Goal: Task Accomplishment & Management: Complete application form

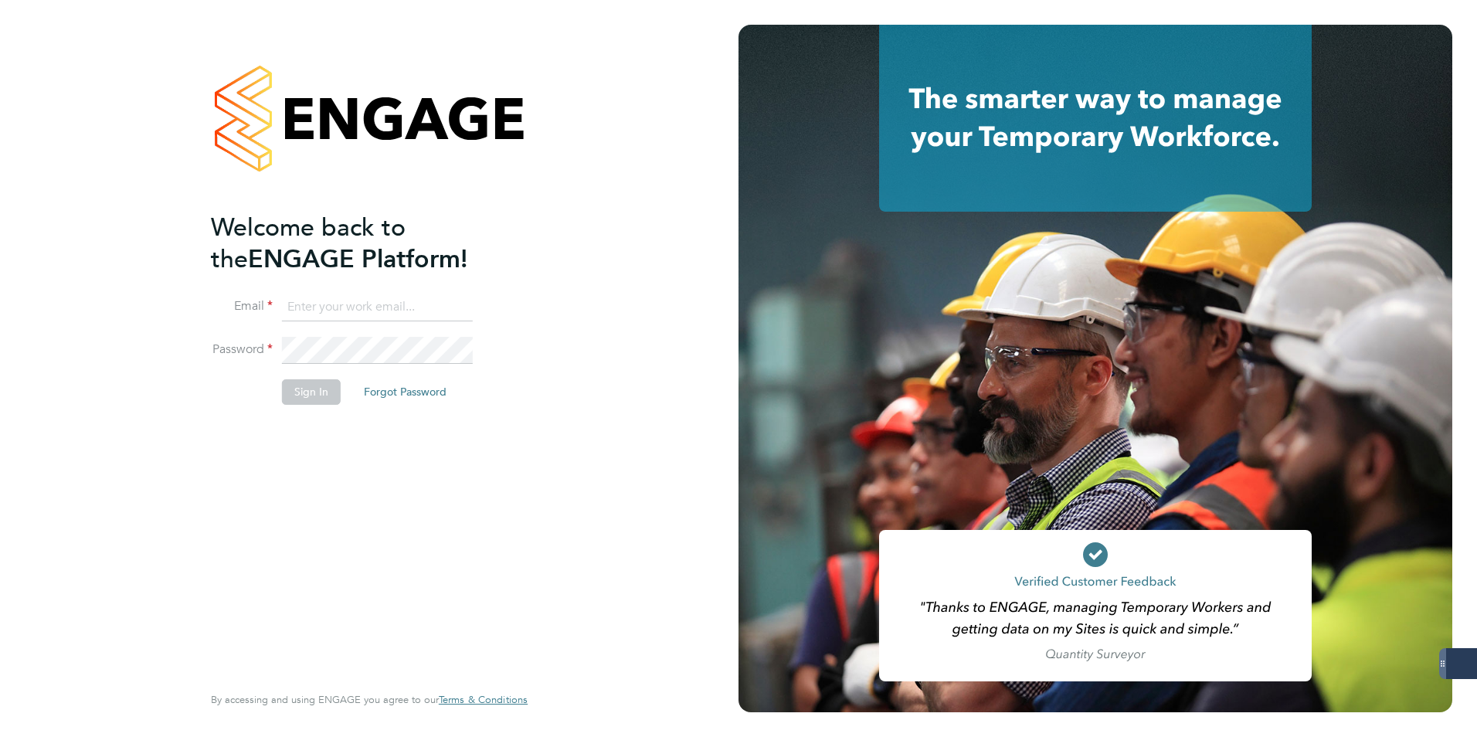
type input "codonovan@skilledcareers.co.uk"
click at [297, 403] on button "Sign In" at bounding box center [311, 391] width 59 height 25
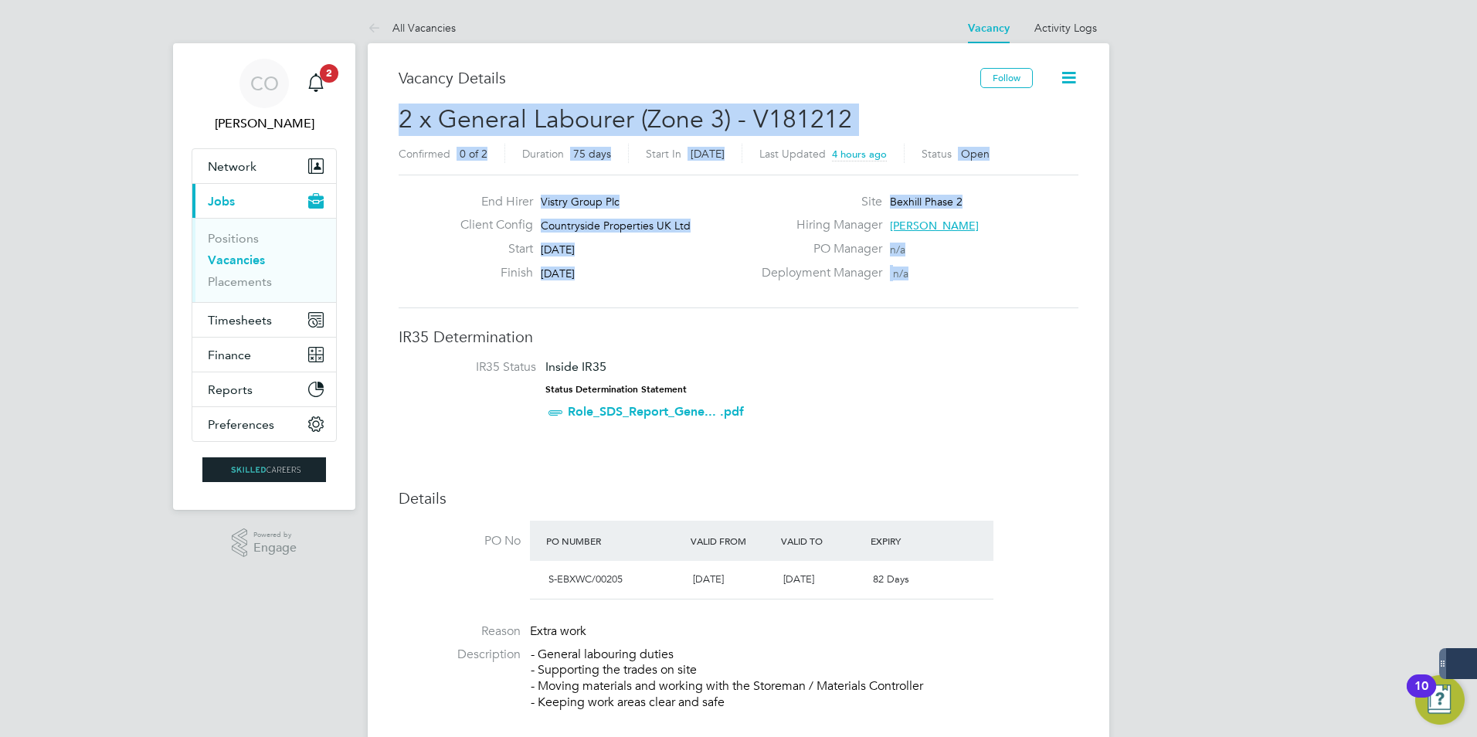
drag, startPoint x: 1480, startPoint y: 83, endPoint x: 1480, endPoint y: 204, distance: 121.3
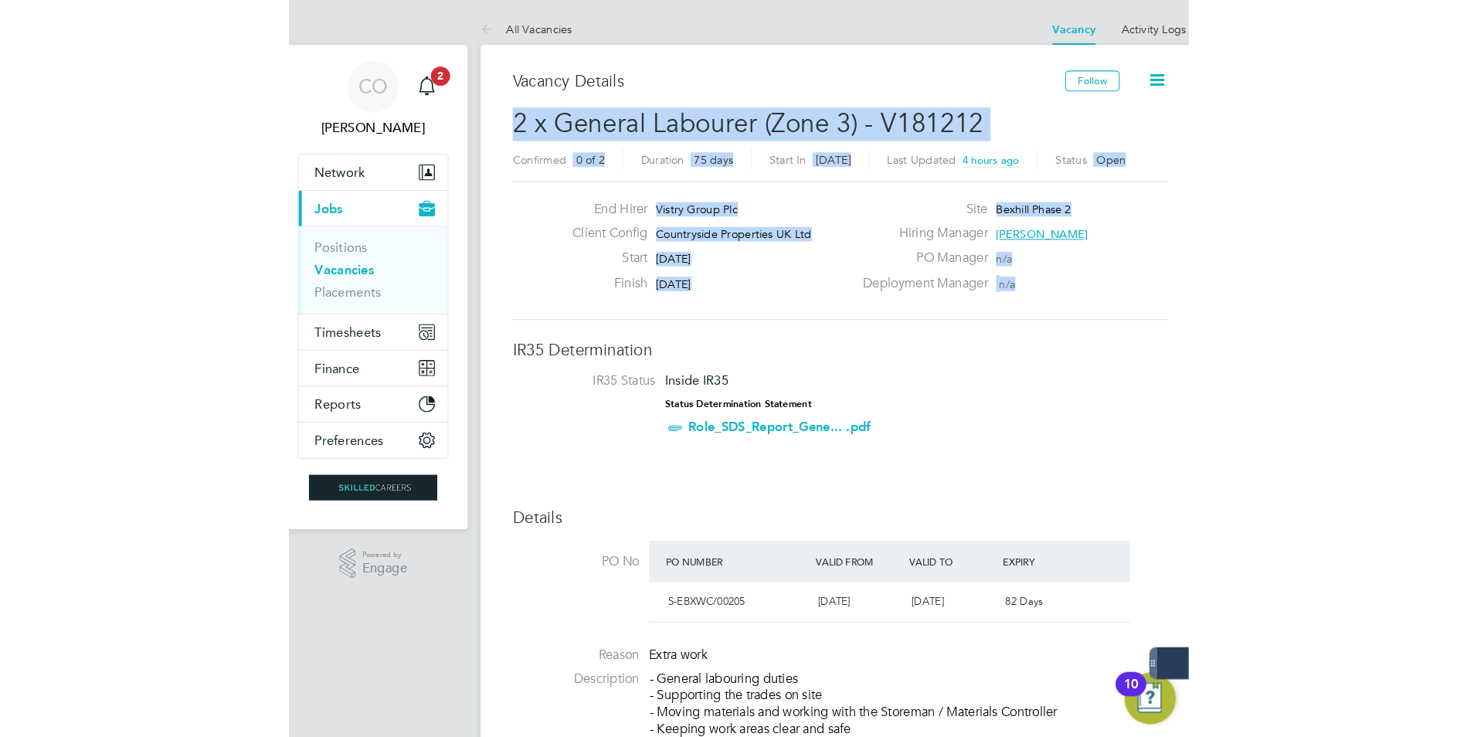
scroll to position [46, 100]
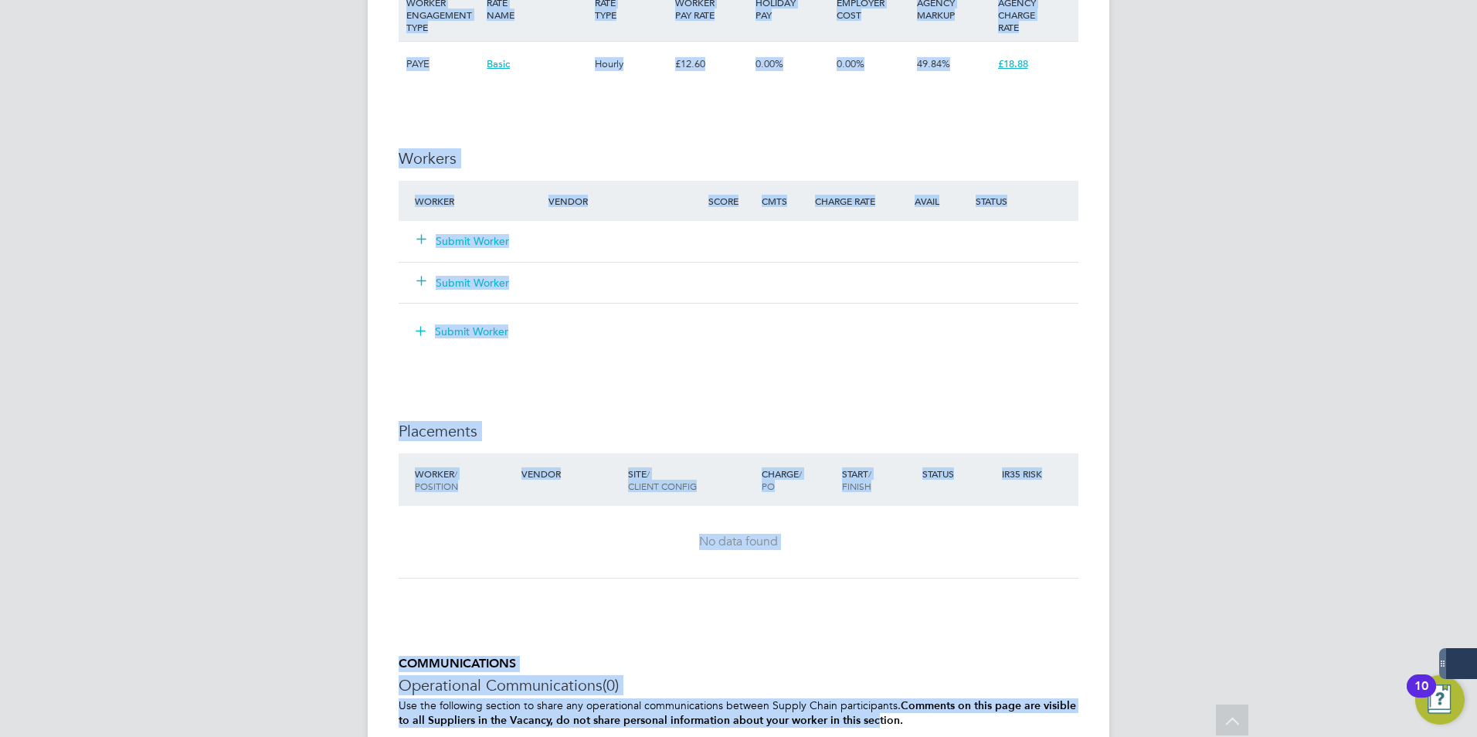
scroll to position [1180, 0]
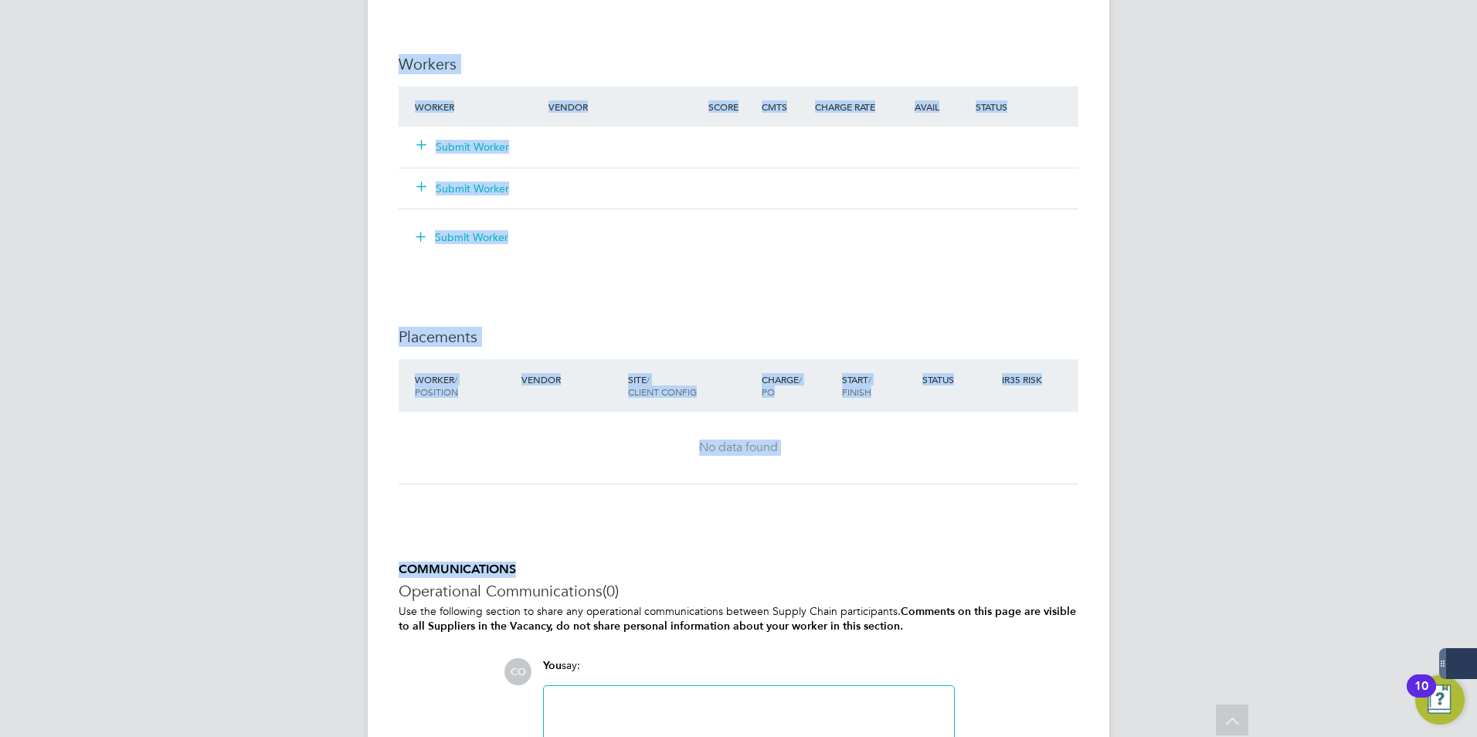
drag, startPoint x: 957, startPoint y: 299, endPoint x: 895, endPoint y: 478, distance: 189.6
click at [651, 229] on div "Submit Worker" at bounding box center [742, 237] width 674 height 25
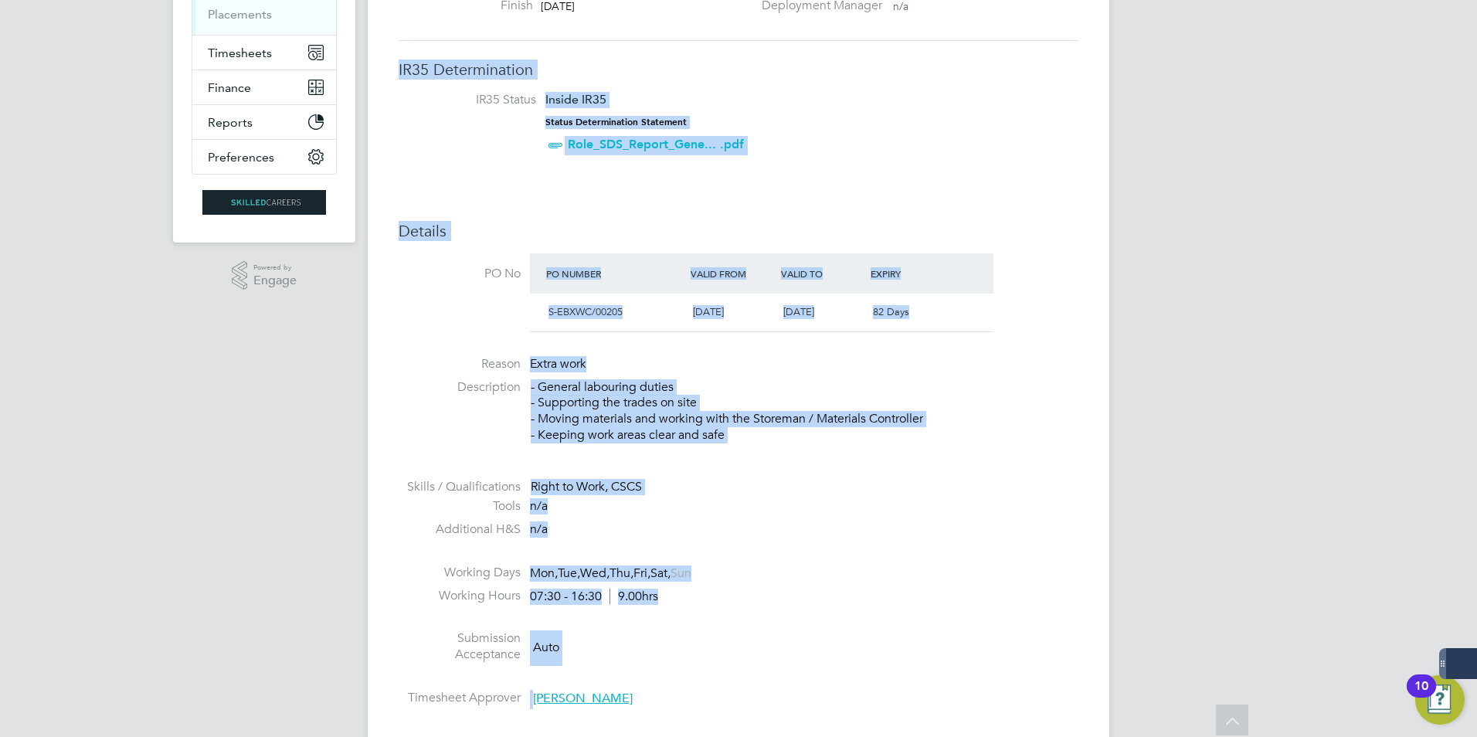
scroll to position [0, 0]
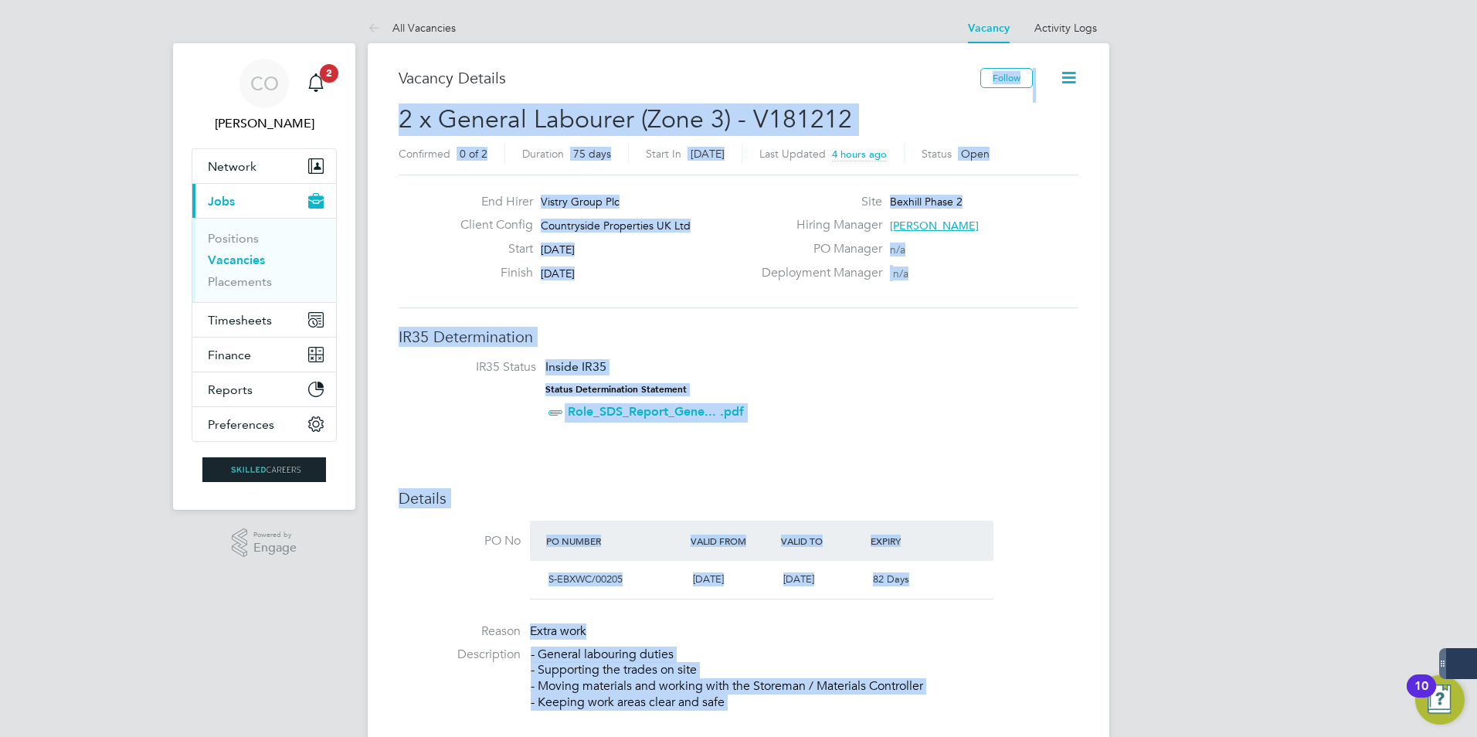
drag, startPoint x: 1050, startPoint y: 277, endPoint x: 946, endPoint y: 88, distance: 215.5
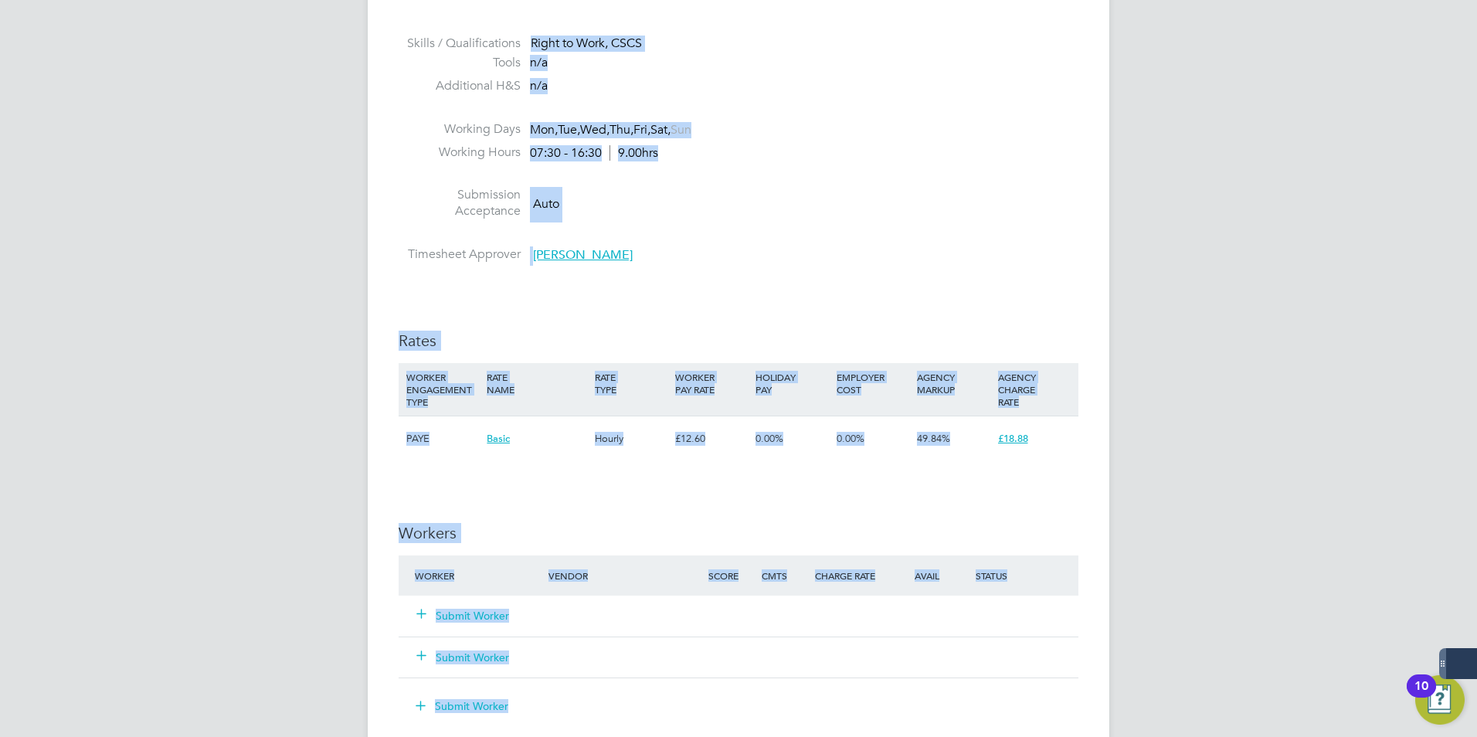
drag, startPoint x: 904, startPoint y: 423, endPoint x: 916, endPoint y: 777, distance: 354.1
click at [916, 736] on html "CO Craig O'Donovan Notifications 2 Applications: Network Businesses Sites Worke…" at bounding box center [738, 323] width 1477 height 2068
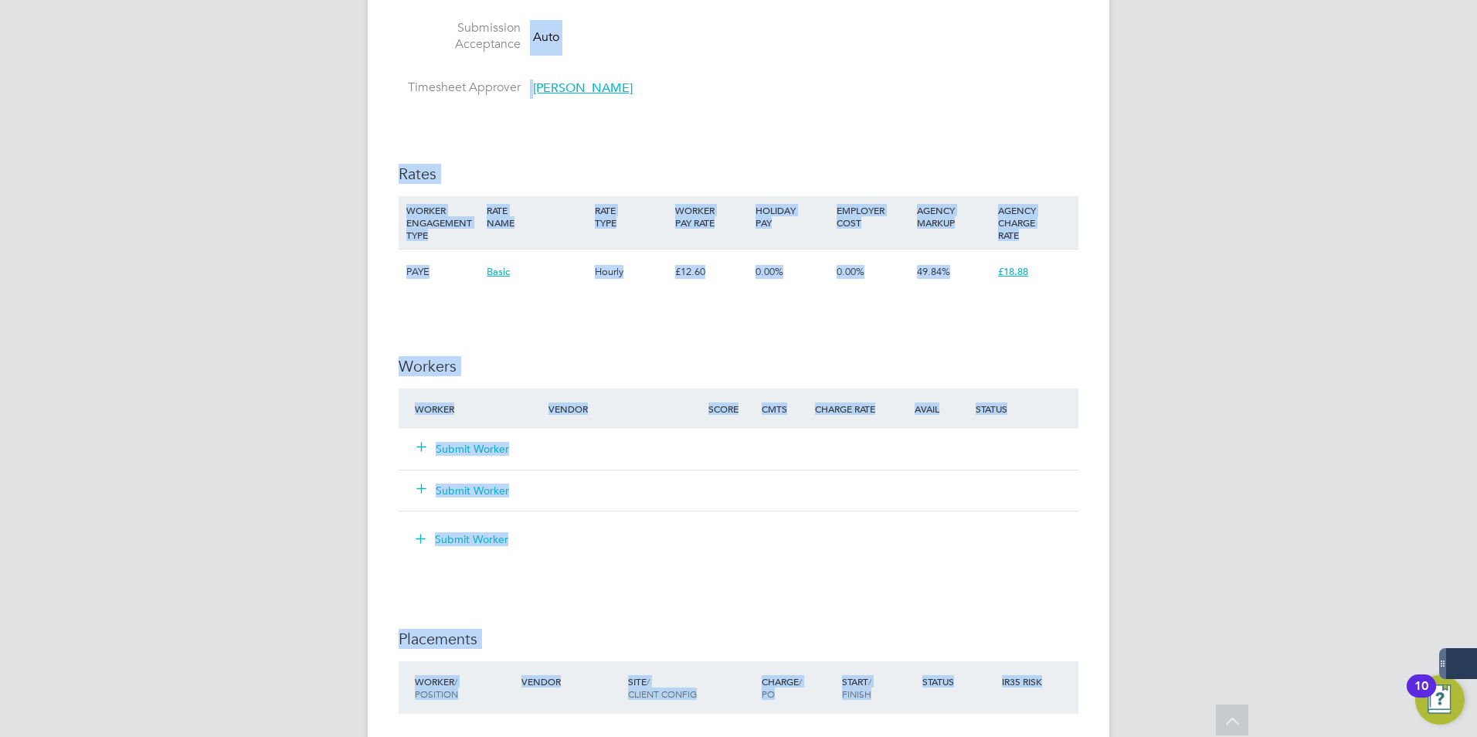
click at [787, 529] on div "Submit Worker" at bounding box center [742, 539] width 674 height 25
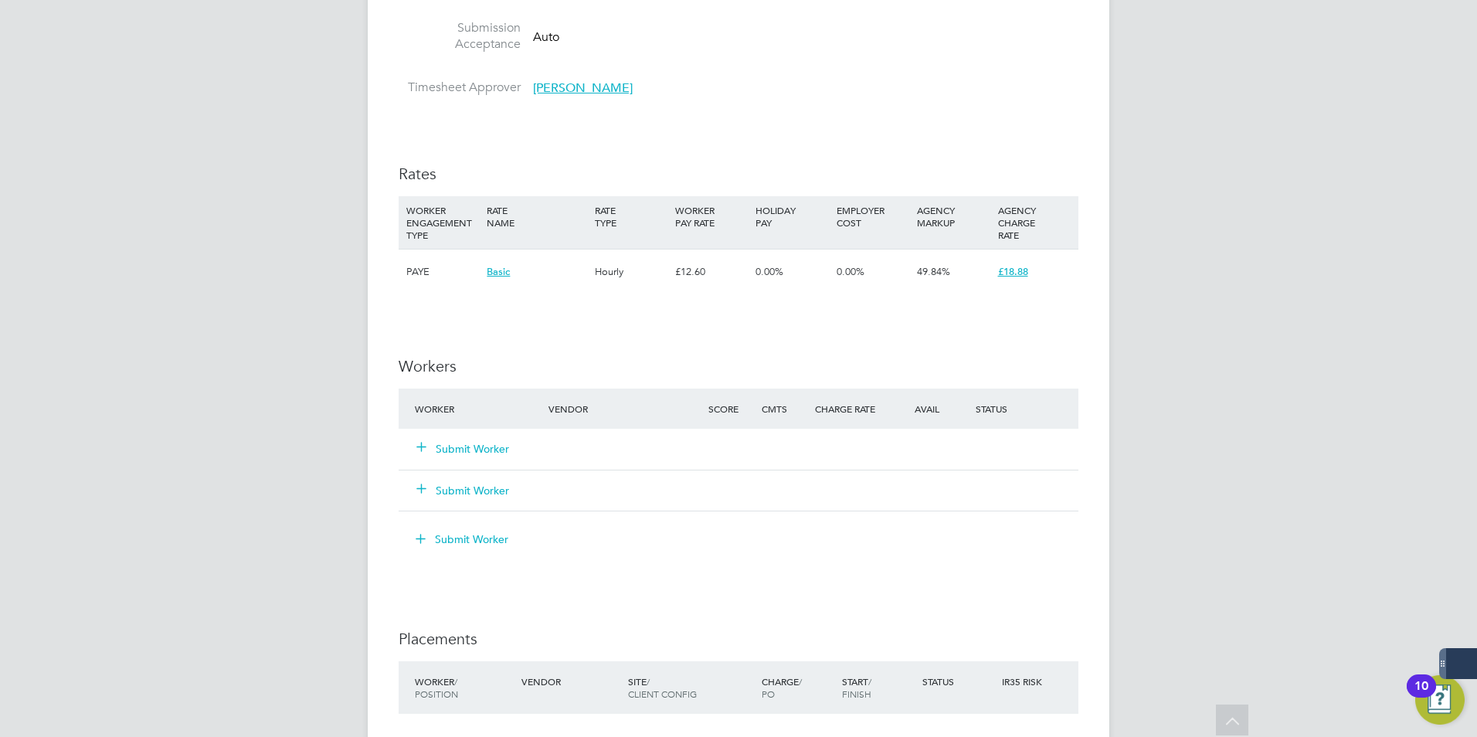
click at [456, 447] on button "Submit Worker" at bounding box center [463, 448] width 93 height 15
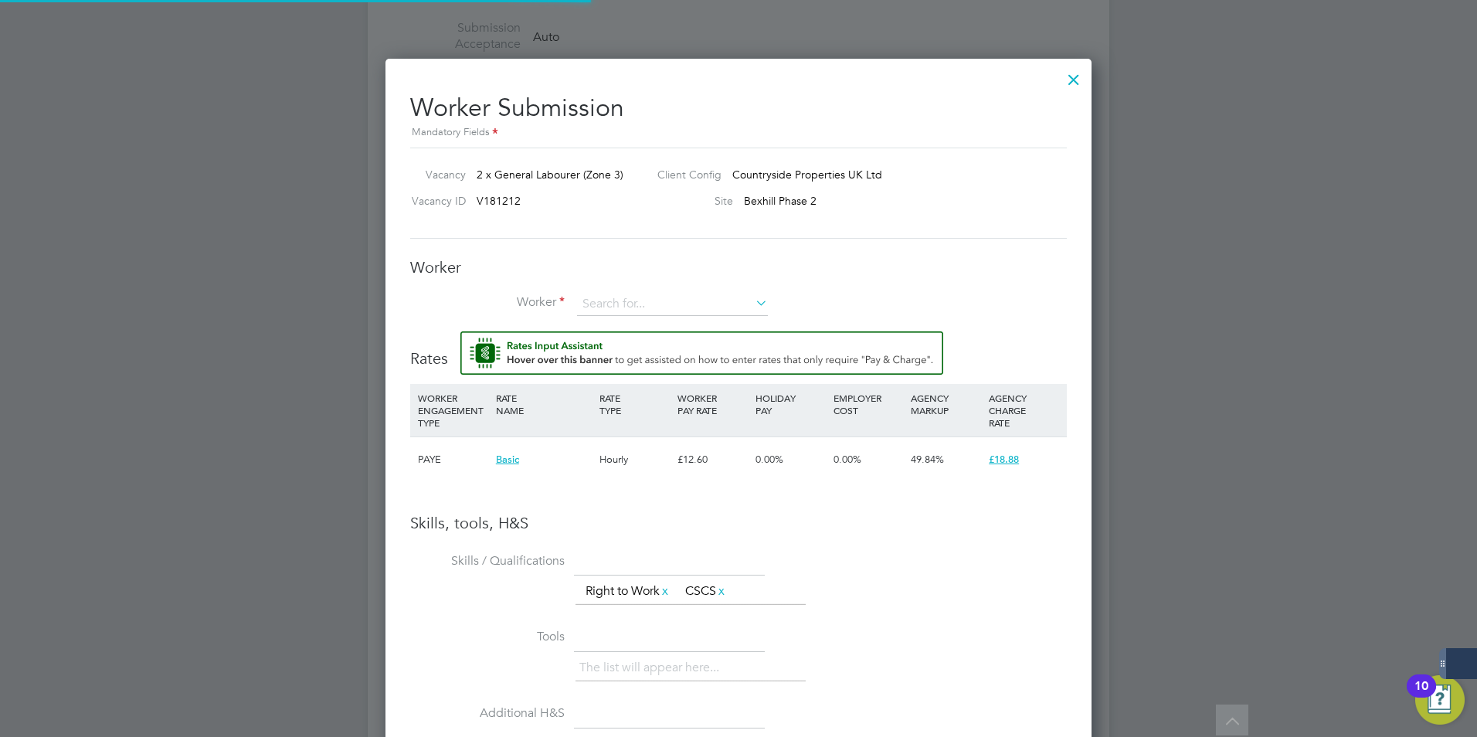
scroll to position [994, 707]
click at [627, 301] on input at bounding box center [672, 304] width 191 height 23
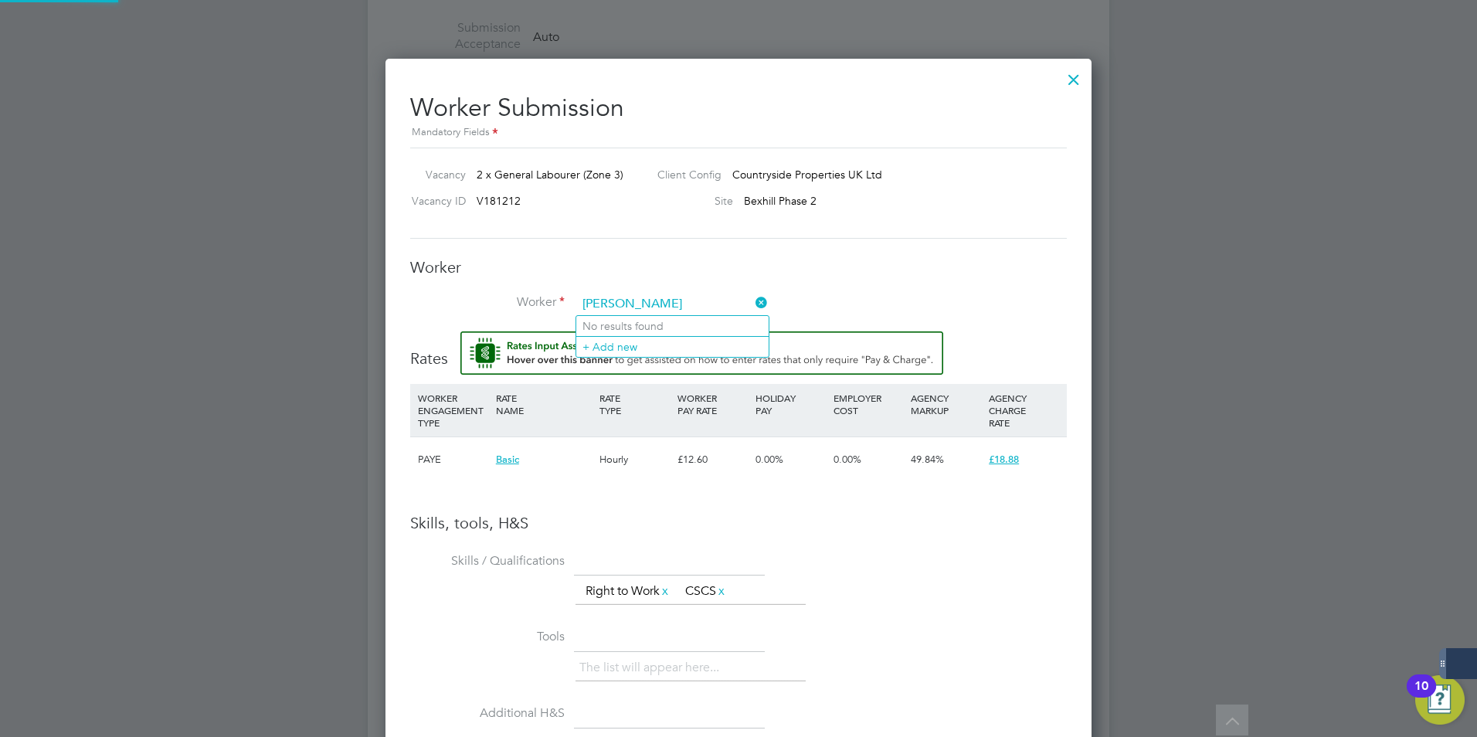
type input "Douglas Morton"
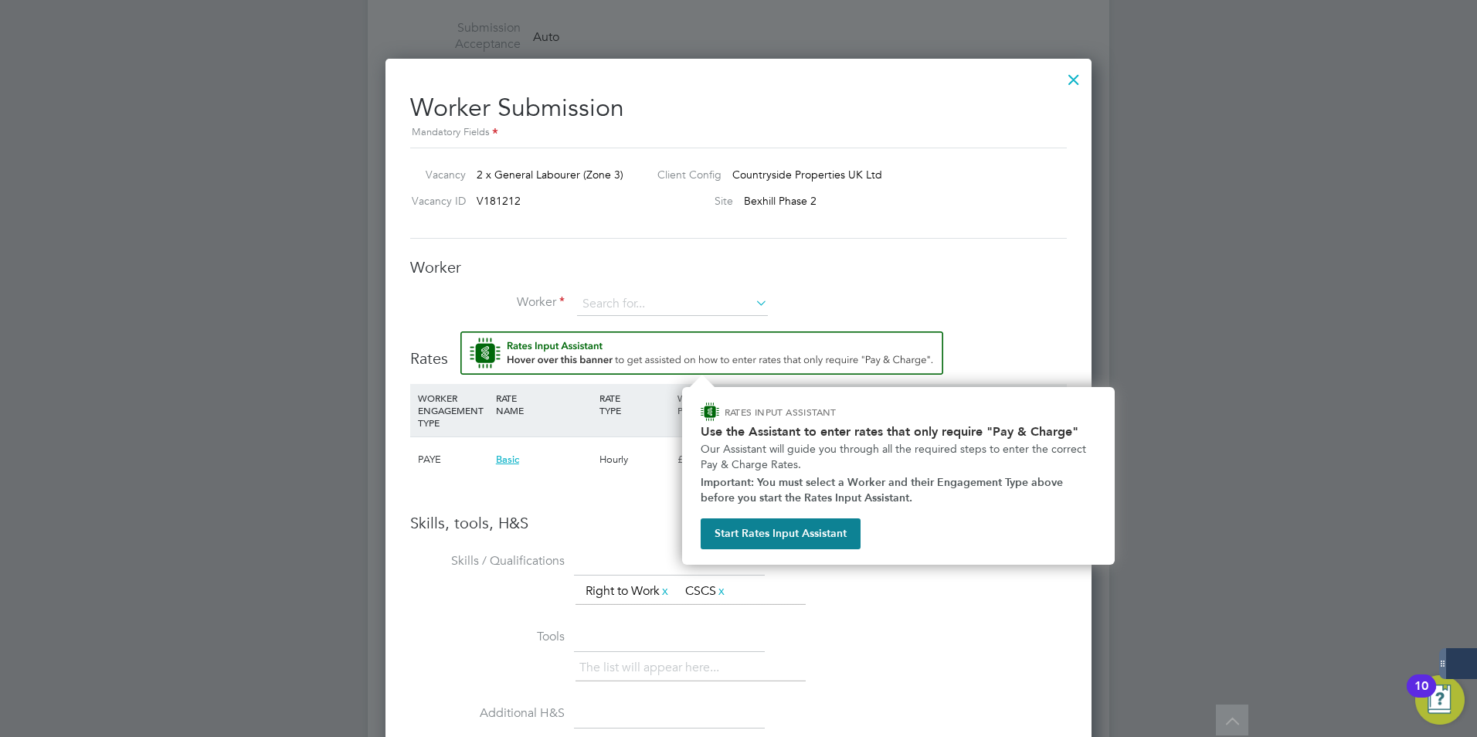
click at [638, 345] on img "Rate Assistant" at bounding box center [702, 352] width 483 height 43
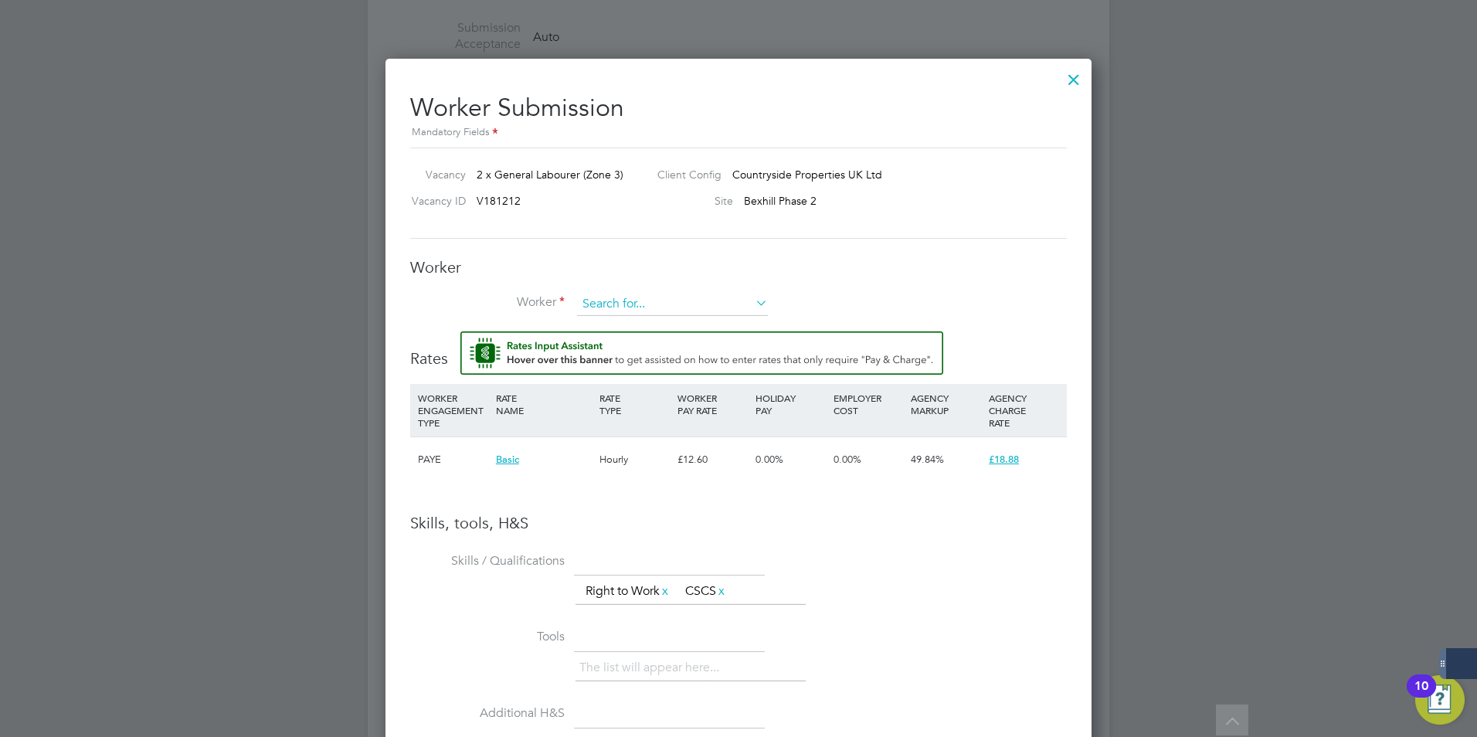
click at [607, 312] on input at bounding box center [672, 304] width 191 height 23
type input "douglas Mrton"
click at [622, 339] on li "+ Add new" at bounding box center [672, 346] width 192 height 21
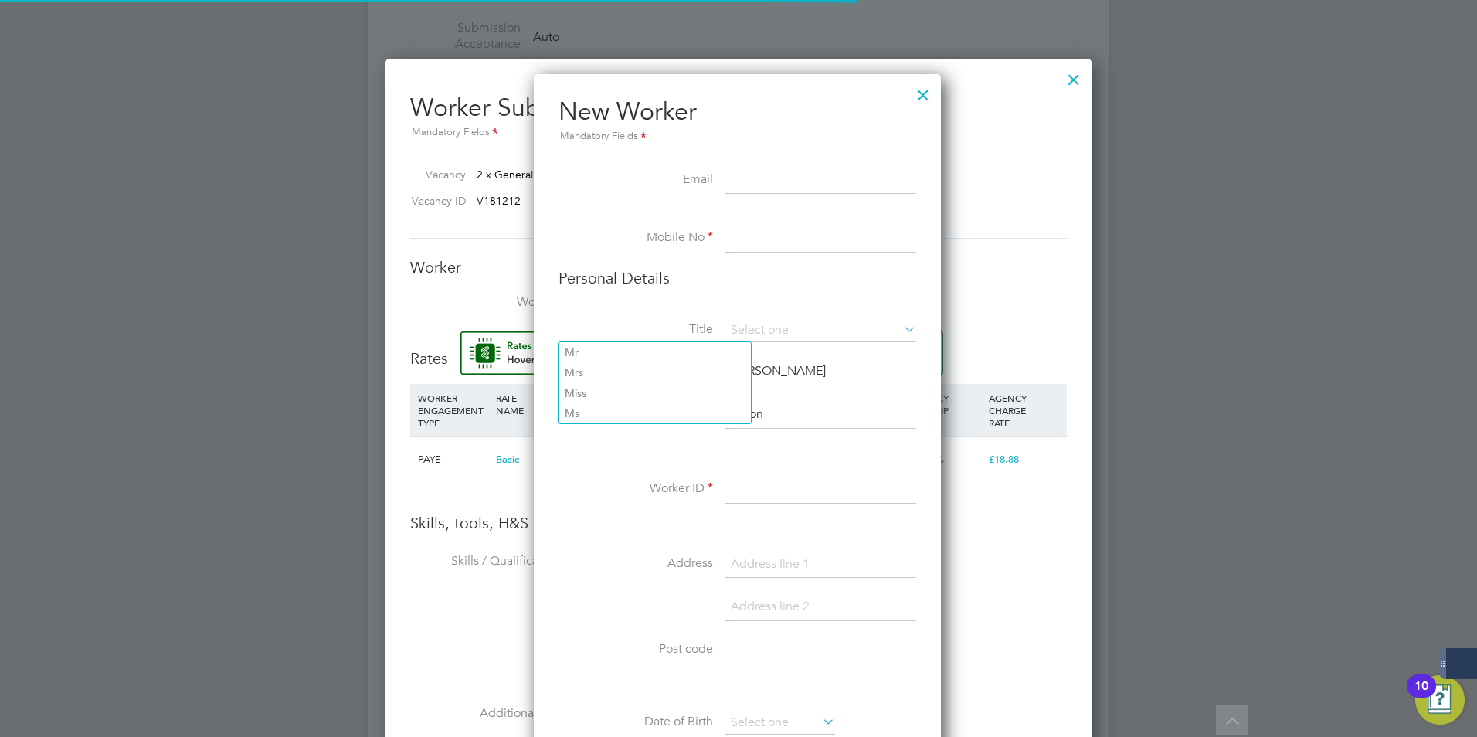
click at [622, 339] on li "Title" at bounding box center [738, 338] width 358 height 39
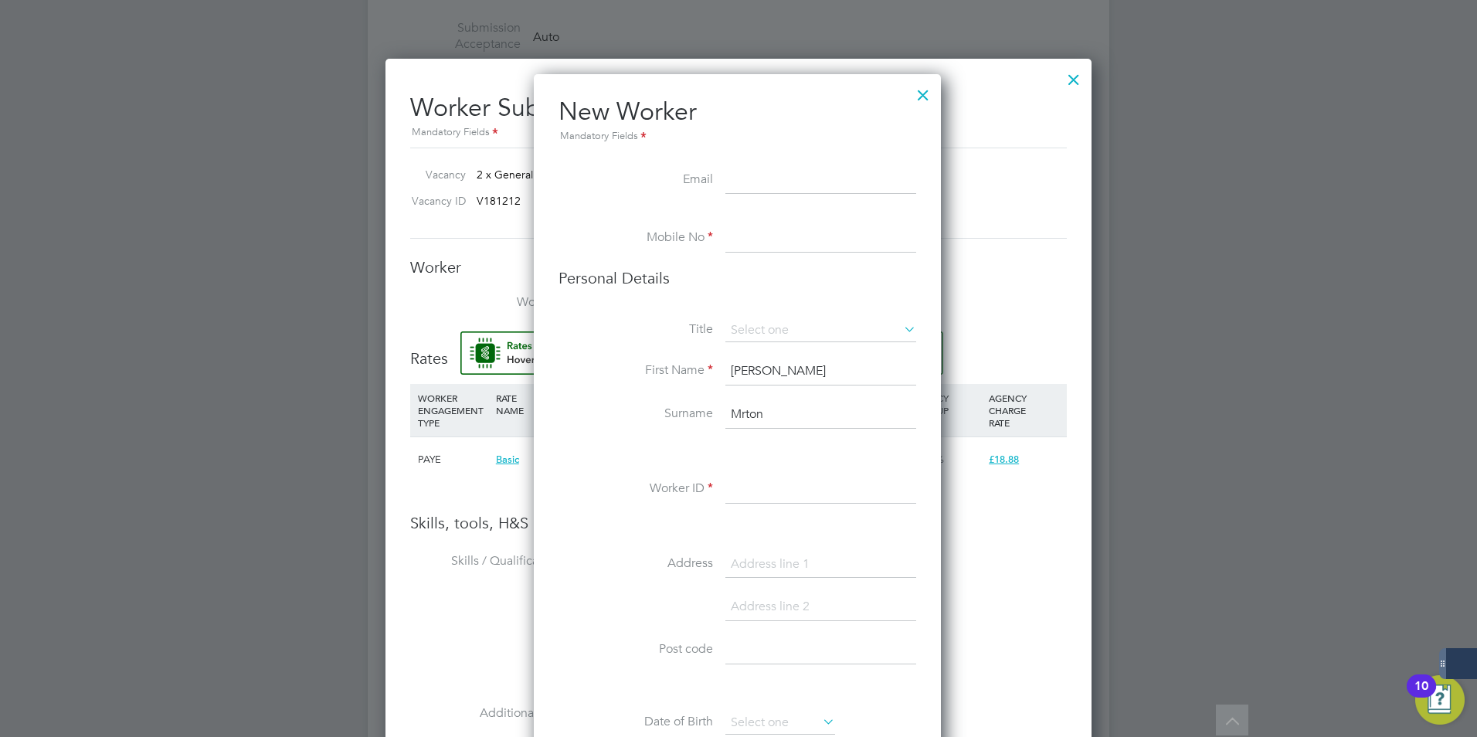
click at [753, 185] on input at bounding box center [821, 181] width 191 height 28
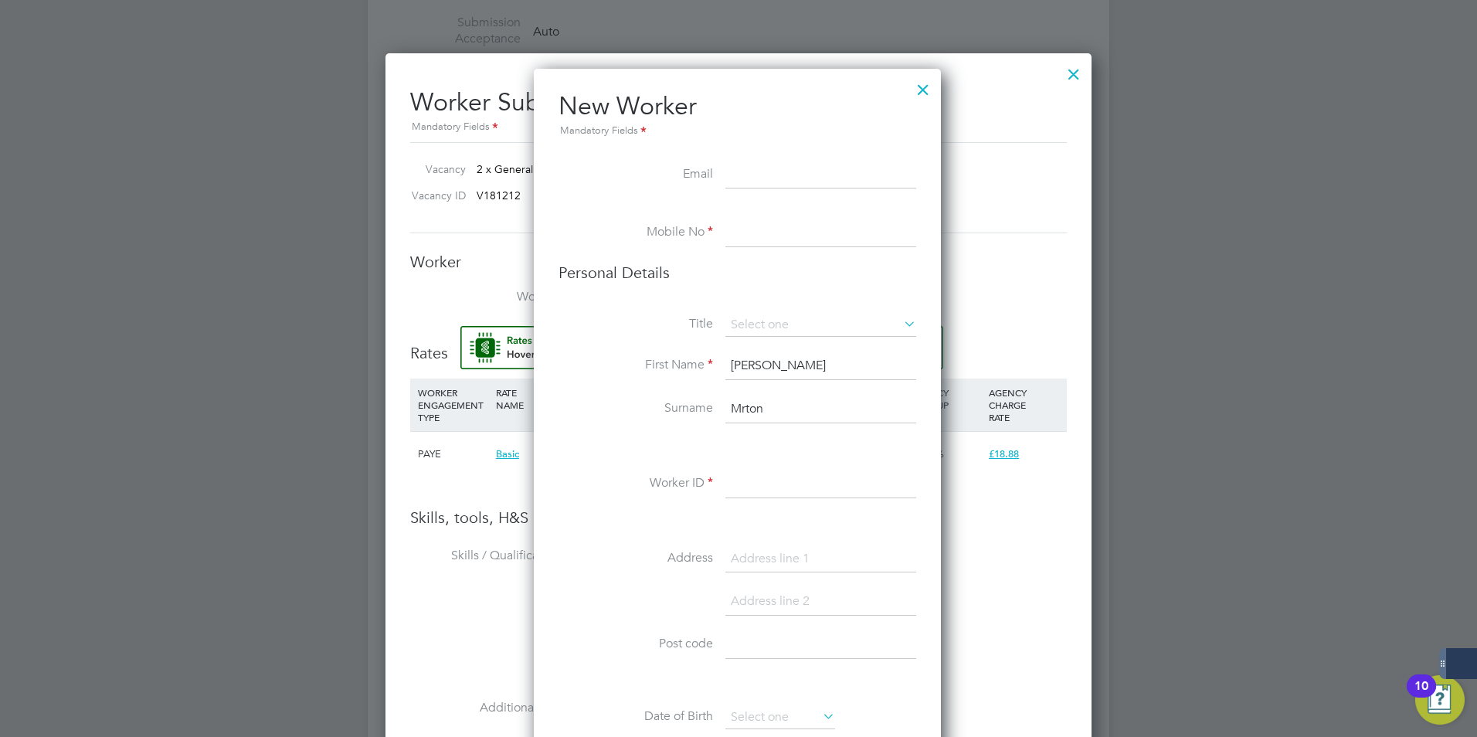
click at [749, 185] on input at bounding box center [821, 175] width 191 height 28
paste input "patriot-rider@hotmail.co.uk"
type input "patriot-rider@hotmail.co.uk"
click at [751, 236] on input at bounding box center [821, 233] width 191 height 28
click at [745, 235] on input at bounding box center [821, 233] width 191 height 28
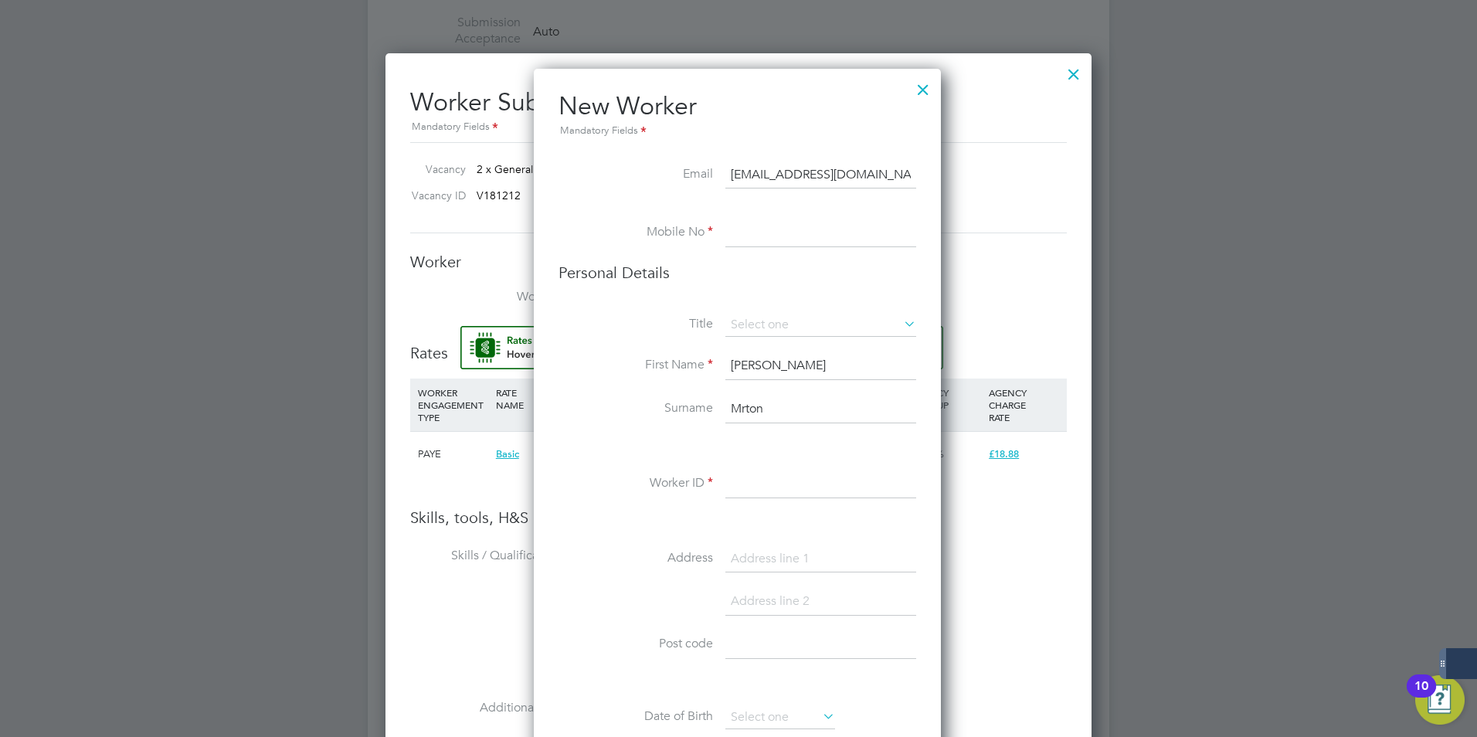
paste input "07519 005301"
type input "07519 005301"
click at [743, 331] on input at bounding box center [821, 325] width 191 height 23
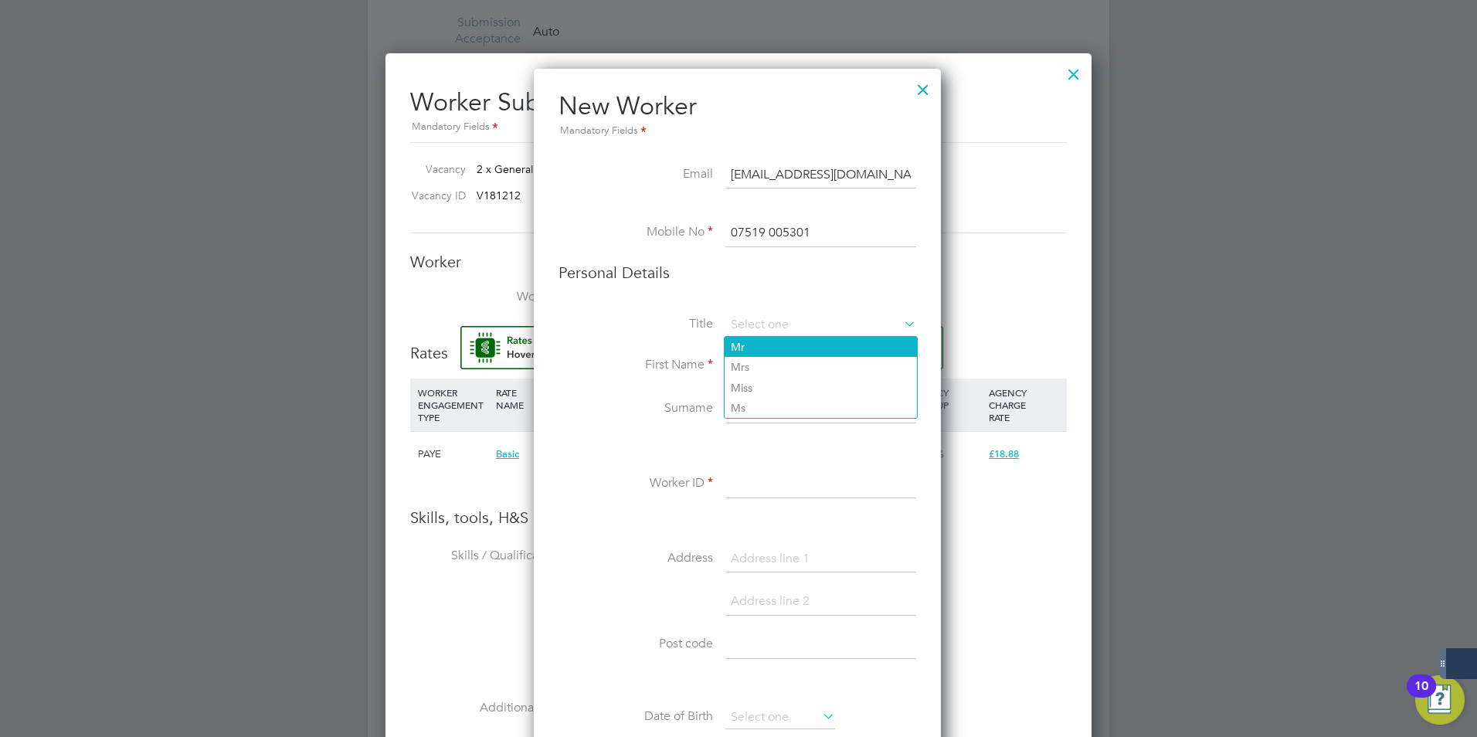
click at [738, 354] on li "Mr" at bounding box center [821, 347] width 192 height 20
type input "Mr"
click at [739, 363] on input "douglas" at bounding box center [821, 366] width 191 height 28
type input "Douglas"
click at [742, 483] on input at bounding box center [821, 485] width 191 height 28
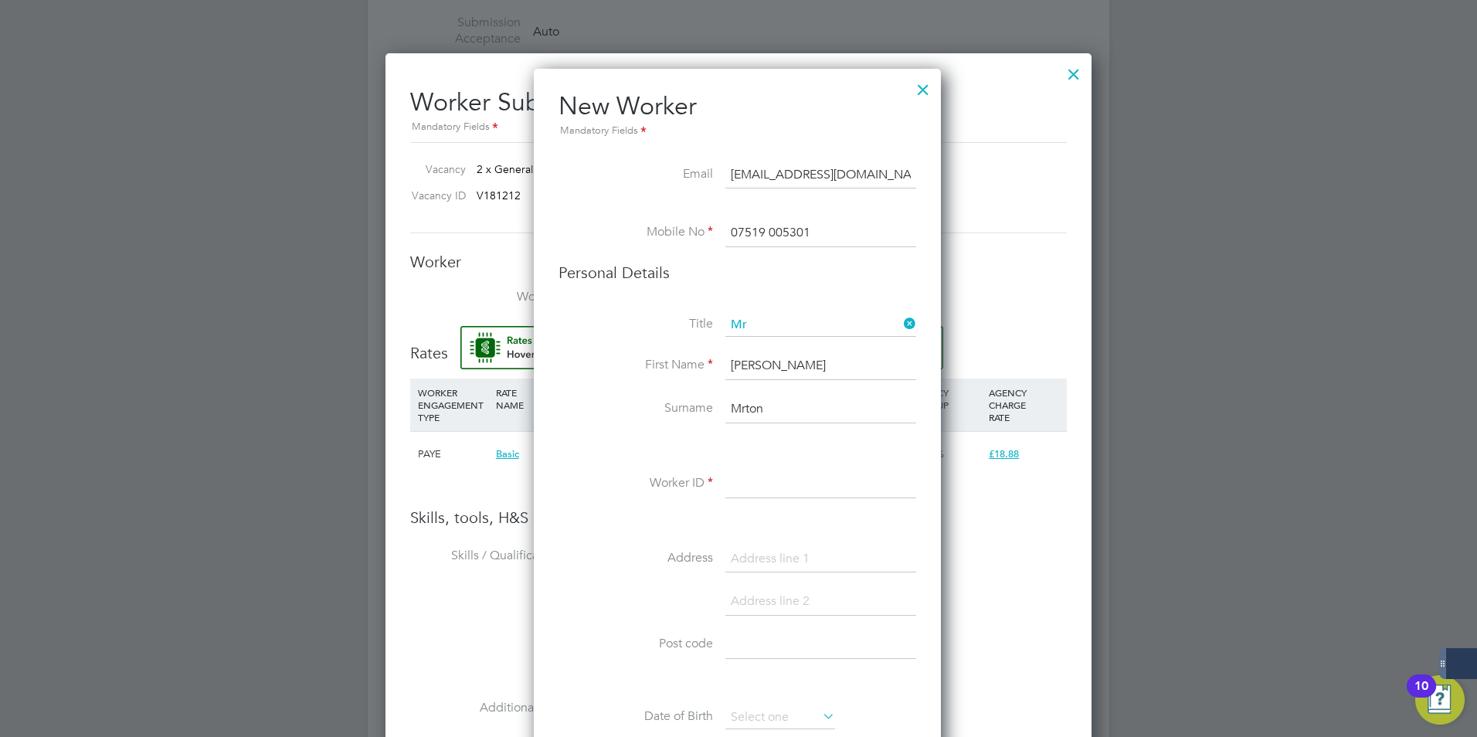
paste input "504940"
type input "504940"
click at [786, 566] on input at bounding box center [821, 560] width 191 height 28
click at [743, 647] on input at bounding box center [821, 645] width 191 height 28
paste input "BN20 7AH"
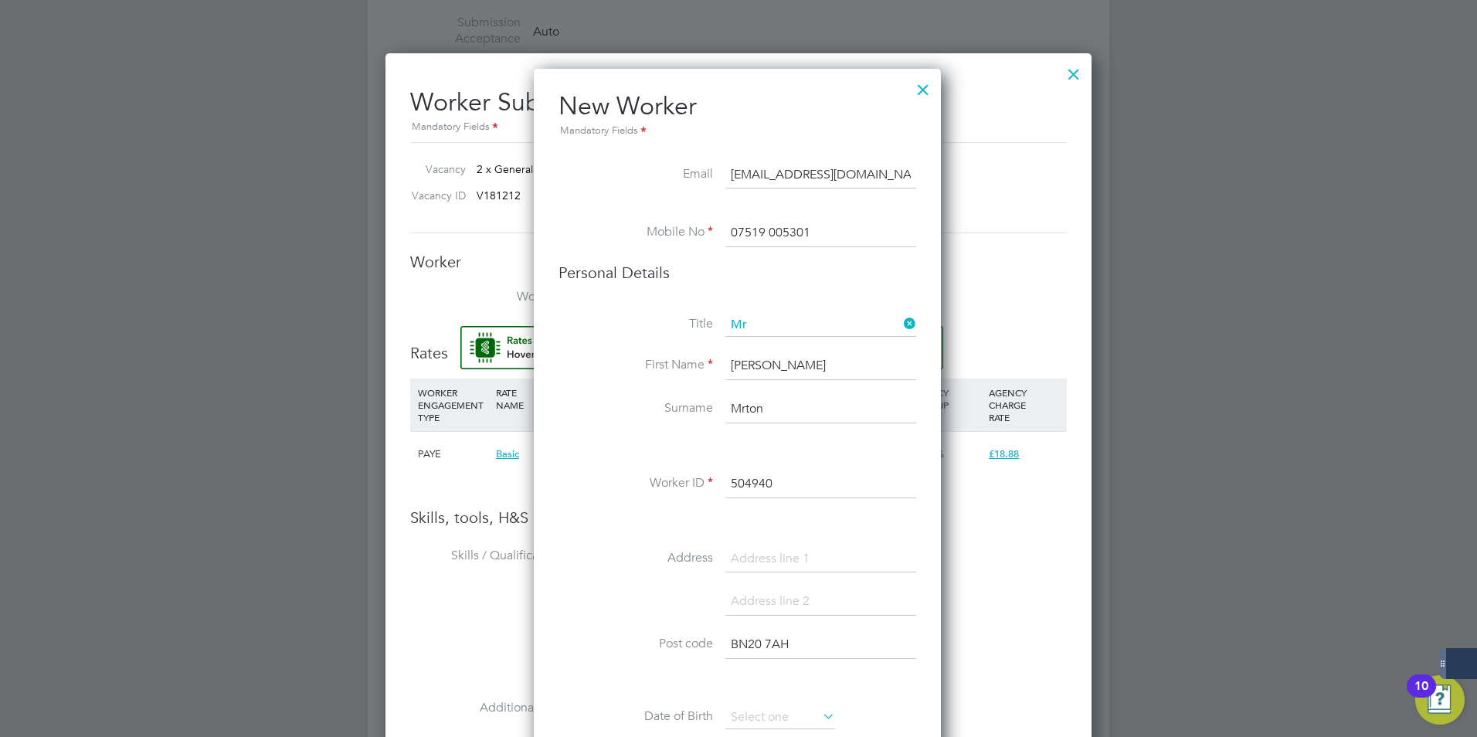
type input "BN20 7AH"
click at [739, 563] on input at bounding box center [821, 560] width 191 height 28
type input "11 South Cliff Avenue"
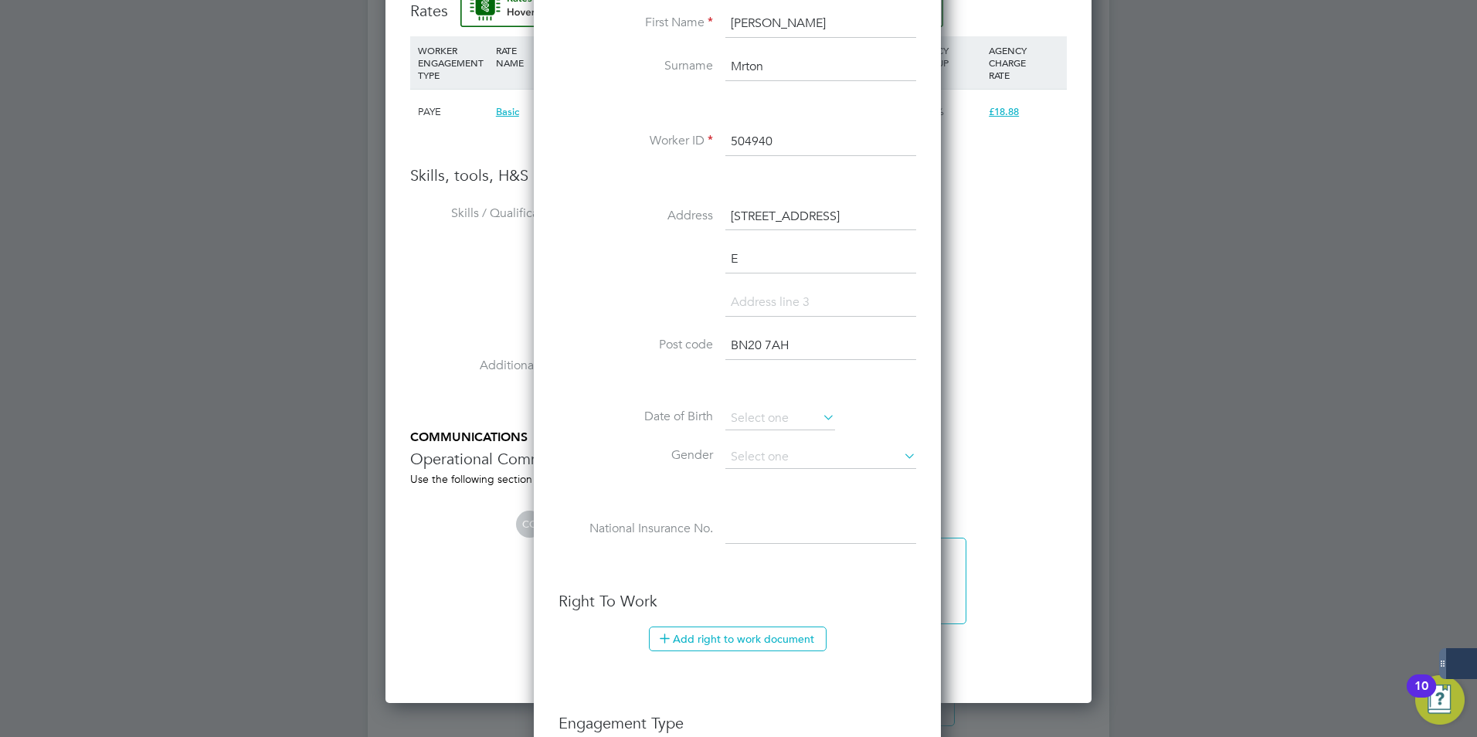
scroll to position [1350, 410]
type input "Eastbourne"
click at [769, 295] on input at bounding box center [821, 303] width 191 height 28
type input "East Sussex"
click at [752, 369] on li "Post code BN20 7AH" at bounding box center [738, 353] width 358 height 43
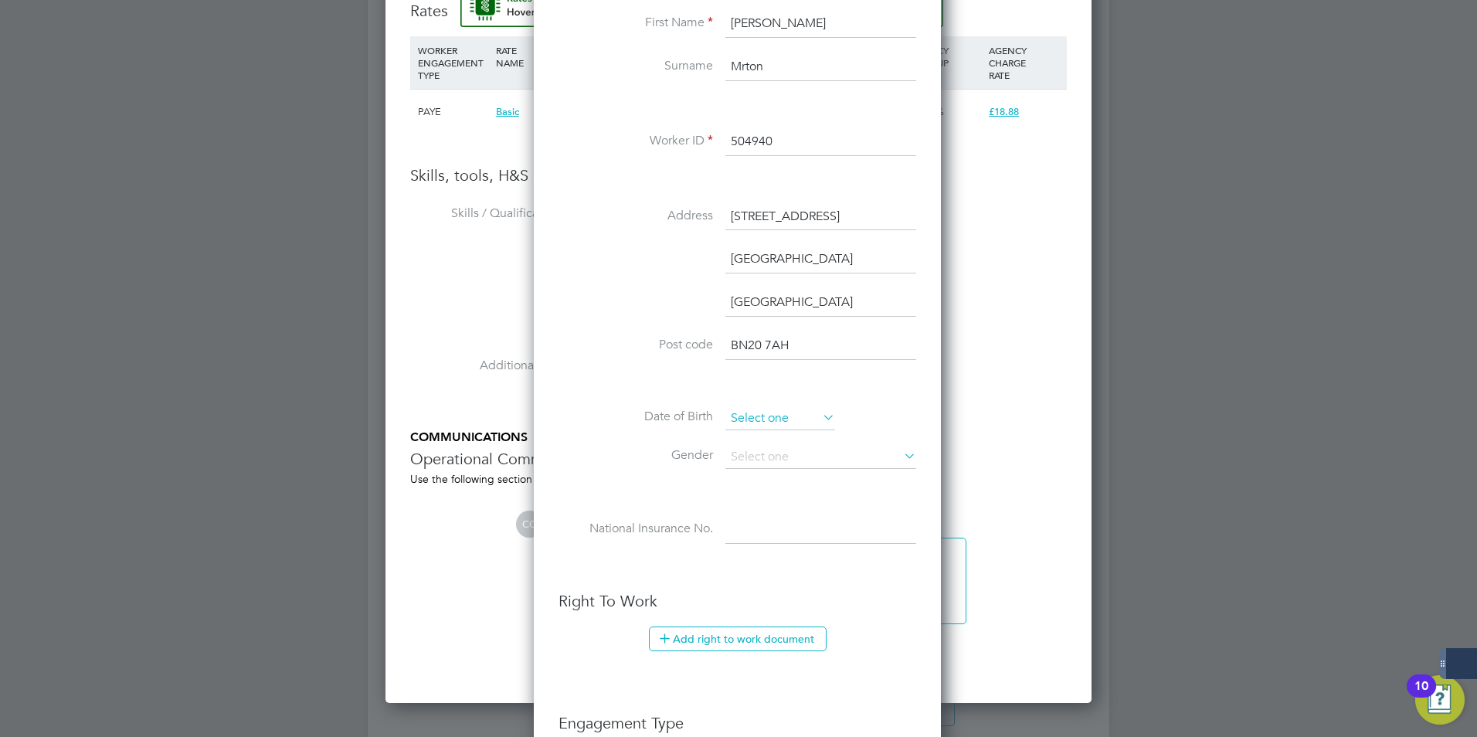
click at [763, 418] on input at bounding box center [781, 418] width 110 height 23
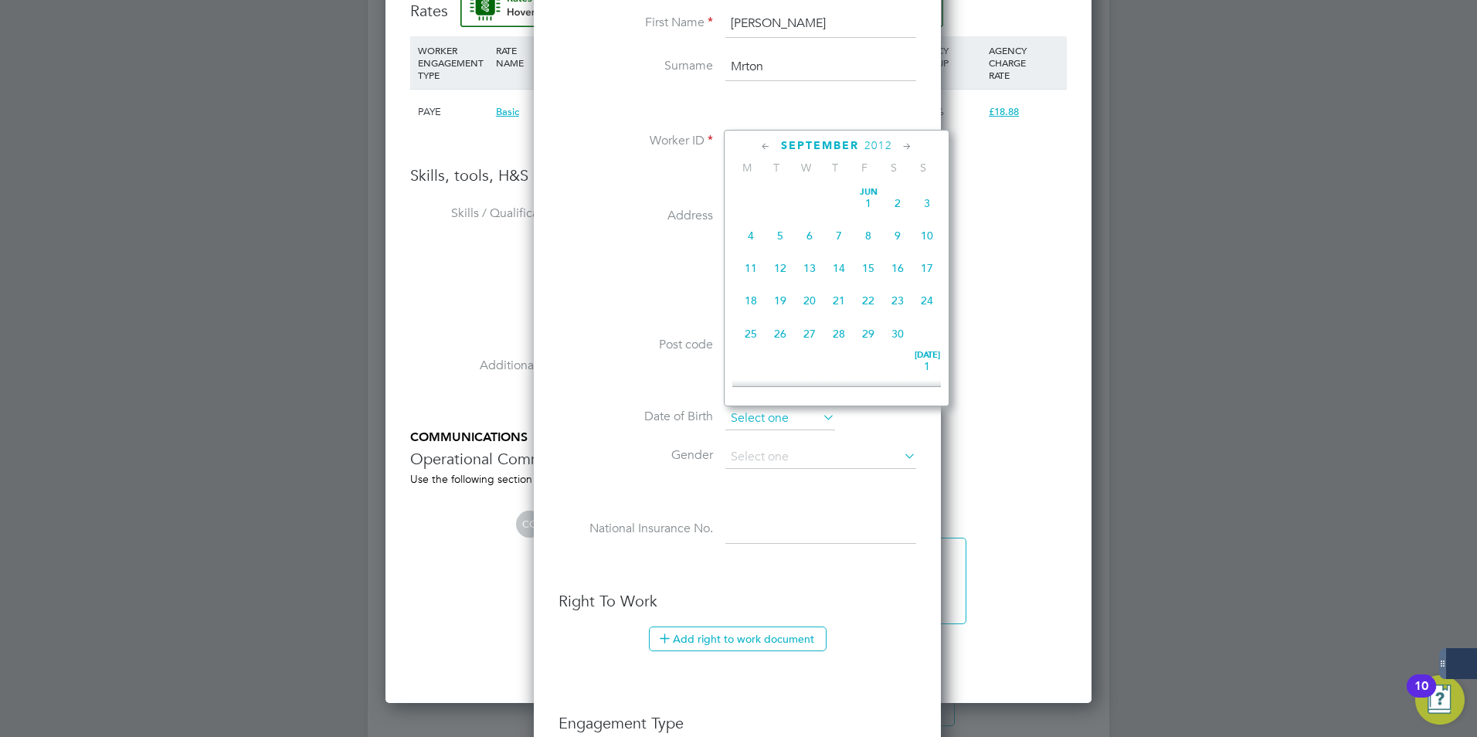
scroll to position [602, 0]
click at [814, 141] on span "September" at bounding box center [820, 145] width 78 height 13
click at [885, 147] on span "2025" at bounding box center [879, 145] width 28 height 13
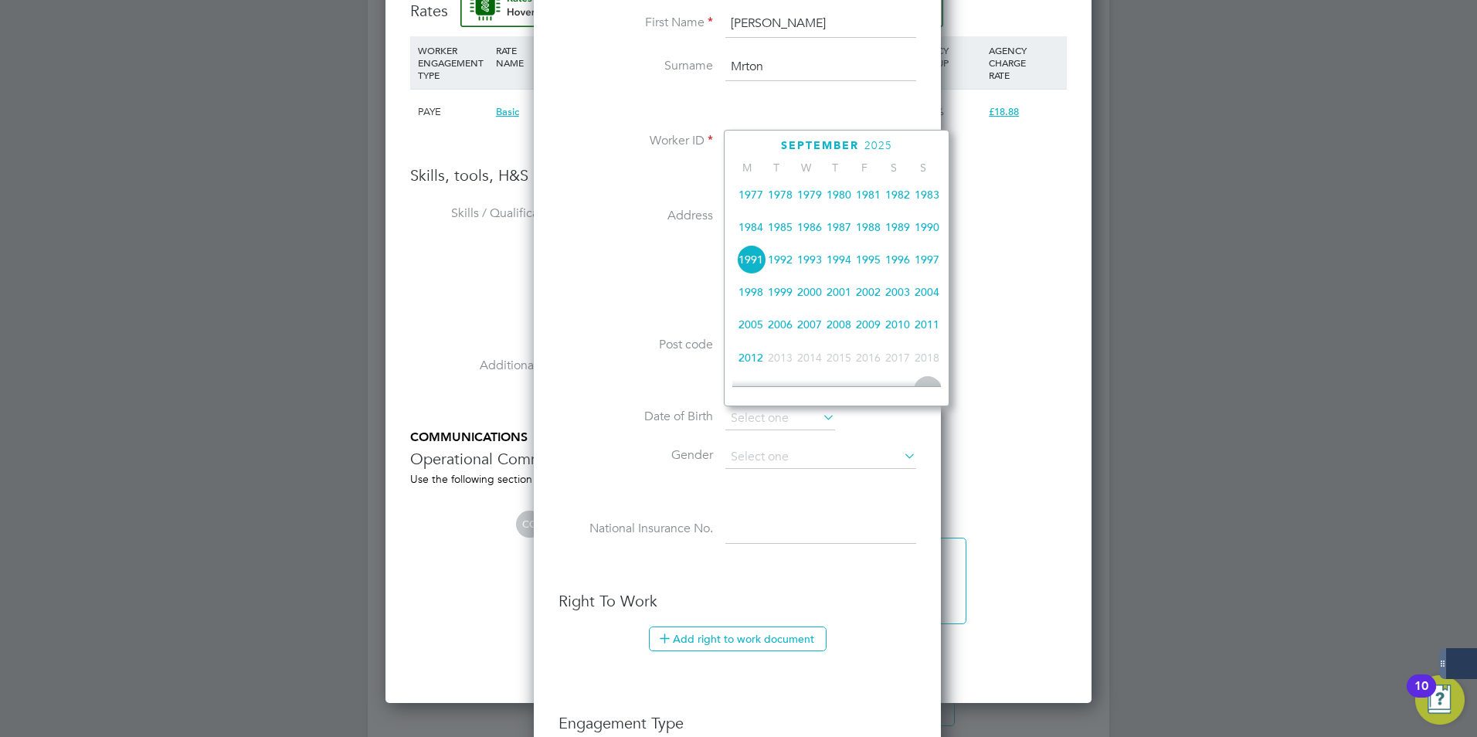
scroll to position [301, 0]
click at [784, 188] on span "1971" at bounding box center [780, 195] width 29 height 29
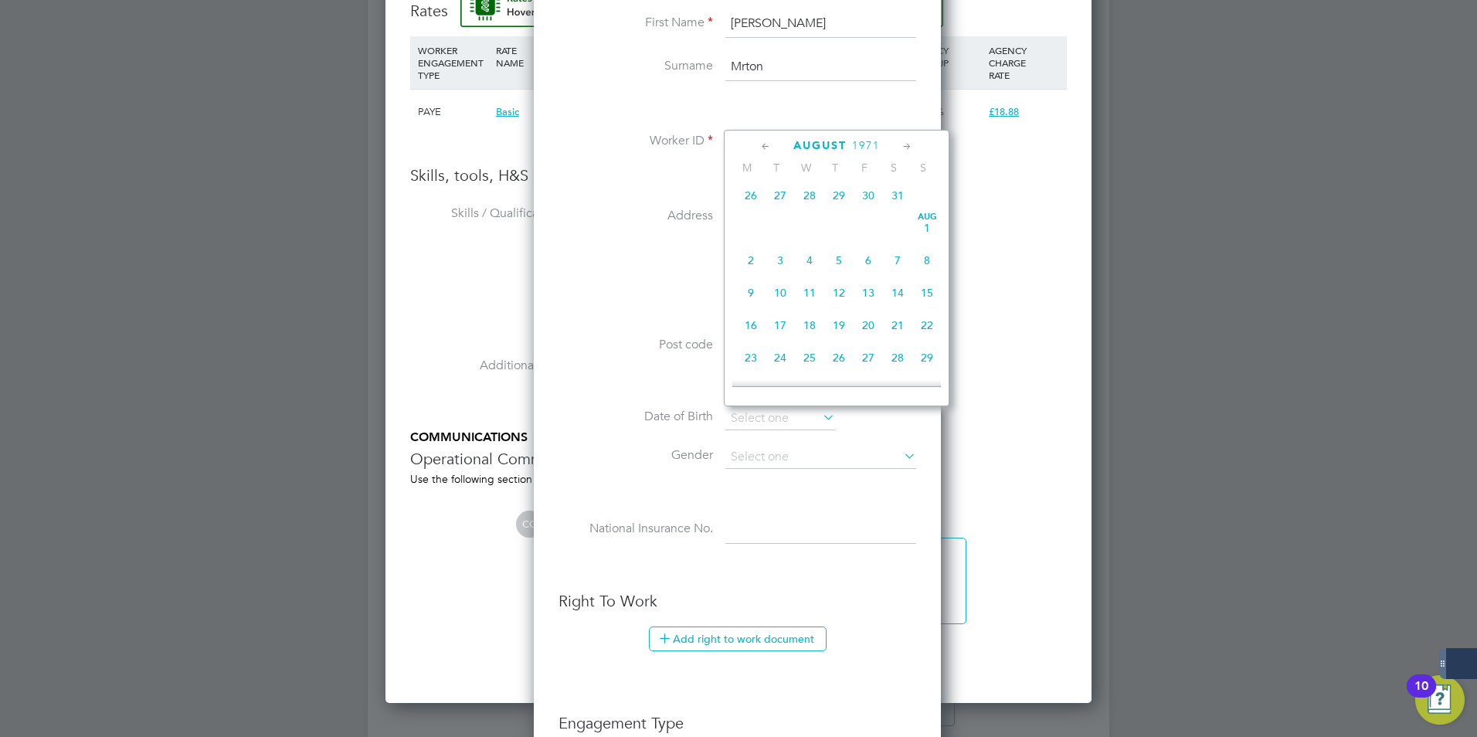
click at [868, 139] on span "1971" at bounding box center [866, 145] width 28 height 13
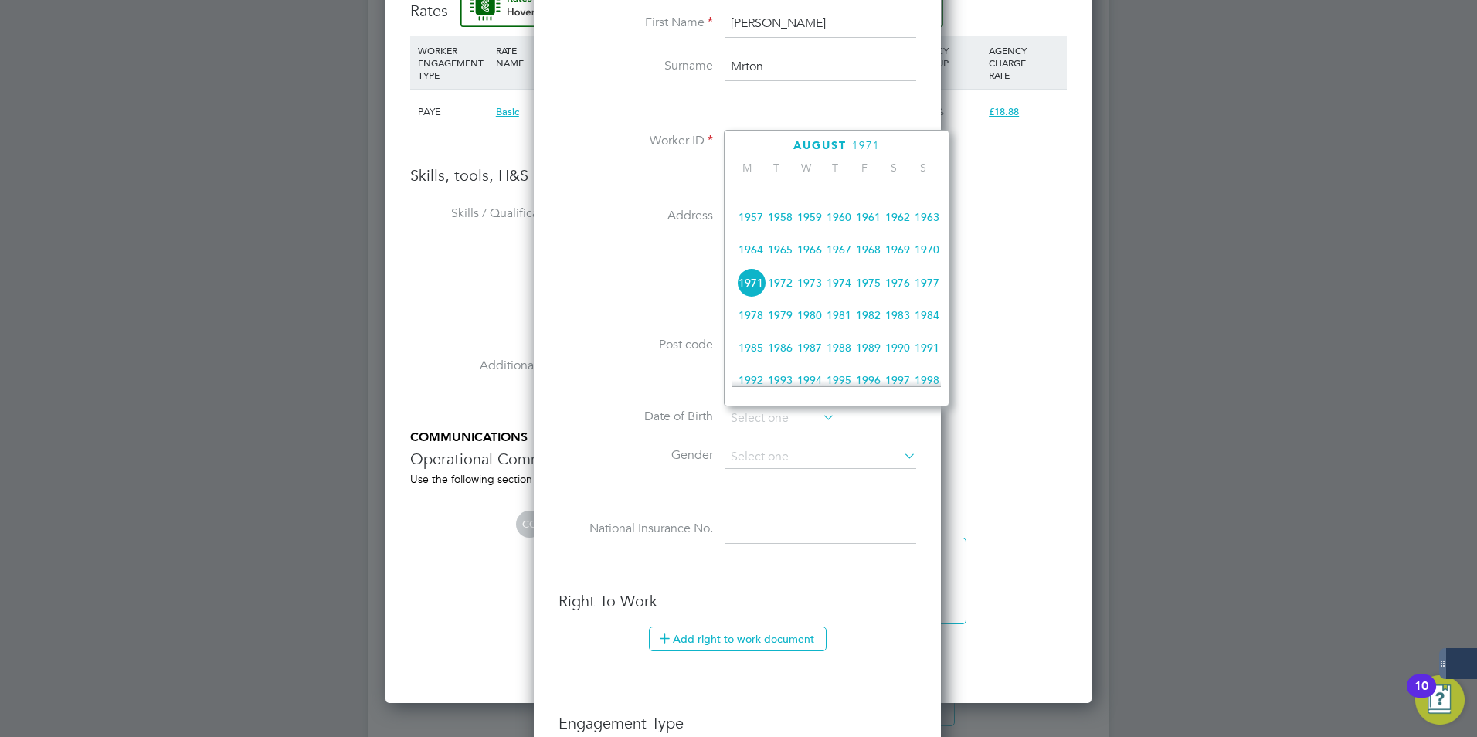
click at [879, 360] on span "1989" at bounding box center [868, 347] width 29 height 29
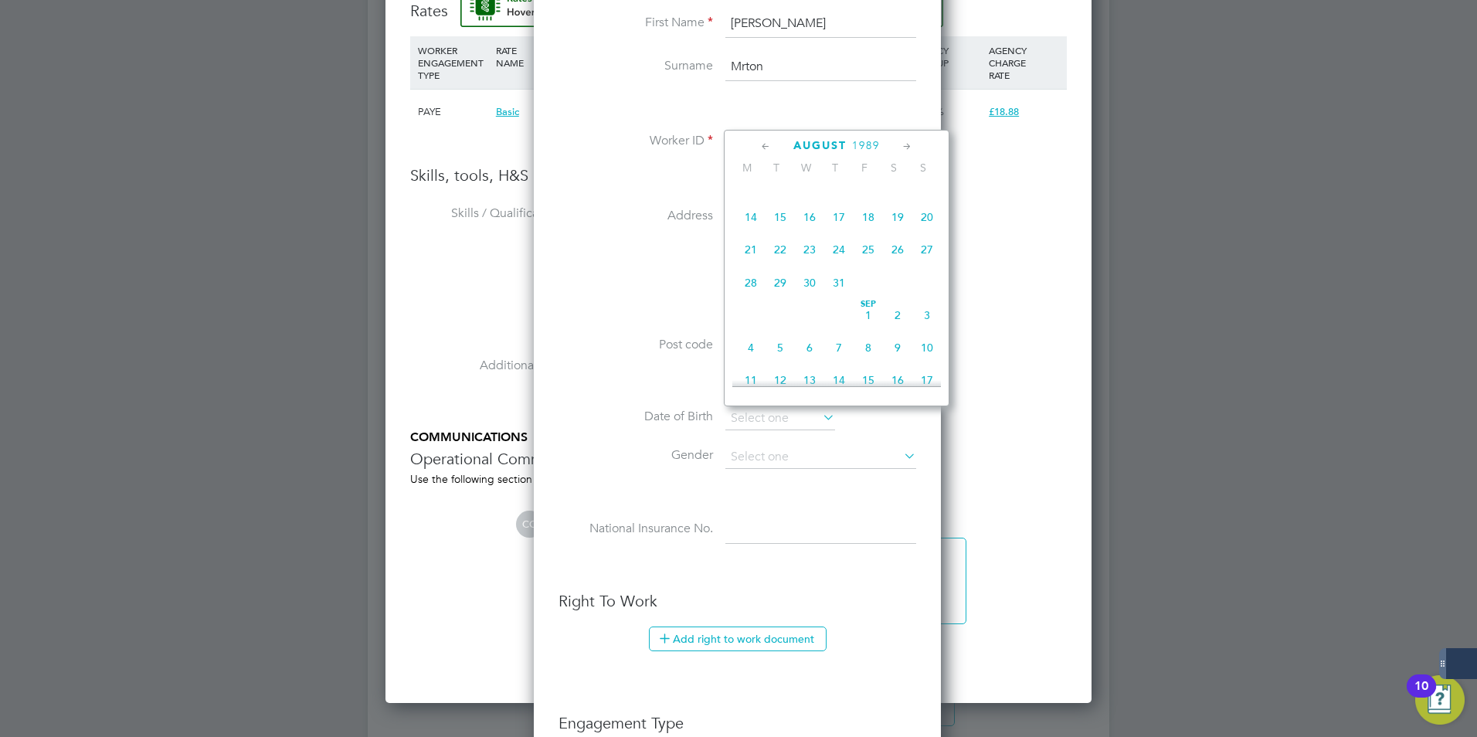
click at [762, 145] on icon at bounding box center [766, 146] width 15 height 17
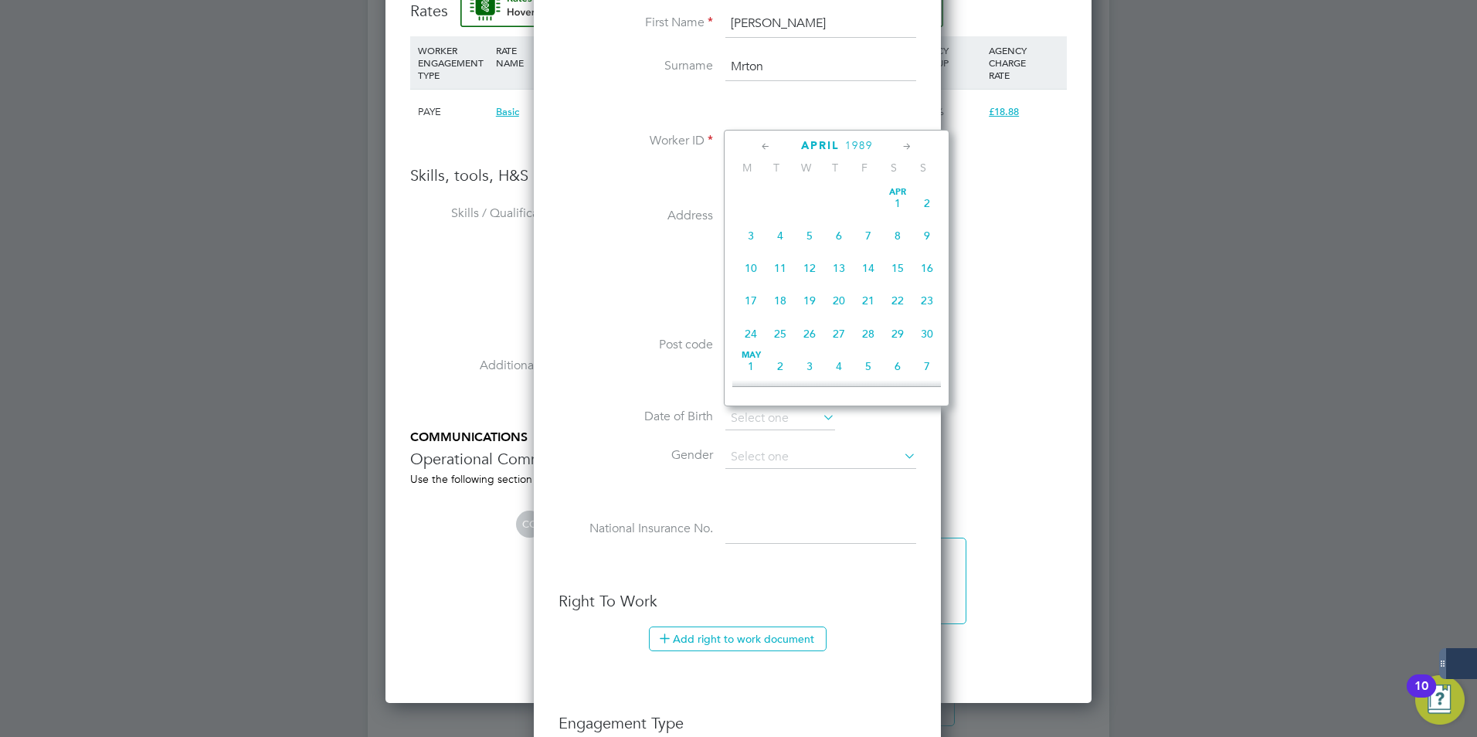
click at [762, 145] on icon at bounding box center [766, 146] width 15 height 17
click at [842, 273] on span "12" at bounding box center [838, 267] width 29 height 29
type input "12 Jan 1989"
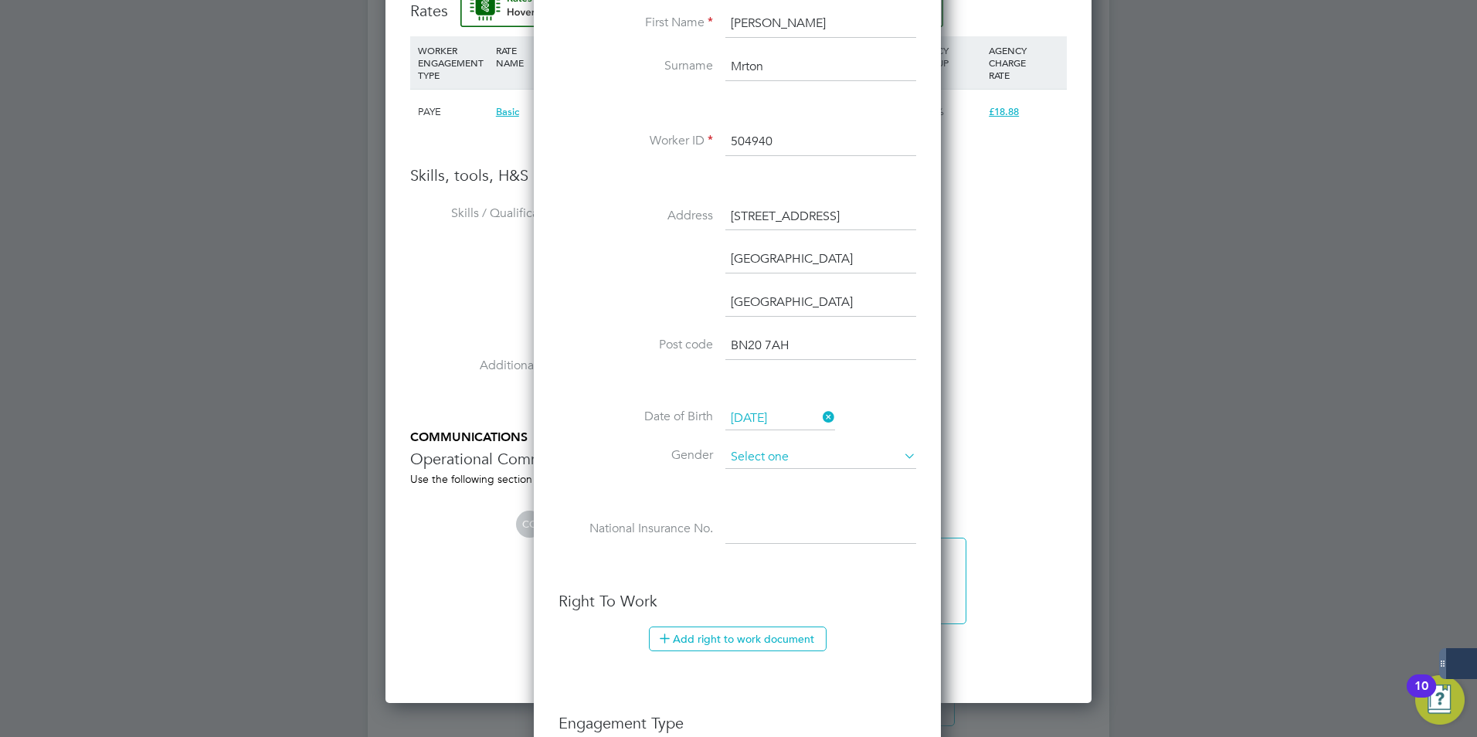
click at [759, 465] on input at bounding box center [821, 457] width 191 height 23
click at [760, 484] on li "Male" at bounding box center [821, 479] width 192 height 20
type input "Male"
click at [755, 532] on input at bounding box center [821, 530] width 191 height 28
click at [722, 566] on li at bounding box center [738, 567] width 358 height 16
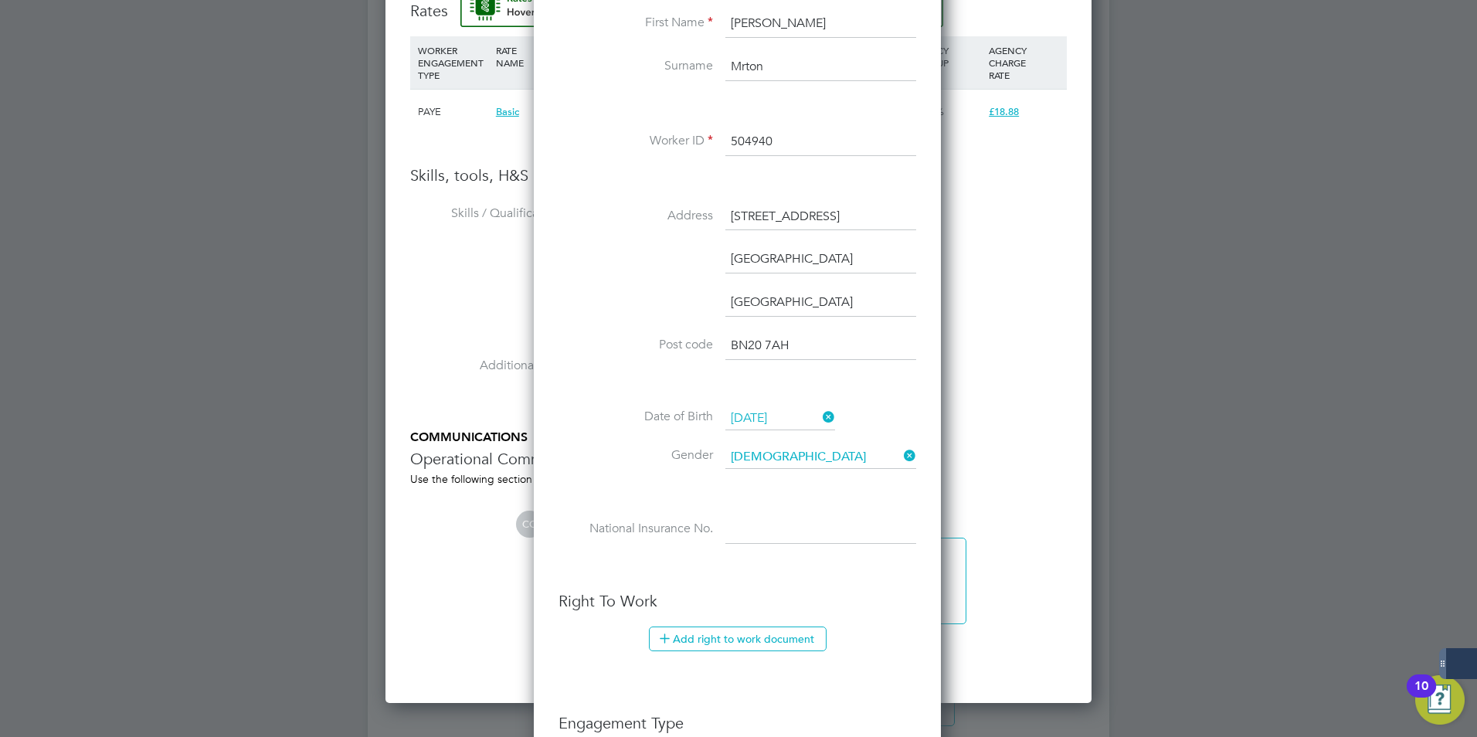
click at [758, 529] on input at bounding box center [821, 530] width 191 height 28
click at [760, 529] on input at bounding box center [821, 530] width 191 height 28
drag, startPoint x: 760, startPoint y: 529, endPoint x: 744, endPoint y: 529, distance: 16.2
click at [744, 529] on input at bounding box center [821, 530] width 191 height 28
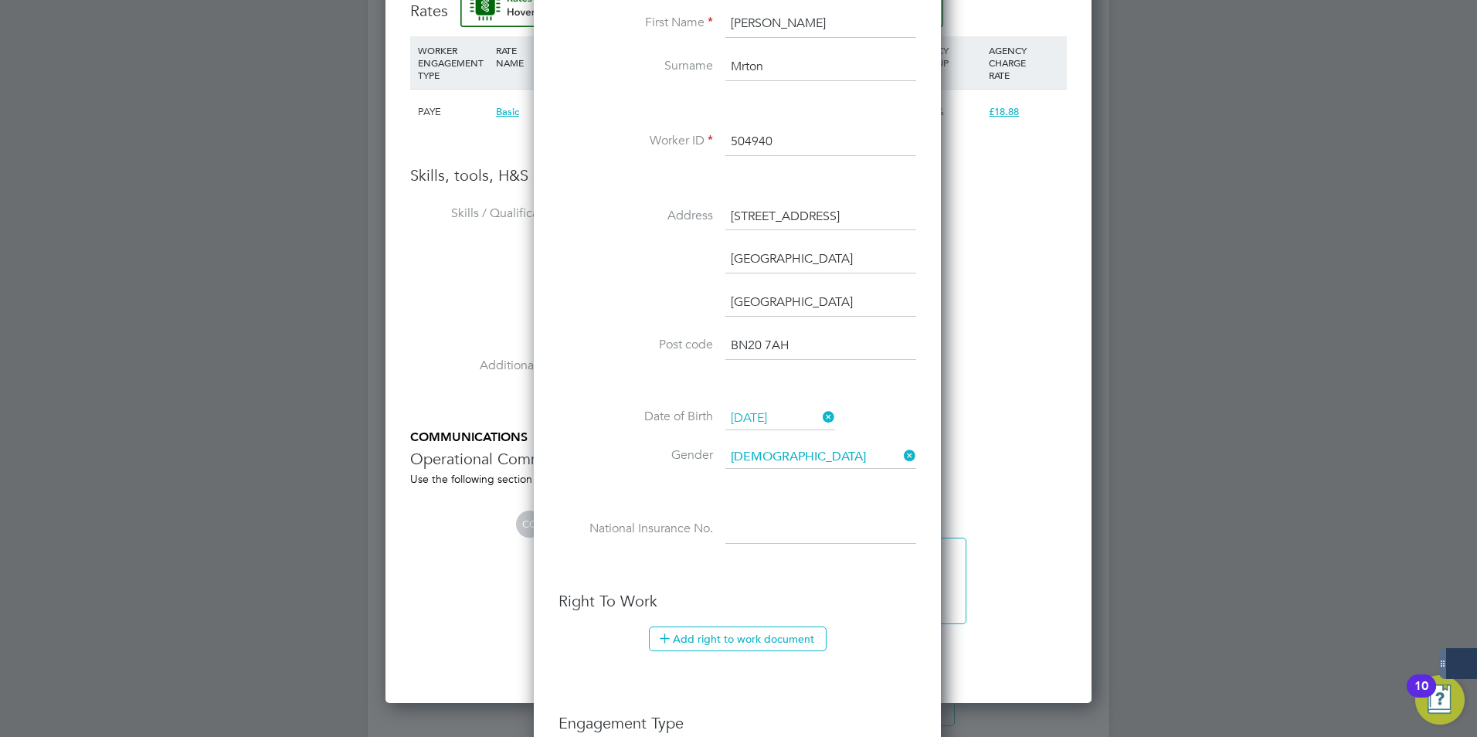
paste input "JP302335D"
type input "JP 30 23 35 D"
click at [756, 636] on button "Add right to work document" at bounding box center [738, 639] width 178 height 25
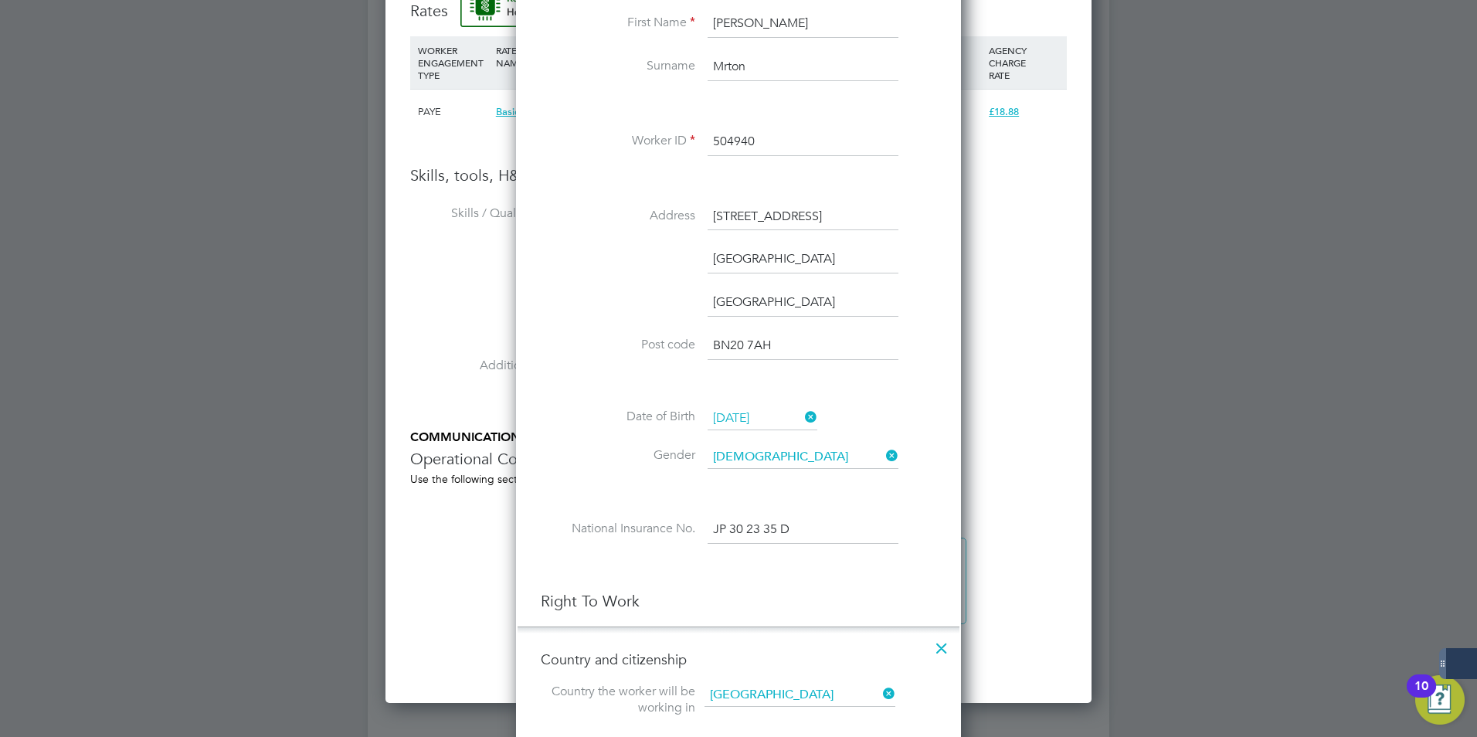
scroll to position [1583, 446]
drag, startPoint x: 819, startPoint y: 530, endPoint x: 851, endPoint y: 777, distance: 248.5
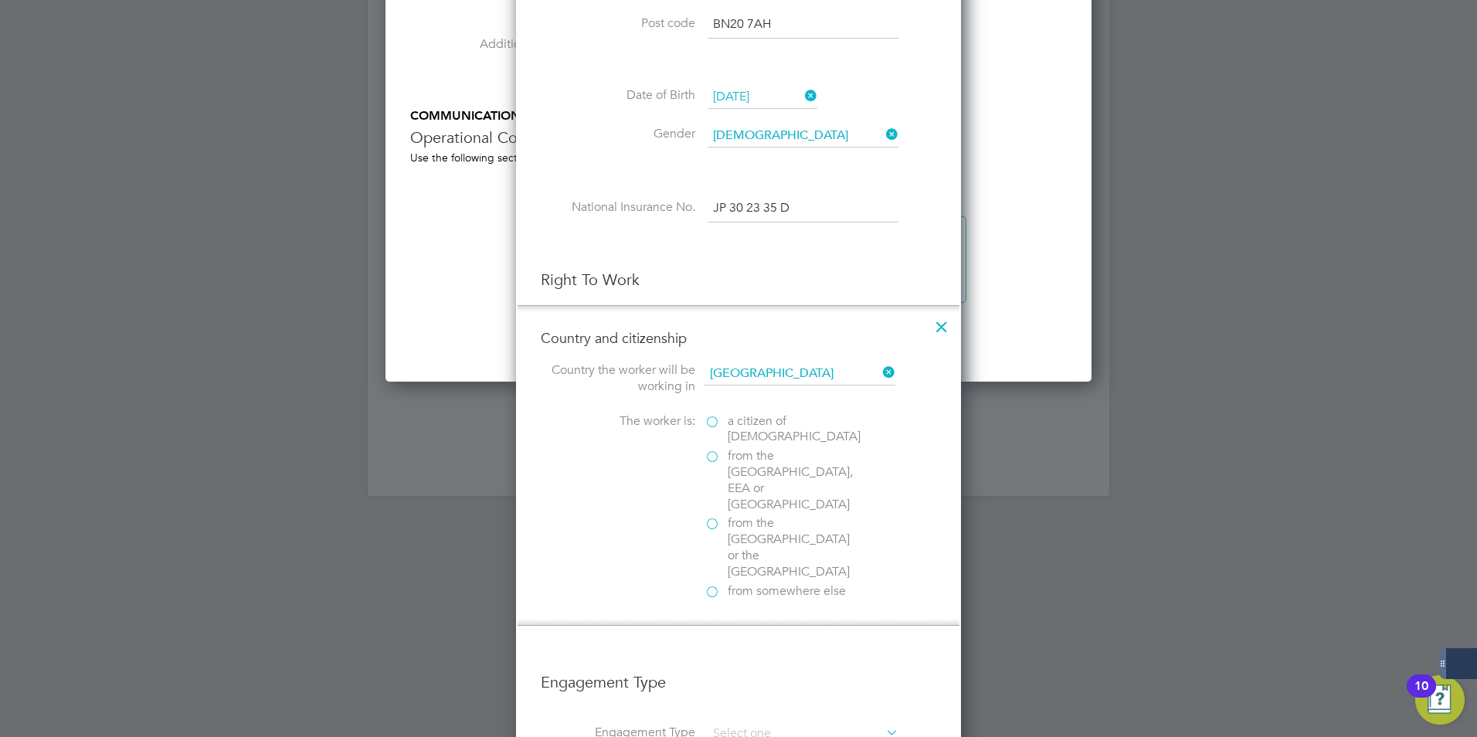
scroll to position [1549, 0]
click at [711, 421] on label "a citizen of United Kingdom" at bounding box center [782, 427] width 155 height 32
click at [0, 0] on input "a citizen of United Kingdom" at bounding box center [0, 0] width 0 height 0
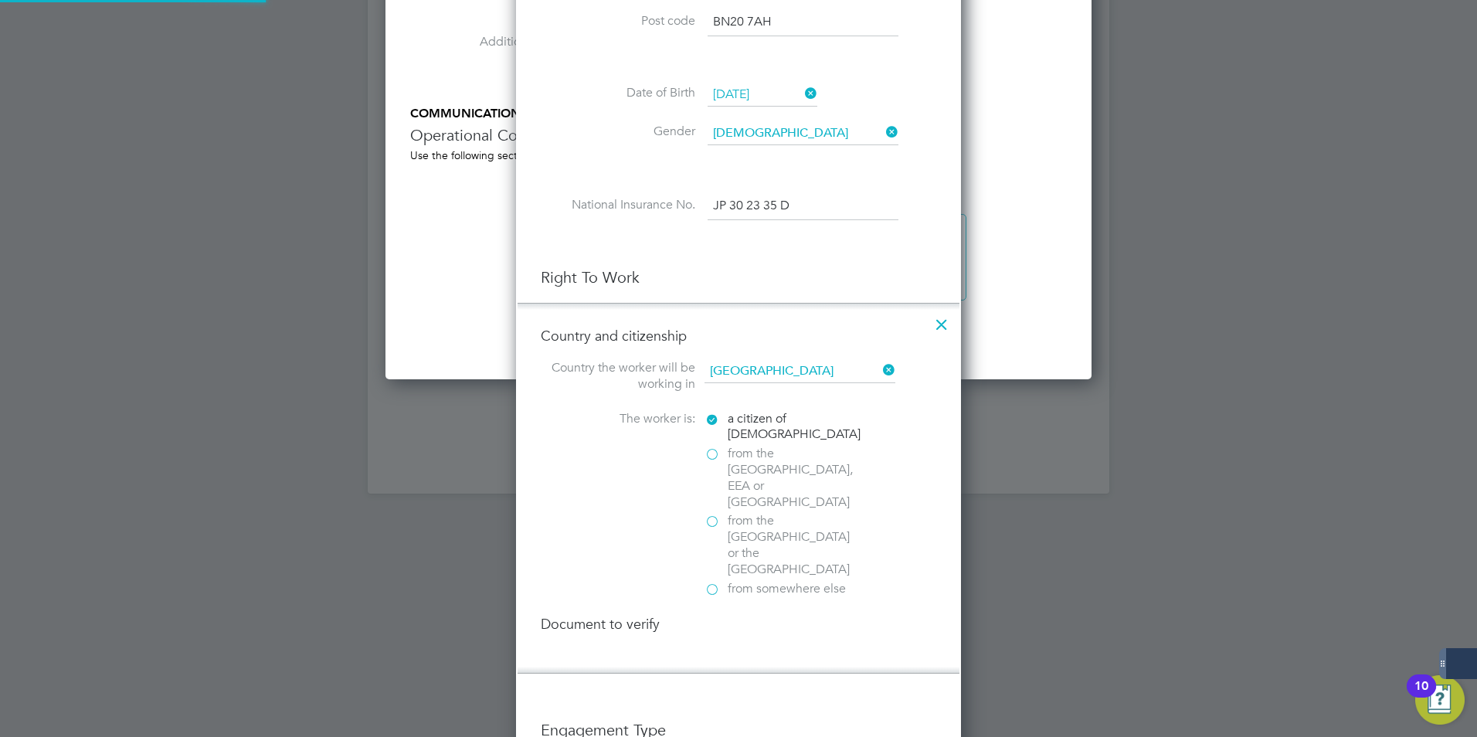
scroll to position [8, 8]
click at [716, 650] on div at bounding box center [712, 657] width 15 height 15
click at [717, 666] on div at bounding box center [712, 673] width 15 height 15
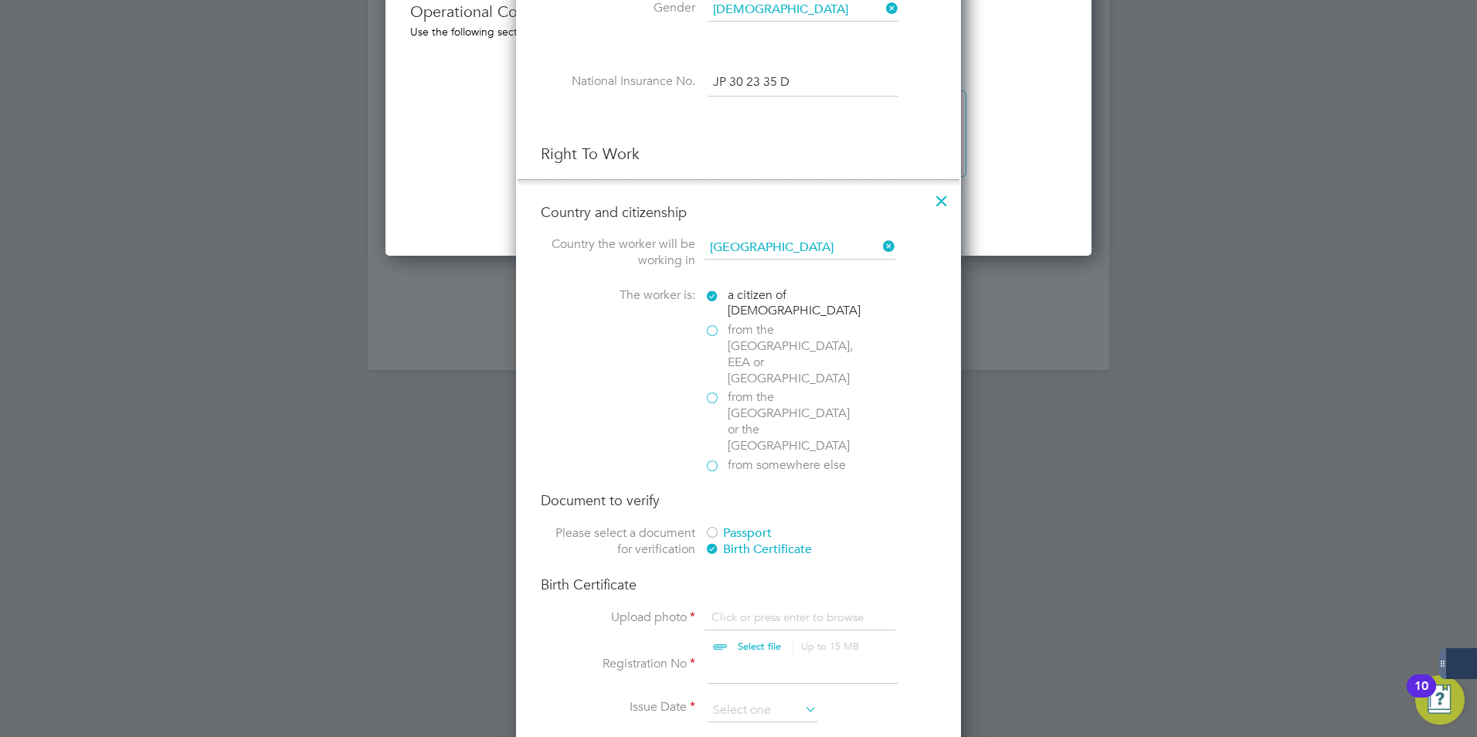
scroll to position [1704, 0]
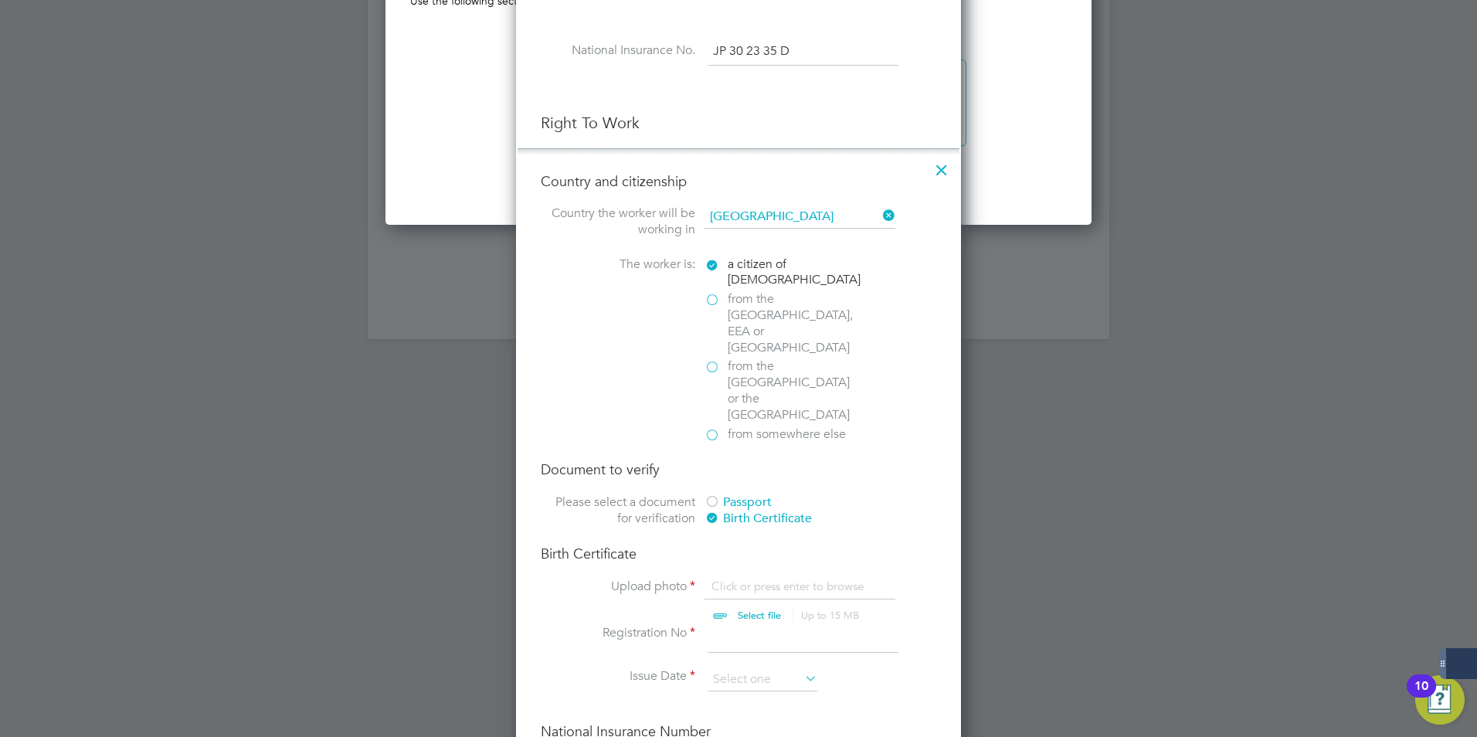
click at [753, 579] on input "file" at bounding box center [774, 602] width 243 height 46
type input "C:\fakepath\DM Birth Cert.jpg"
click at [717, 625] on input at bounding box center [803, 639] width 191 height 28
click at [714, 495] on div at bounding box center [712, 502] width 15 height 15
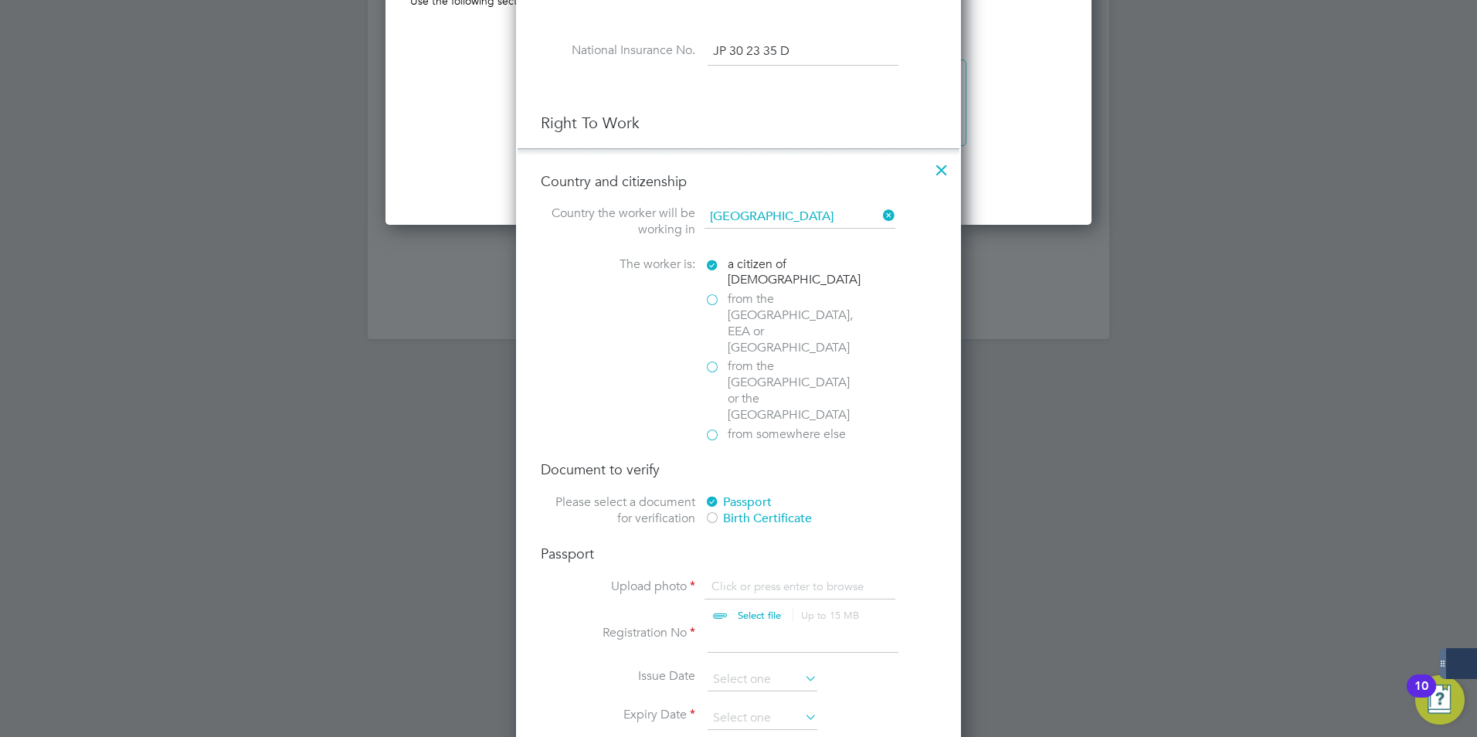
drag, startPoint x: 794, startPoint y: 551, endPoint x: 736, endPoint y: 568, distance: 60.4
click at [736, 579] on input "file" at bounding box center [774, 602] width 243 height 46
type input "C:\fakepath\DM Passport.jpg"
click at [734, 625] on input at bounding box center [803, 639] width 191 height 28
type input "575246445"
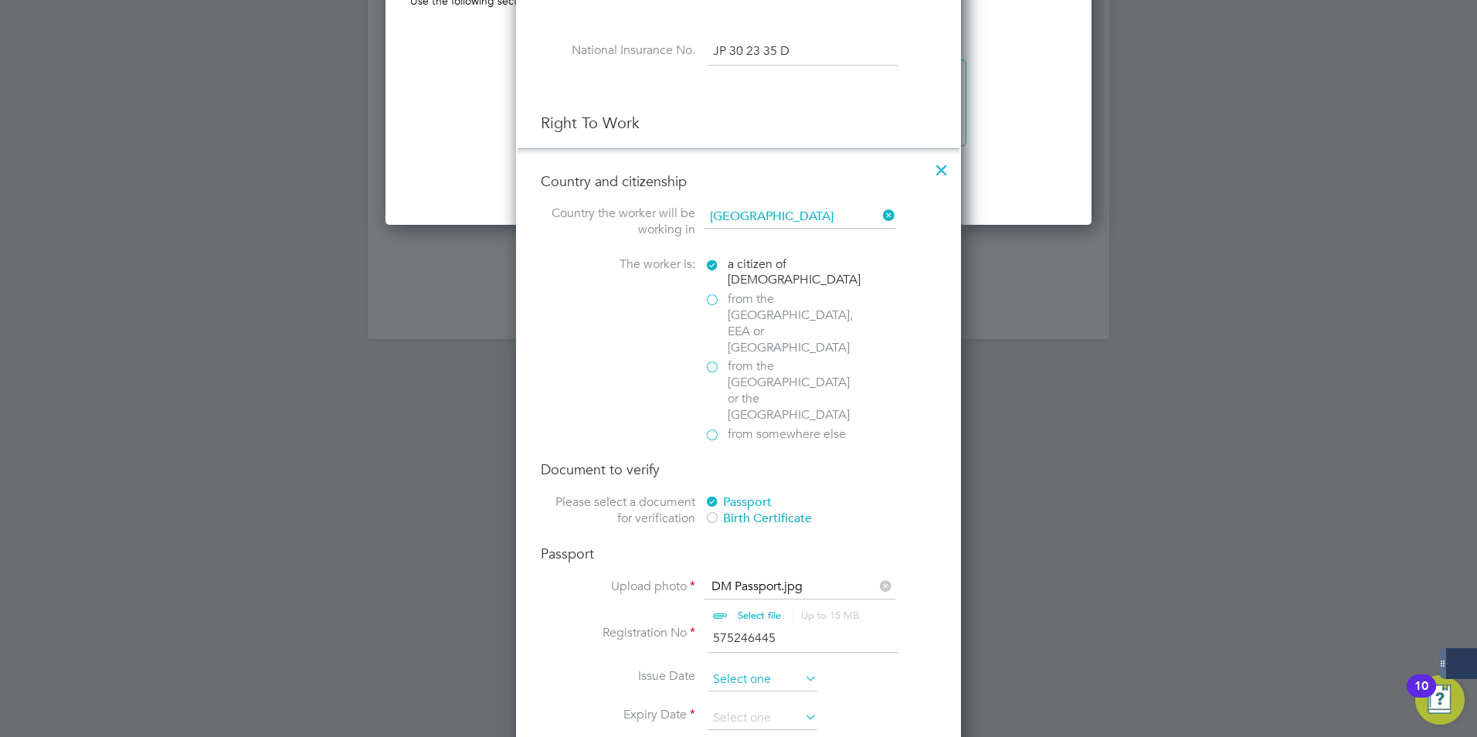
click at [770, 668] on input at bounding box center [763, 679] width 110 height 23
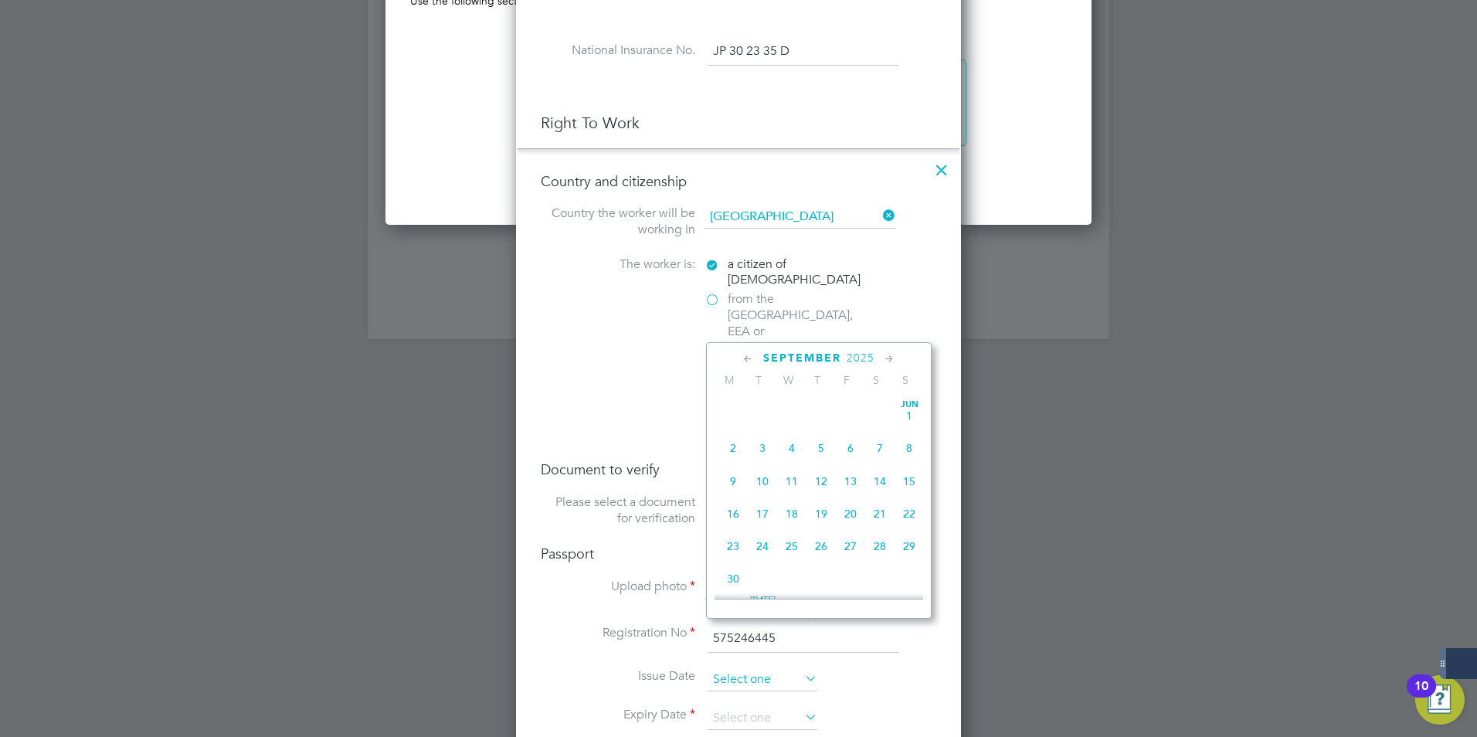
scroll to position [569, 0]
click at [861, 355] on span "2025" at bounding box center [861, 358] width 28 height 13
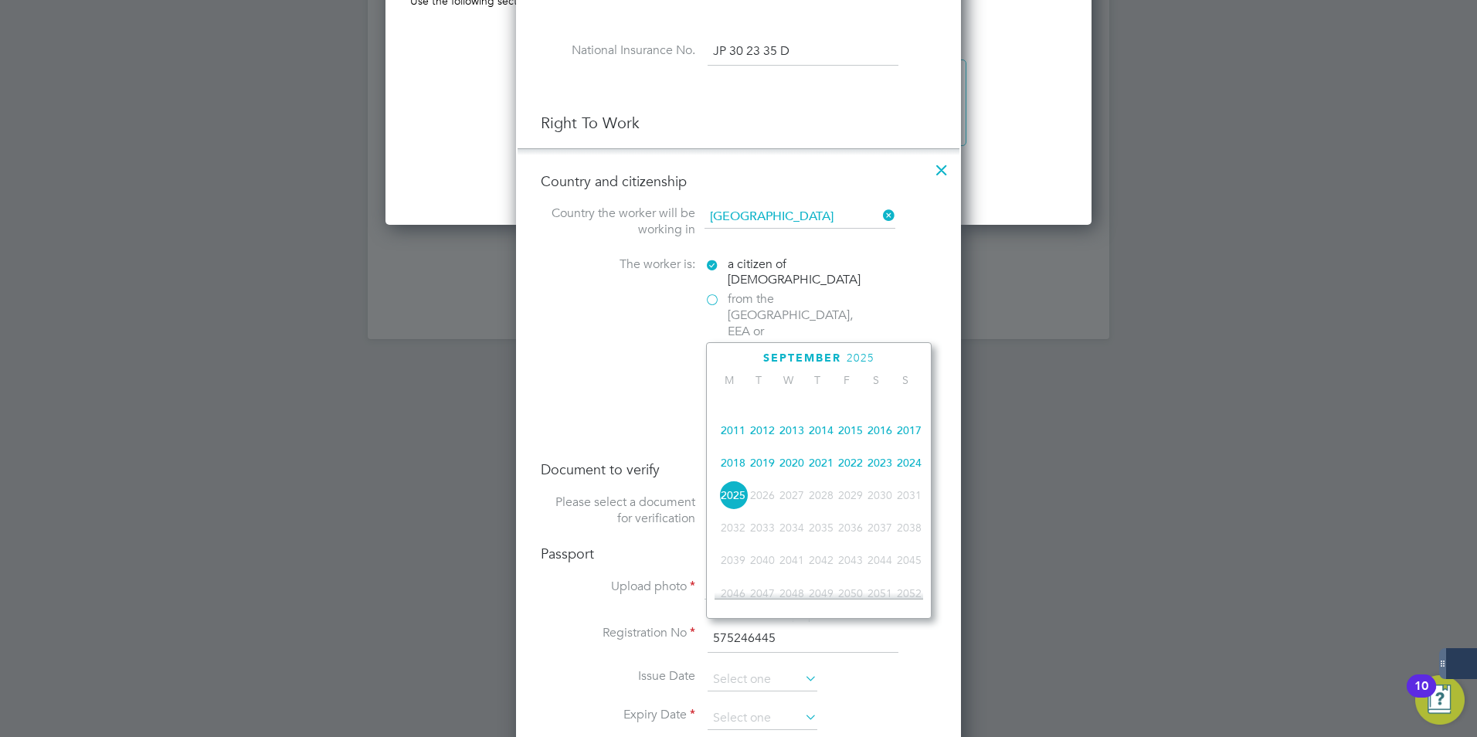
click at [761, 467] on span "2019" at bounding box center [762, 462] width 29 height 29
click at [885, 362] on icon at bounding box center [889, 359] width 15 height 17
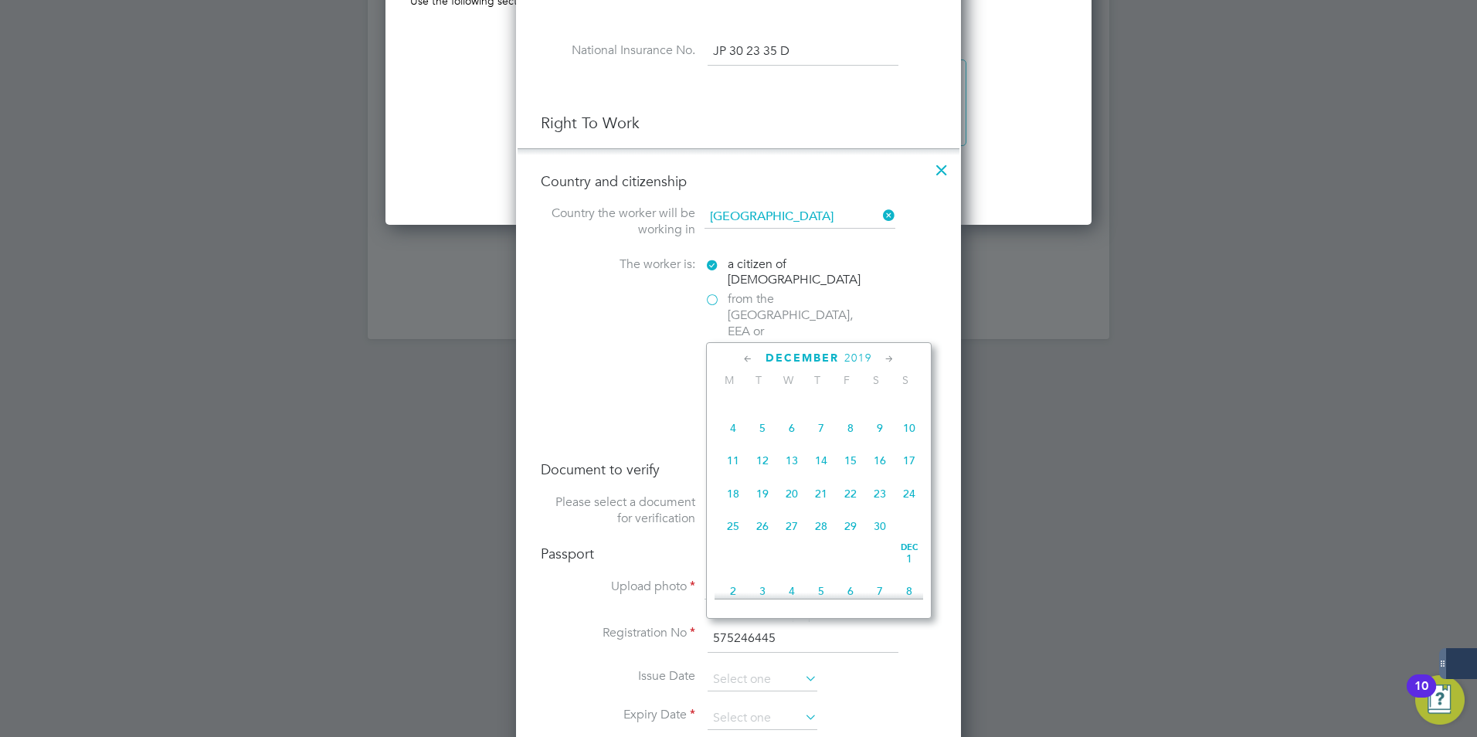
scroll to position [1035, 0]
click at [732, 569] on span "30" at bounding box center [733, 554] width 29 height 29
type input "30 Dec 2019"
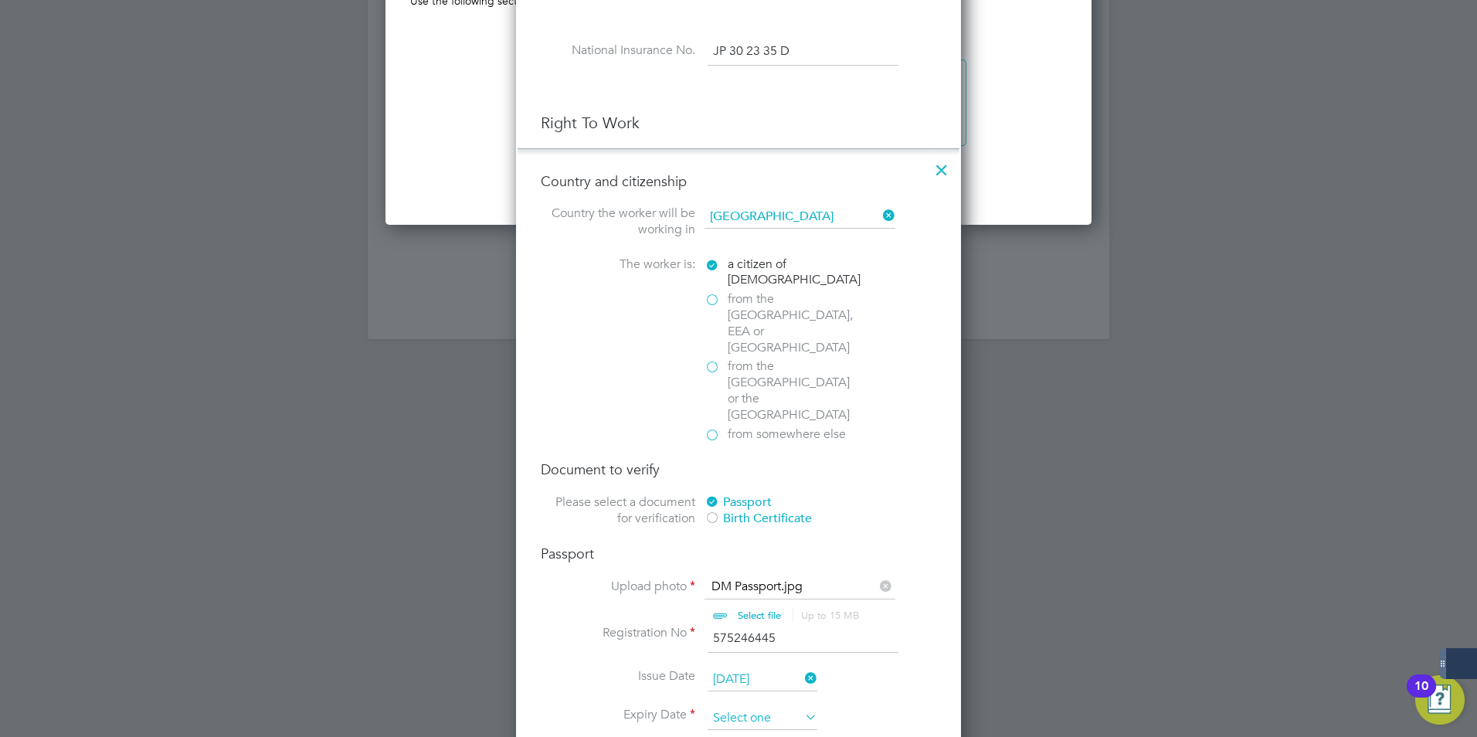
scroll to position [569, 0]
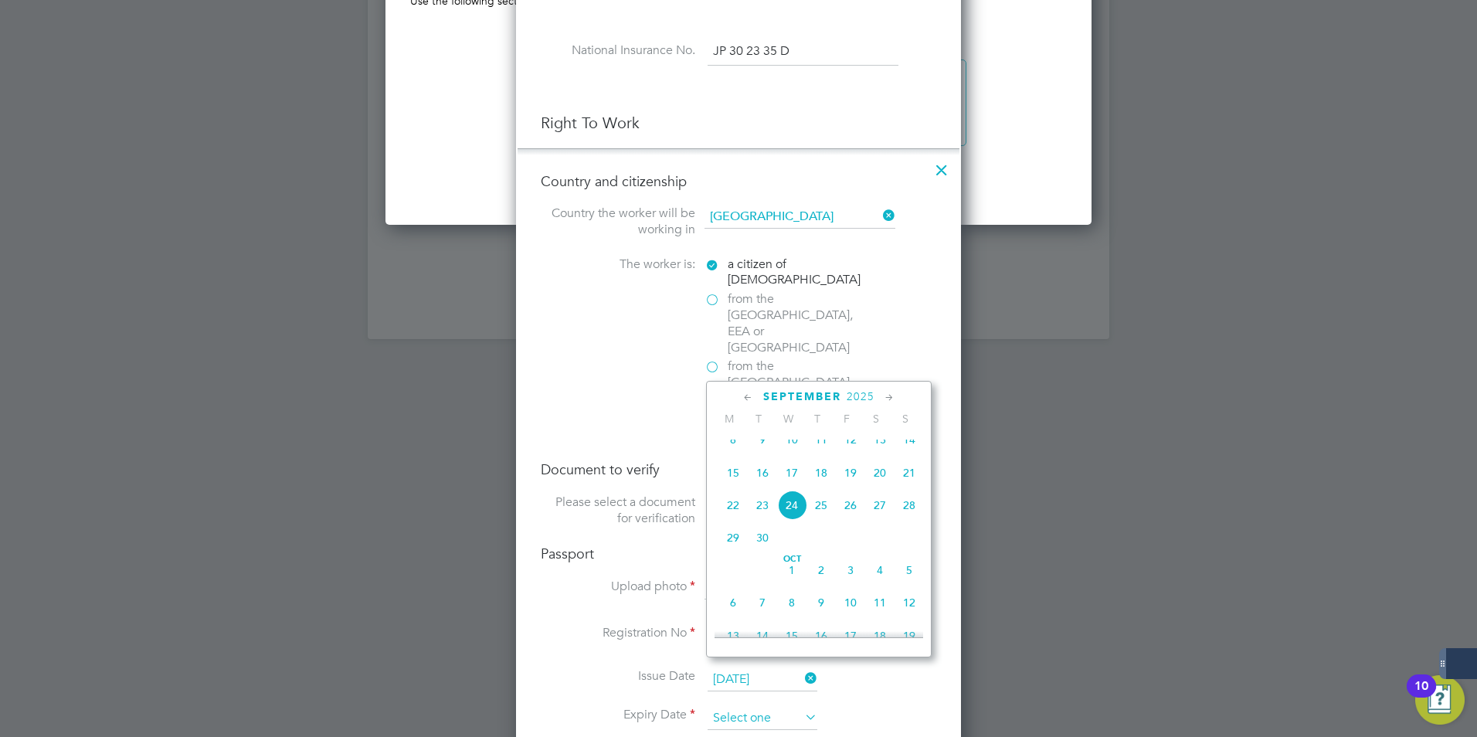
click at [721, 707] on input at bounding box center [763, 718] width 110 height 23
click at [883, 400] on icon at bounding box center [889, 397] width 15 height 17
click at [873, 396] on div "October 2025" at bounding box center [819, 396] width 209 height 15
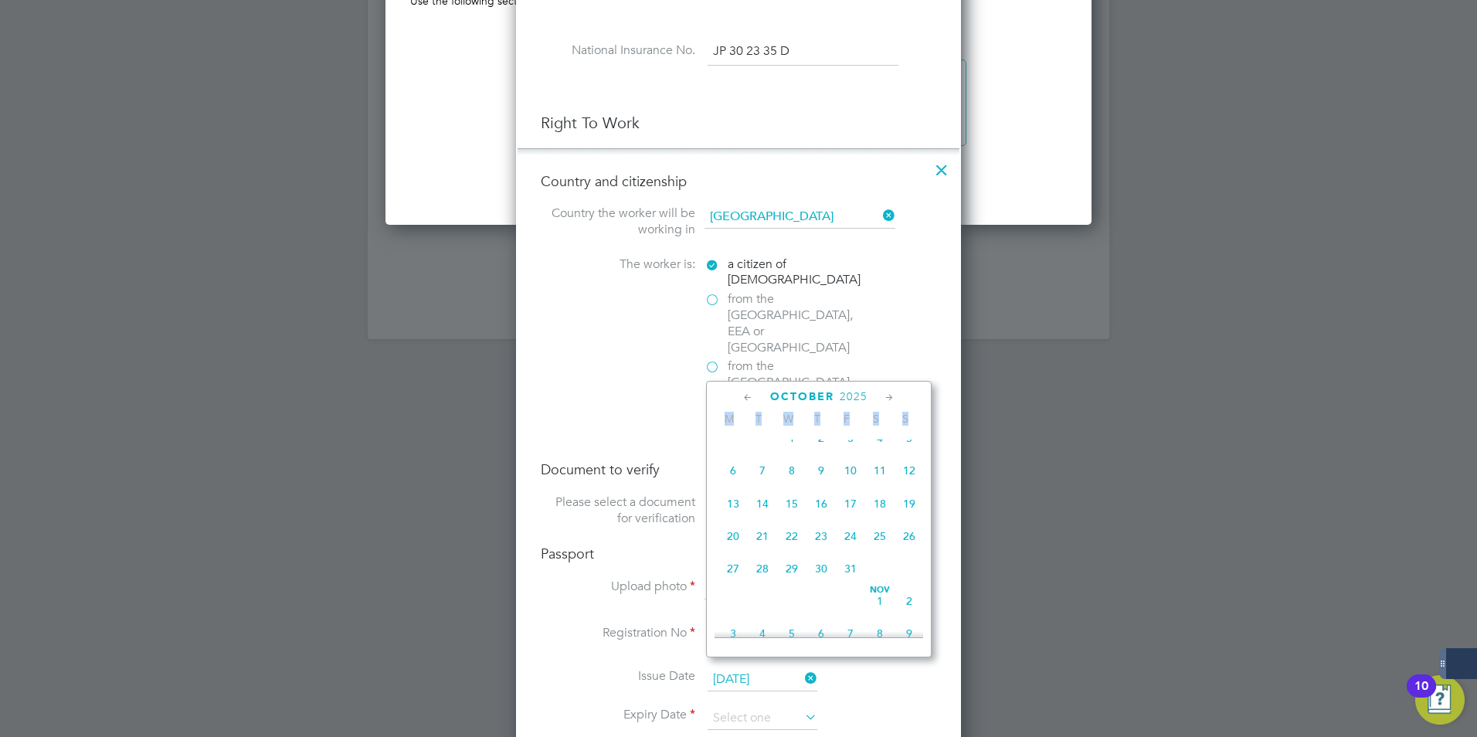
drag, startPoint x: 872, startPoint y: 396, endPoint x: 850, endPoint y: 393, distance: 21.9
click at [850, 393] on span "2025" at bounding box center [854, 396] width 28 height 13
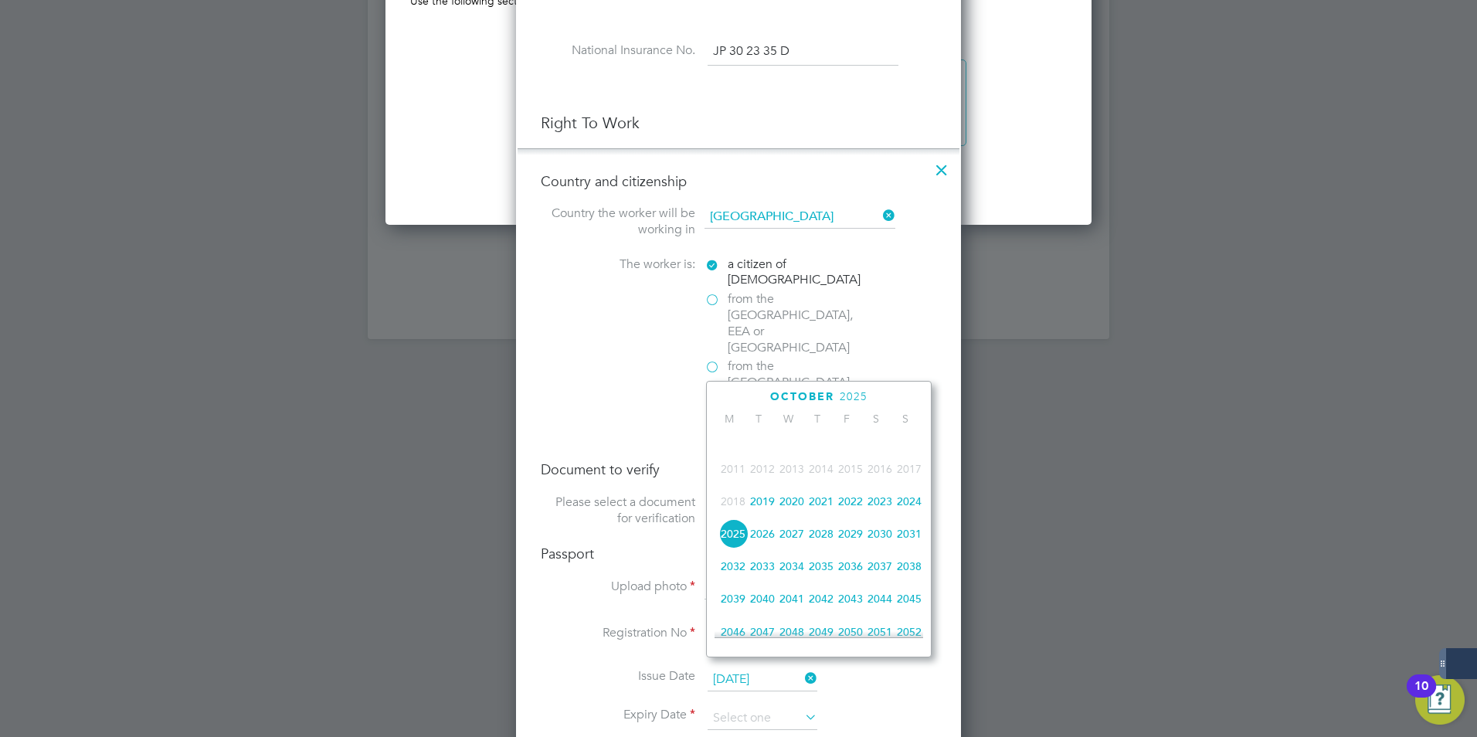
click at [850, 545] on span "2029" at bounding box center [850, 533] width 29 height 29
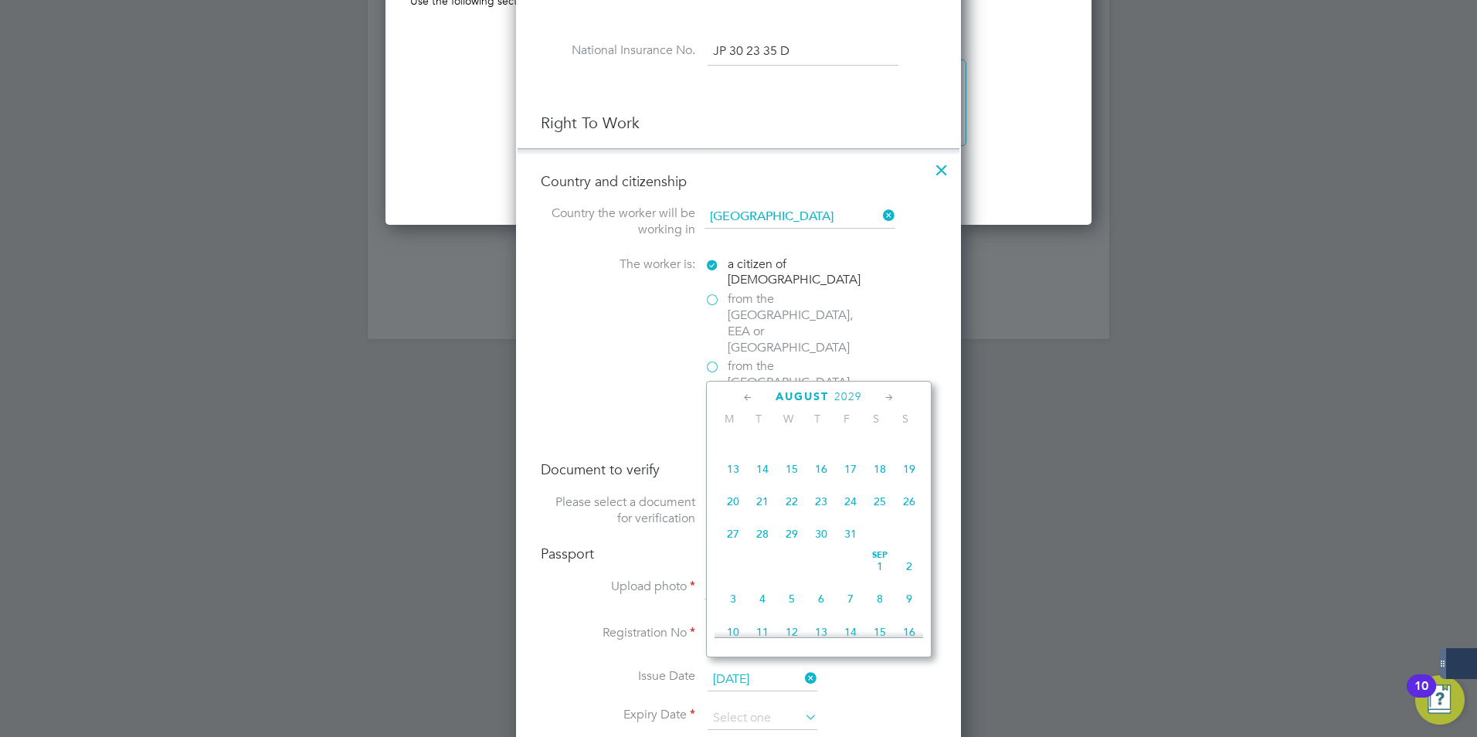
click at [890, 387] on div "August 2029 M T W T F S S Jun 1 2 3 4 5 6 7 8 9 10 11 12 13 14 15 16 17 18 19 2…" at bounding box center [819, 519] width 226 height 277
click at [890, 394] on icon at bounding box center [889, 397] width 15 height 17
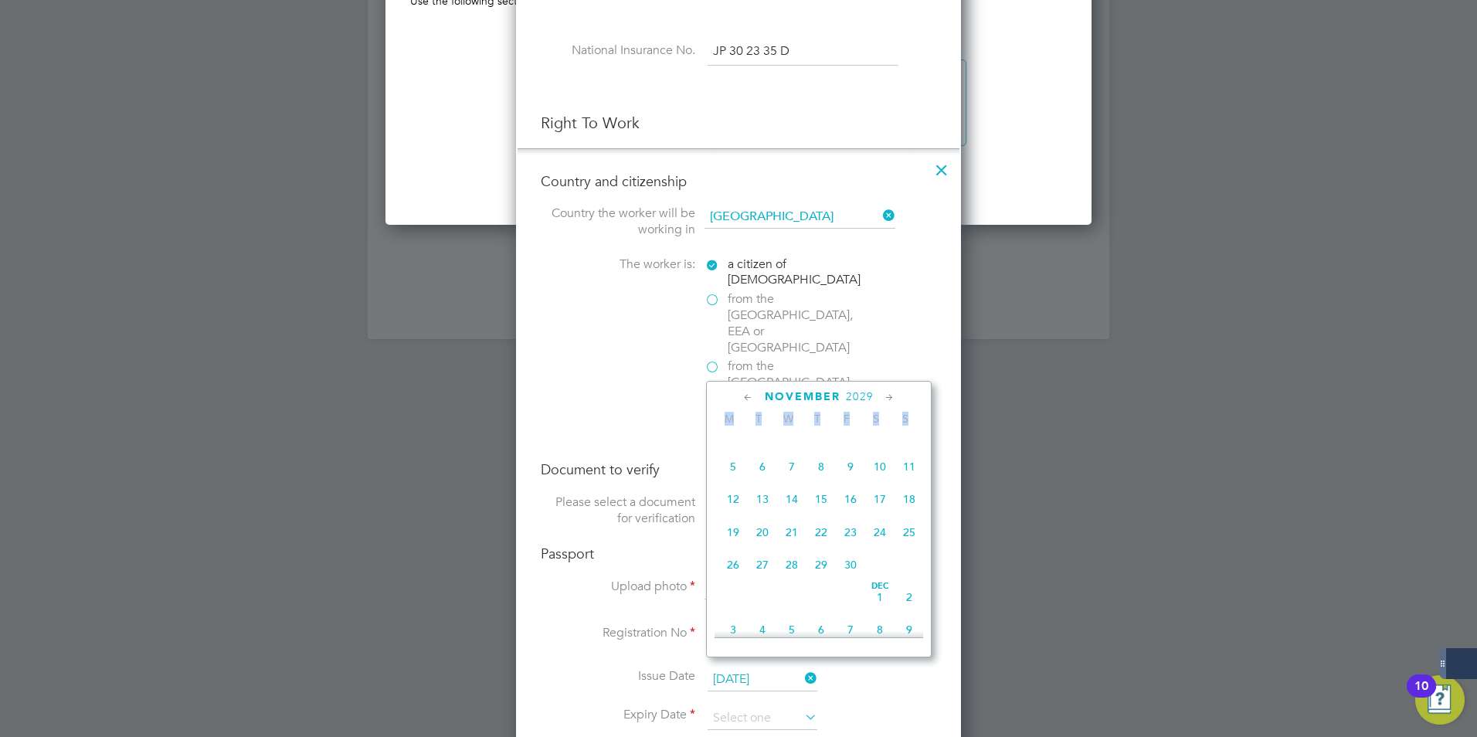
click at [890, 394] on icon at bounding box center [889, 397] width 15 height 17
click at [904, 576] on span "30" at bounding box center [909, 560] width 29 height 29
type input "30 Dec 2029"
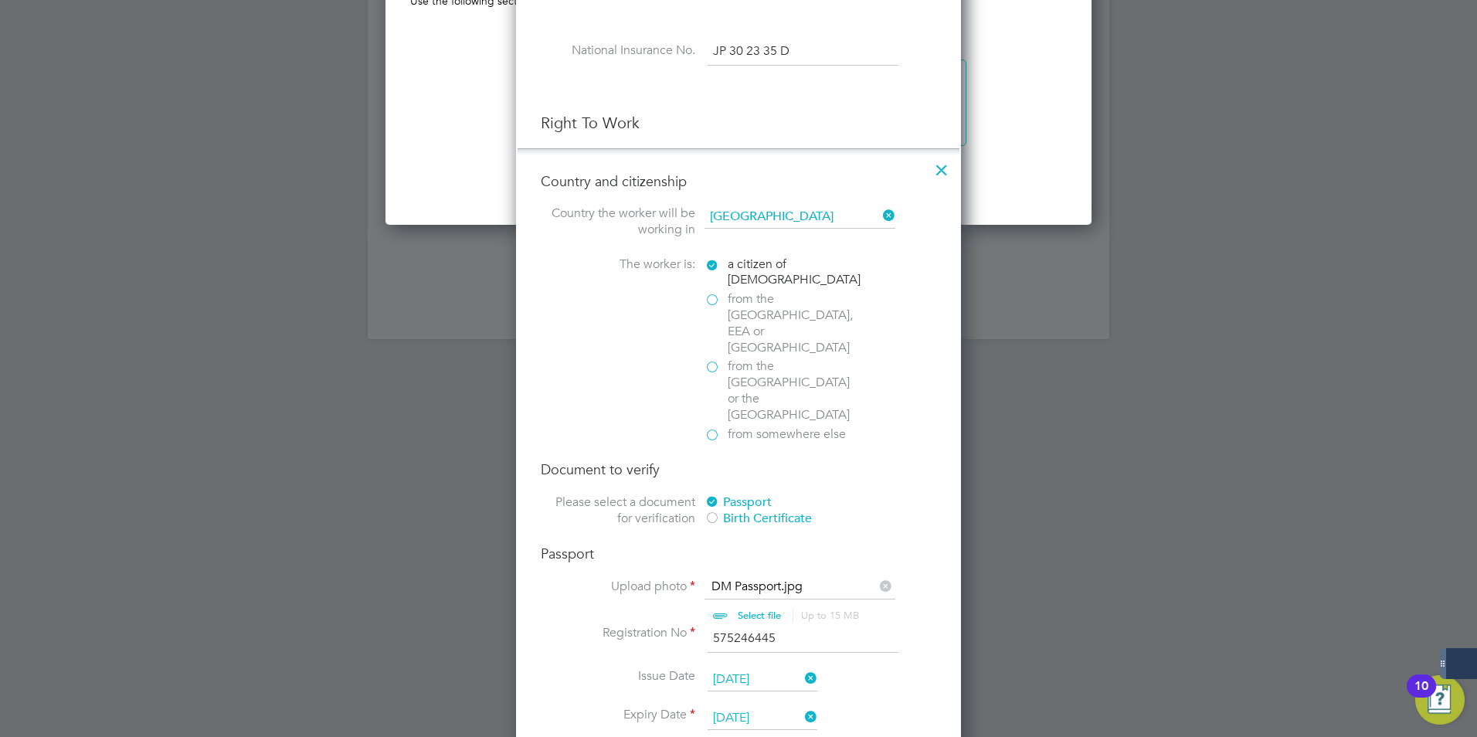
drag, startPoint x: 816, startPoint y: 587, endPoint x: 811, endPoint y: 777, distance: 189.4
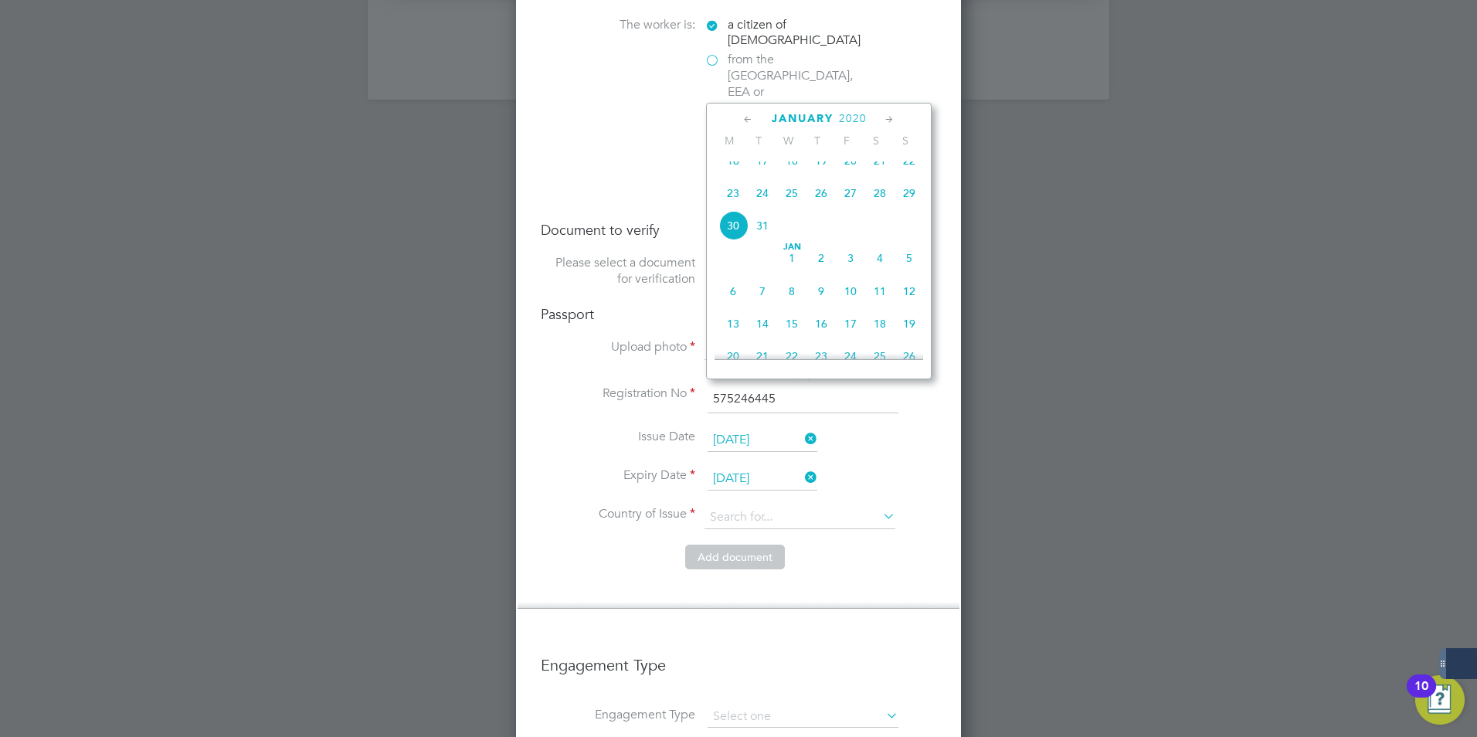
scroll to position [2078, 0]
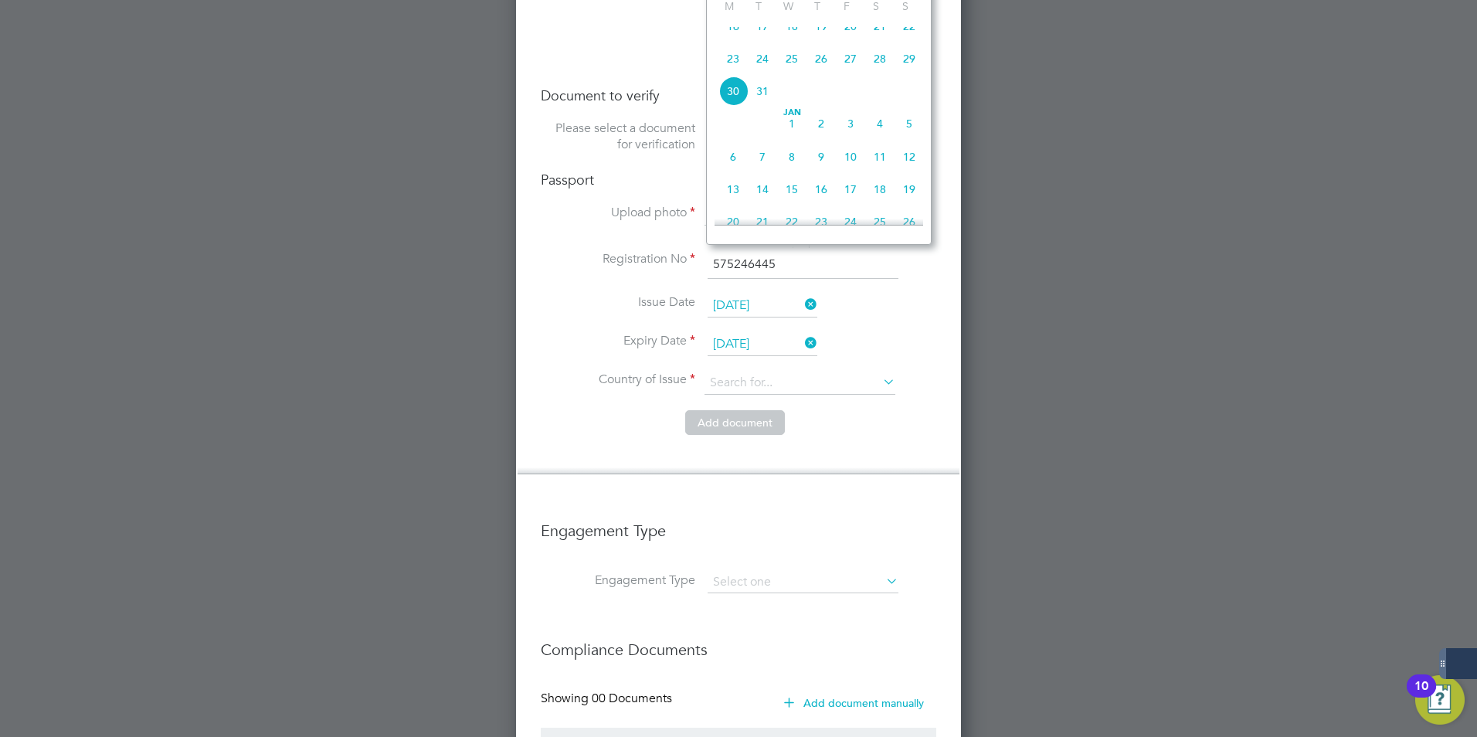
click at [770, 333] on li "Expiry Date 30 Dec 2029" at bounding box center [739, 352] width 396 height 39
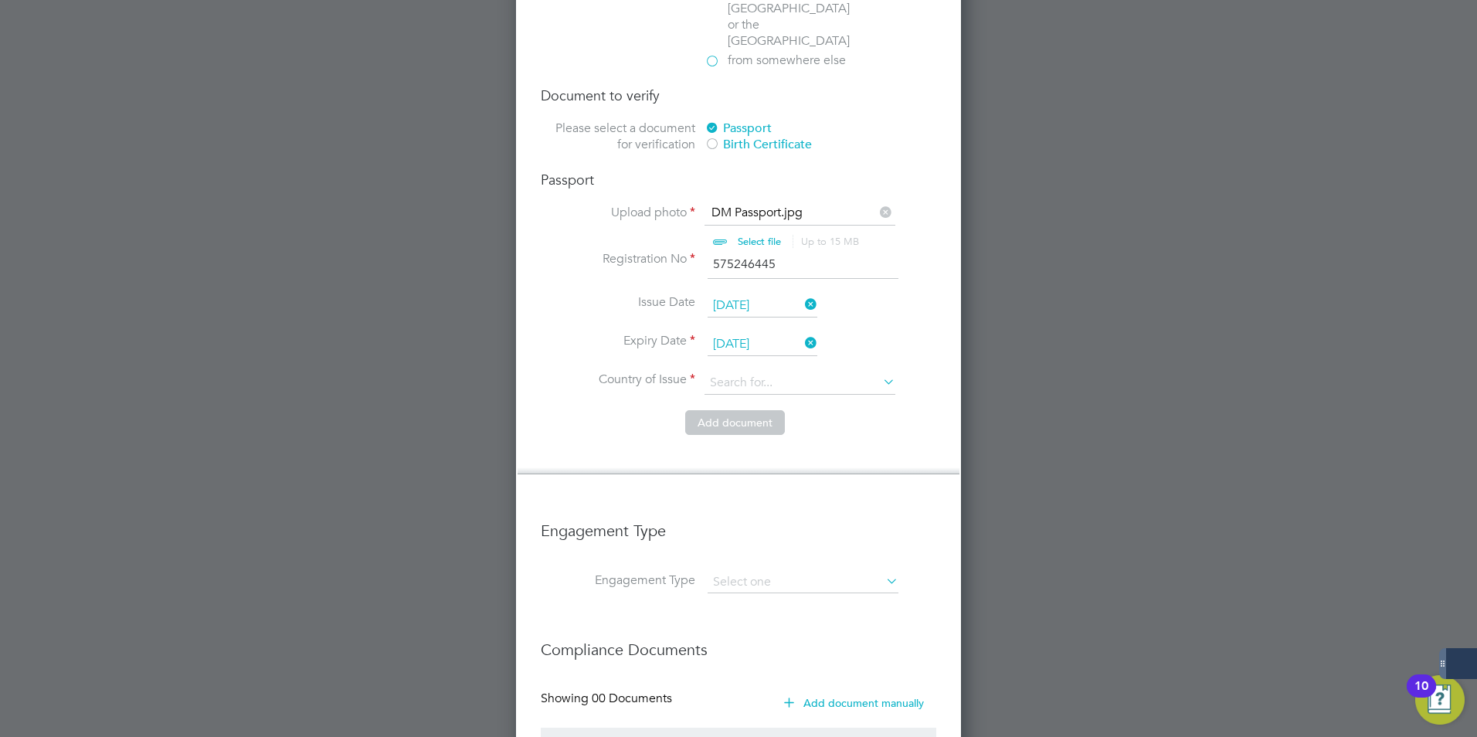
click at [755, 372] on li "Country of Issue" at bounding box center [739, 391] width 396 height 39
click at [767, 372] on input at bounding box center [800, 383] width 191 height 23
drag, startPoint x: 841, startPoint y: 390, endPoint x: 777, endPoint y: 332, distance: 87.0
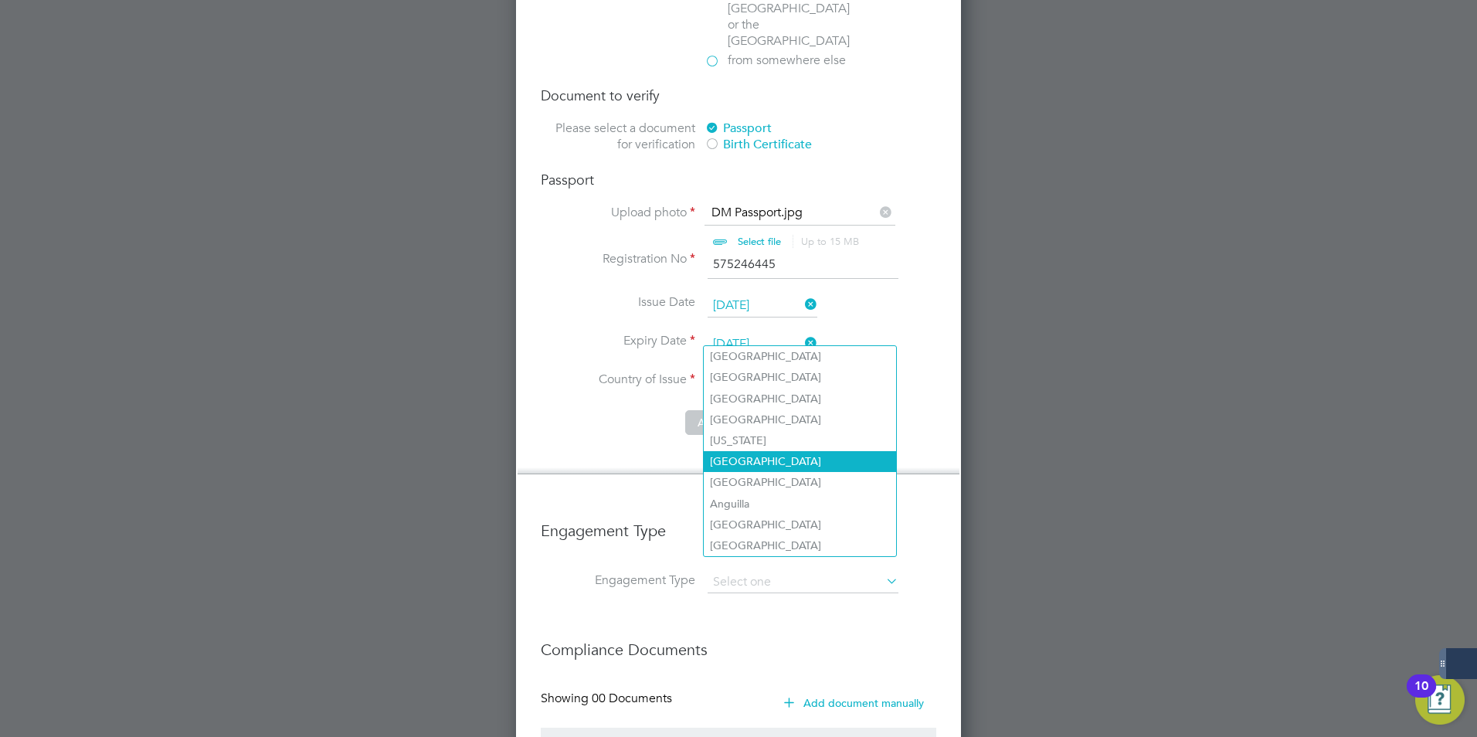
drag, startPoint x: 777, startPoint y: 332, endPoint x: 746, endPoint y: 460, distance: 131.0
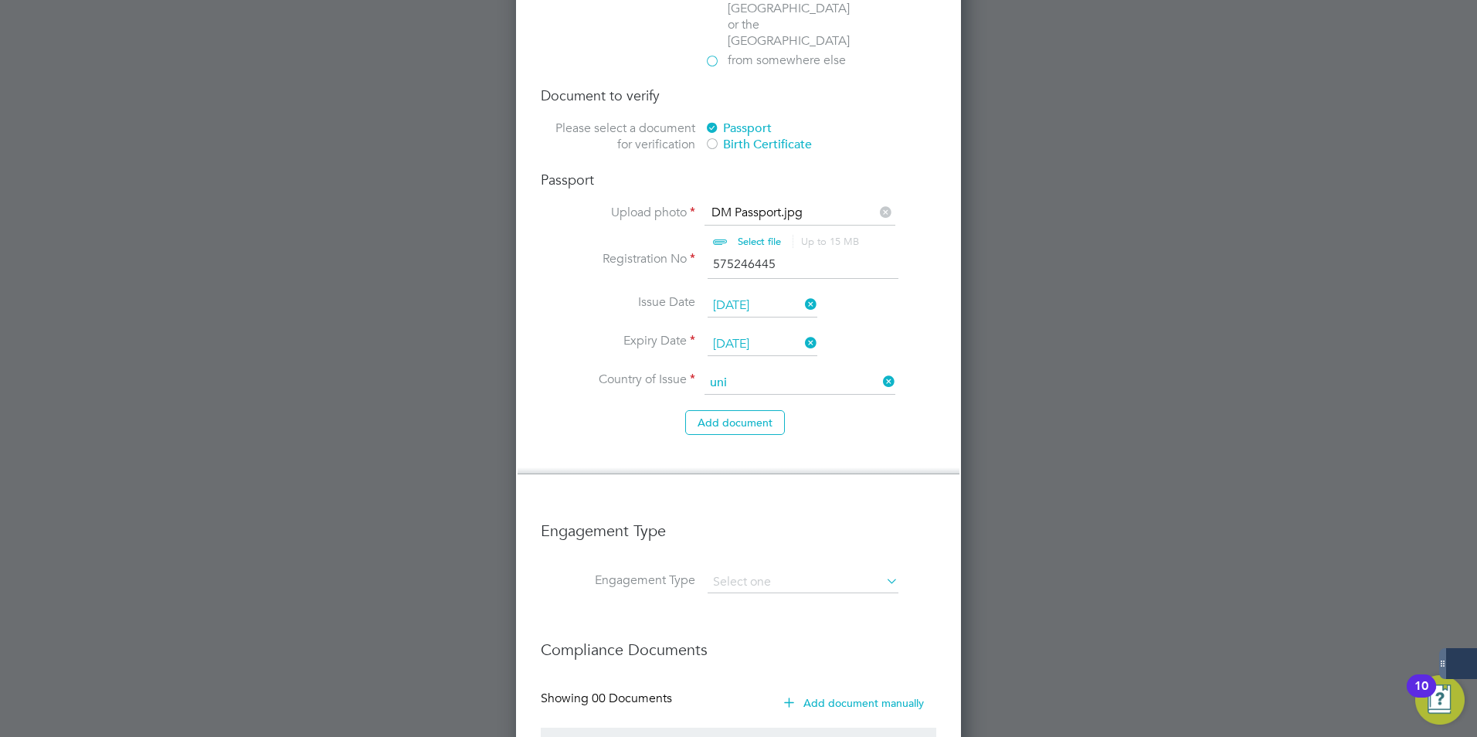
click at [795, 433] on li "Uni ted Kingdom" at bounding box center [850, 440] width 292 height 21
type input "United Kingdom"
click at [764, 572] on li "Engagement Type" at bounding box center [739, 590] width 396 height 37
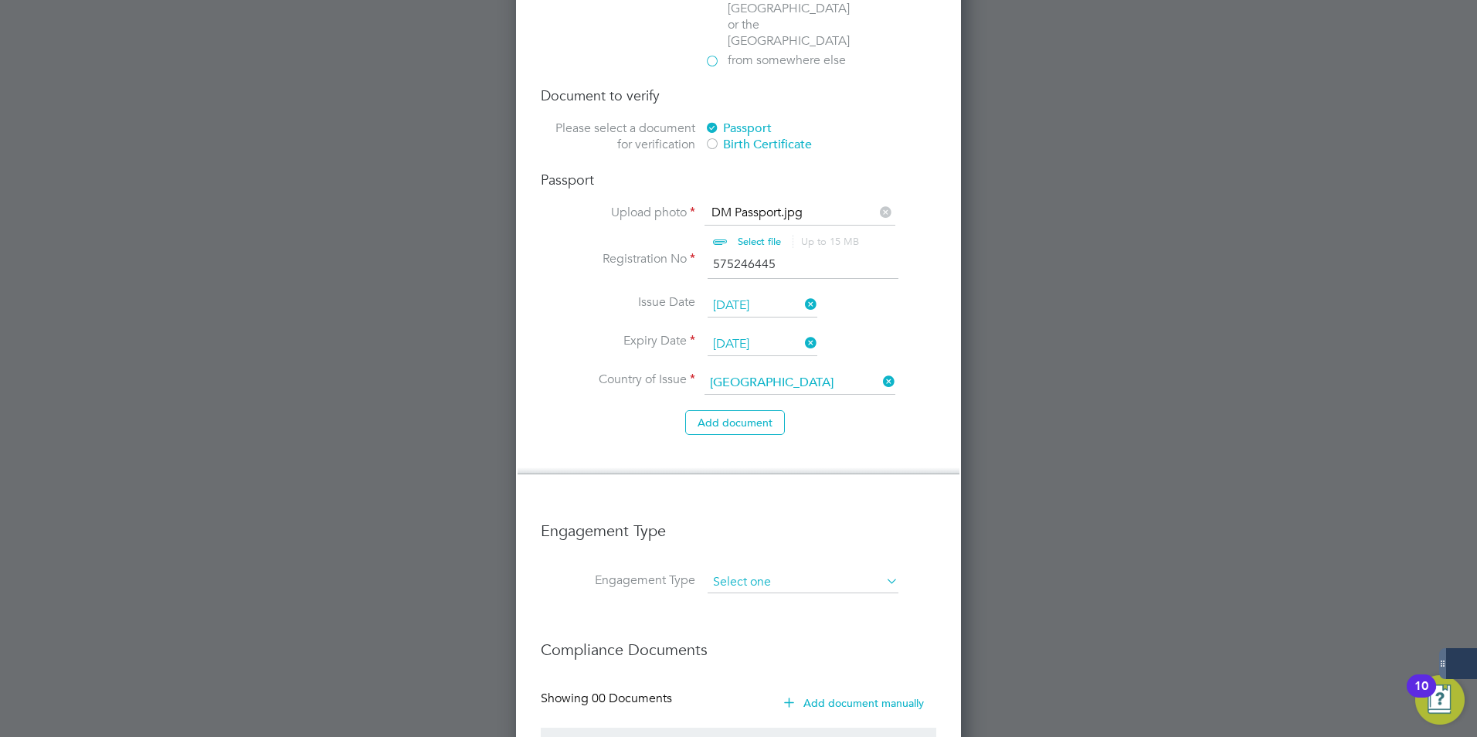
click at [803, 572] on input at bounding box center [803, 583] width 191 height 22
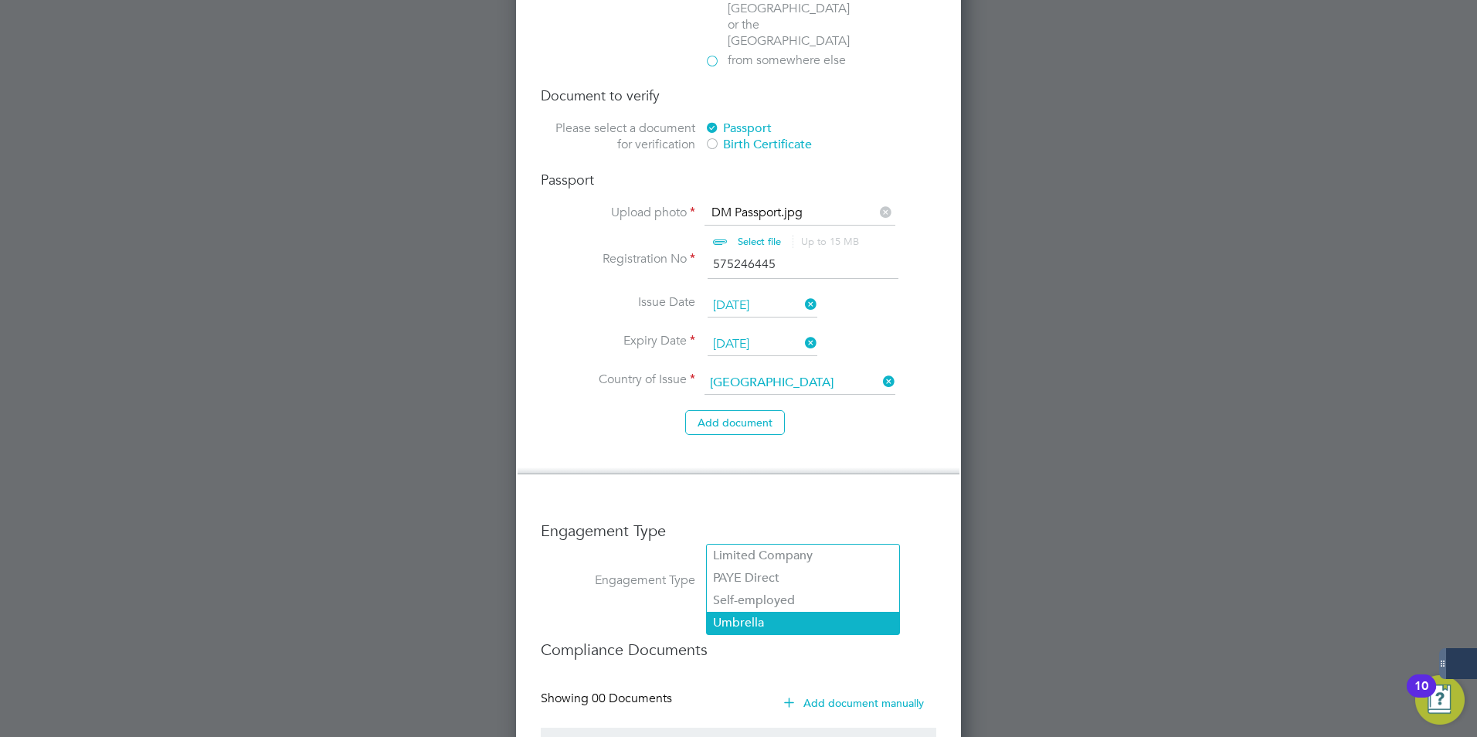
click at [754, 619] on li "Umbrella" at bounding box center [803, 623] width 192 height 22
type input "Umbrella"
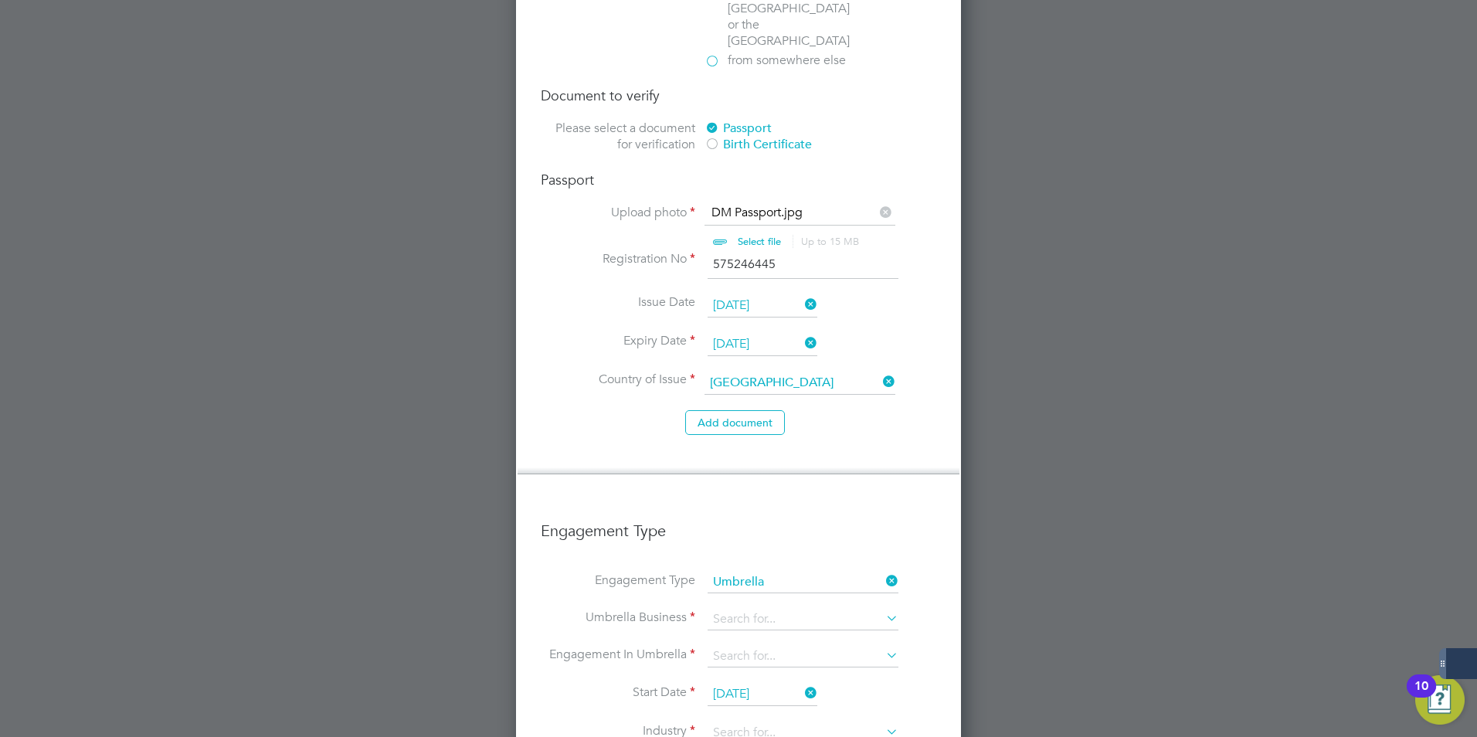
scroll to position [2247, 446]
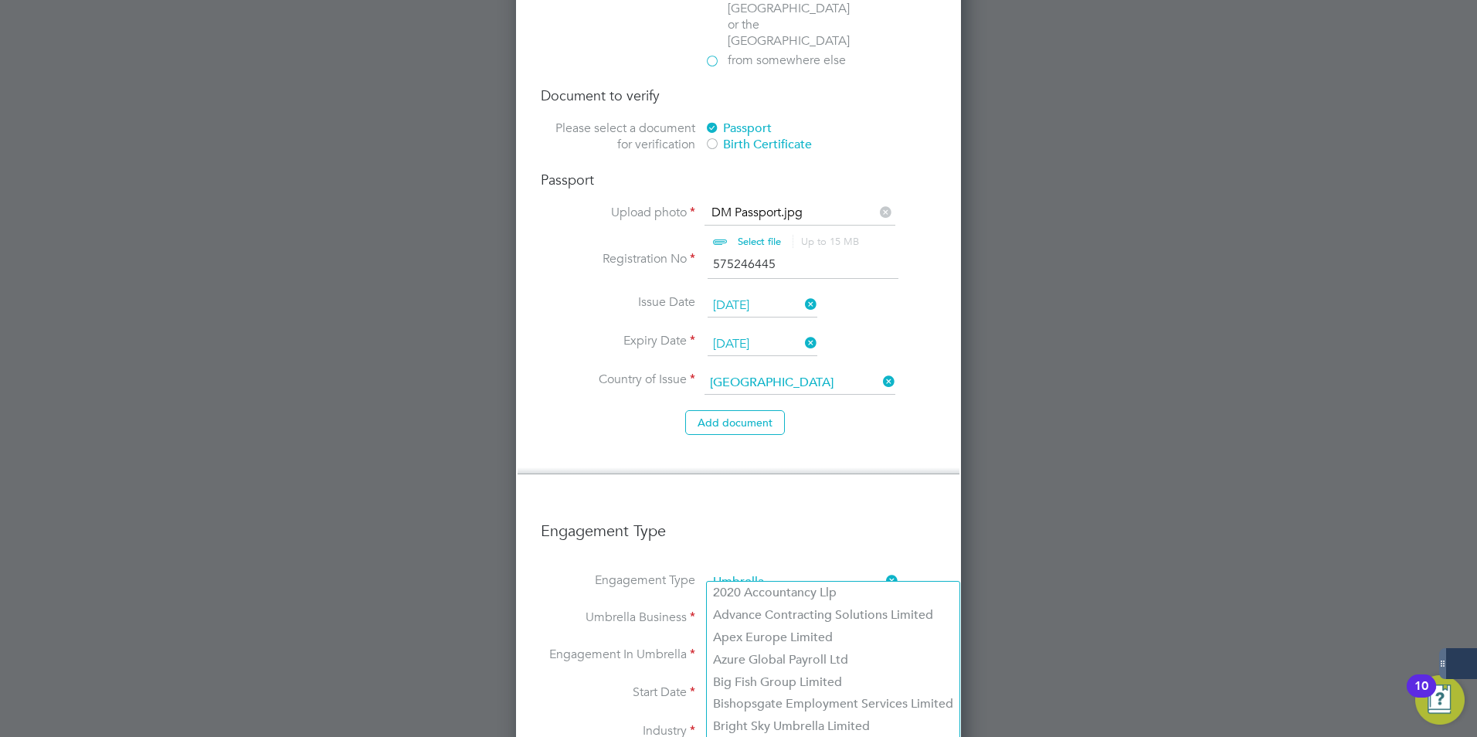
click at [794, 609] on input at bounding box center [803, 620] width 191 height 22
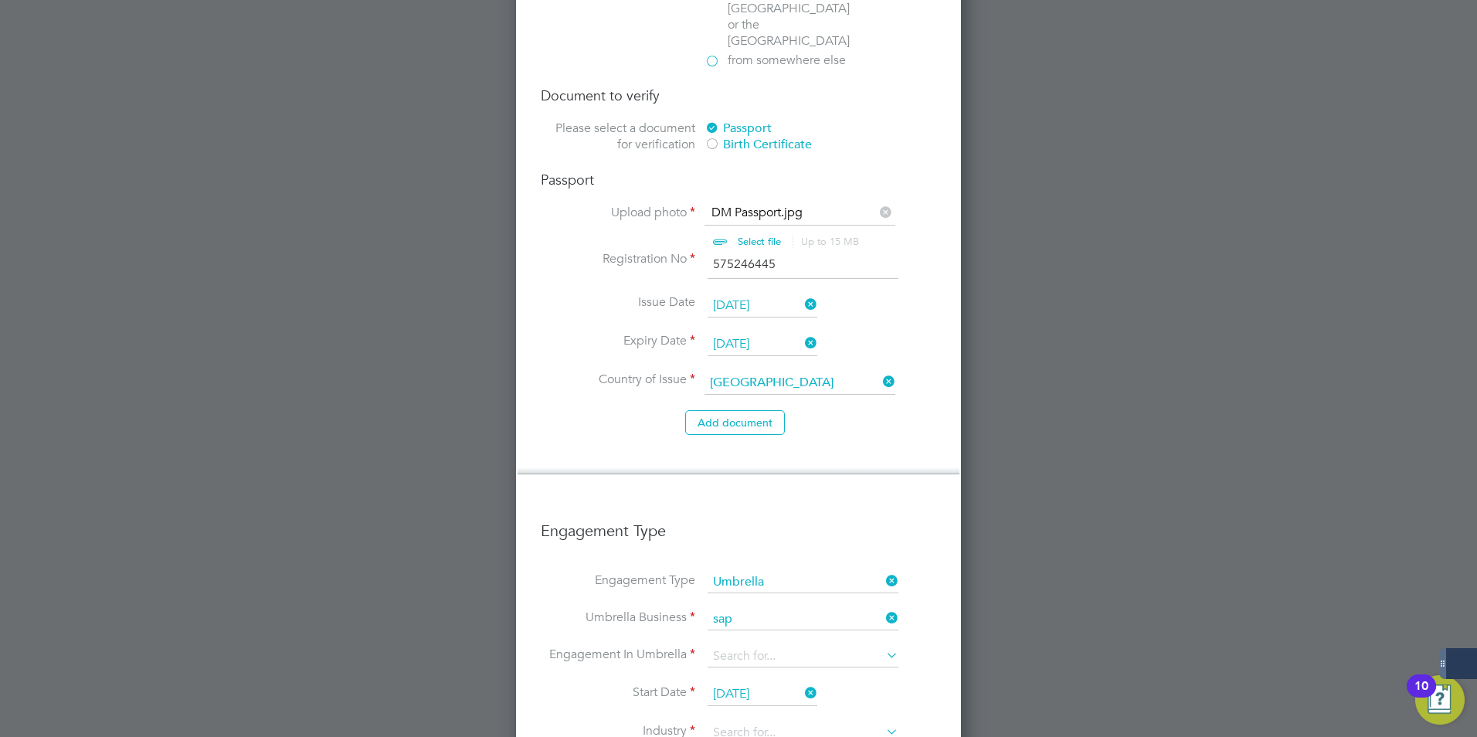
click at [800, 583] on li "Sap phire DNP Limited" at bounding box center [803, 593] width 192 height 22
type input "Sapphire DNP Limited"
click at [796, 646] on input at bounding box center [803, 657] width 191 height 22
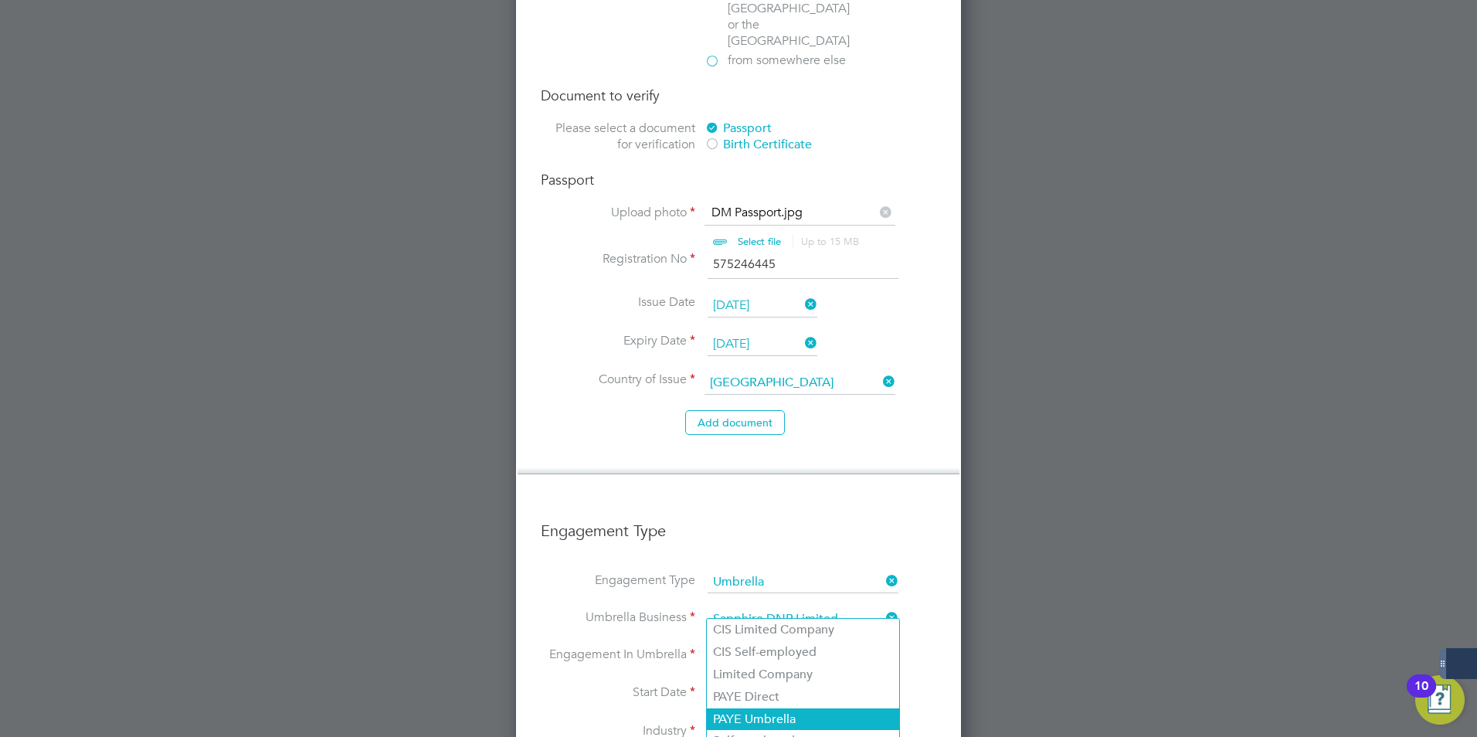
click at [754, 714] on li "PAYE Umbrella" at bounding box center [803, 720] width 192 height 22
type input "PAYE Umbrella"
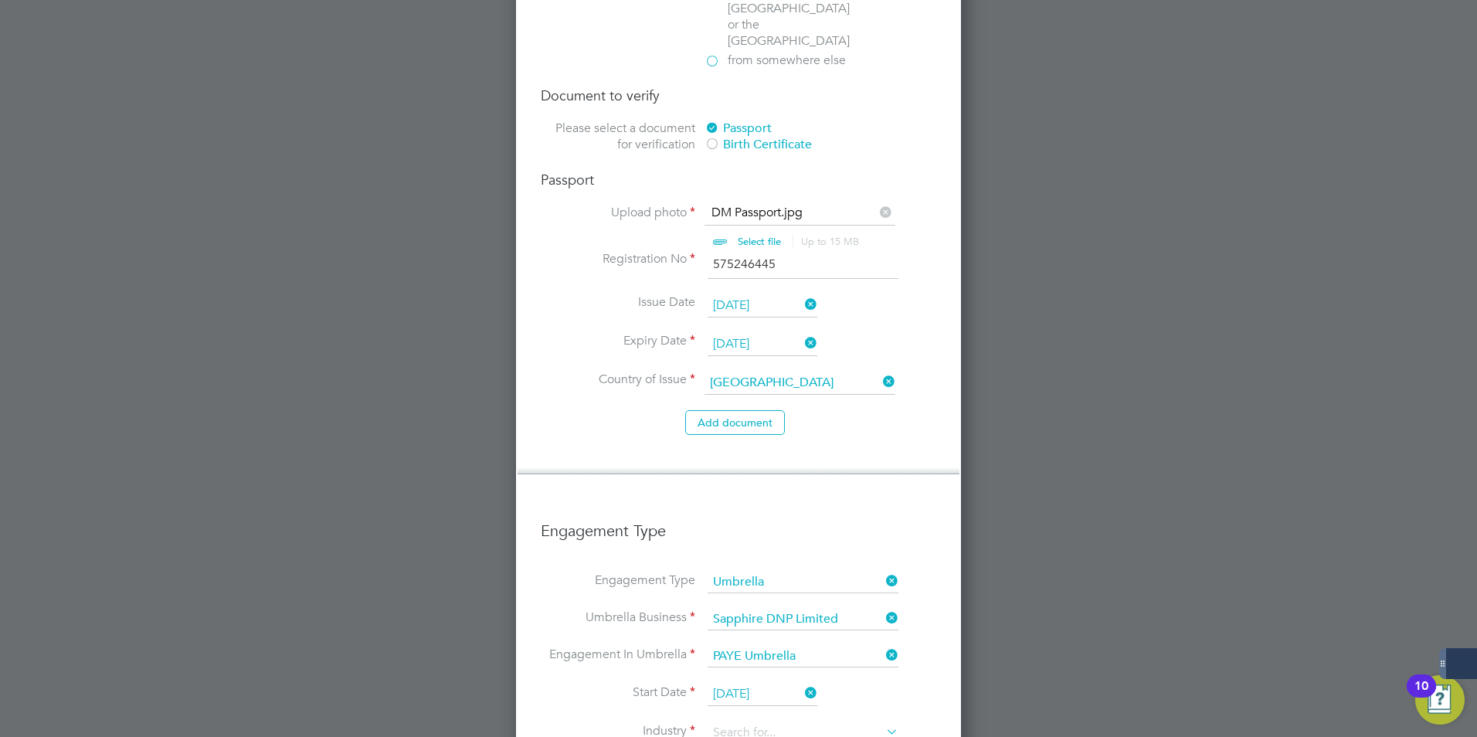
click at [790, 683] on input "24 Sep 2025" at bounding box center [763, 694] width 110 height 23
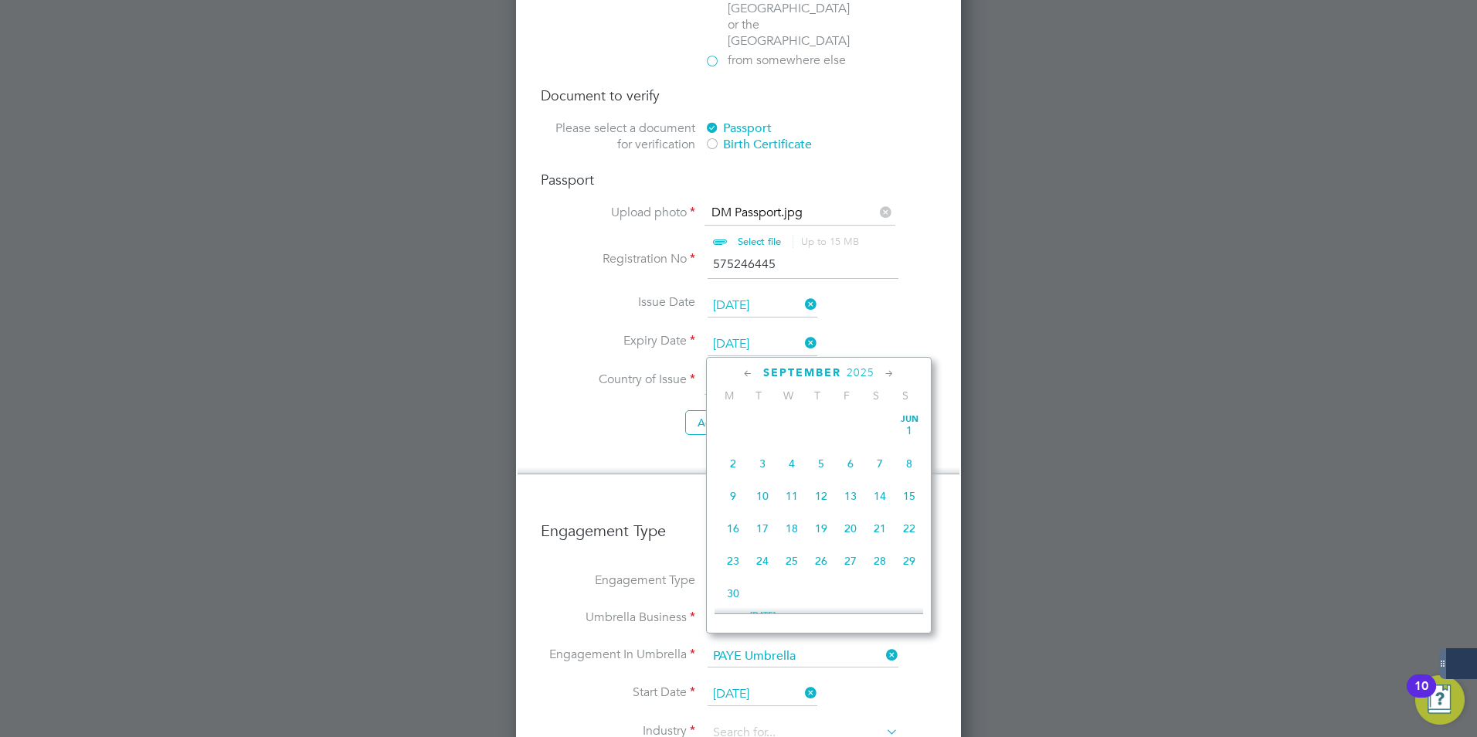
scroll to position [569, 0]
click at [729, 491] on span "22" at bounding box center [733, 481] width 29 height 29
type input "[DATE]"
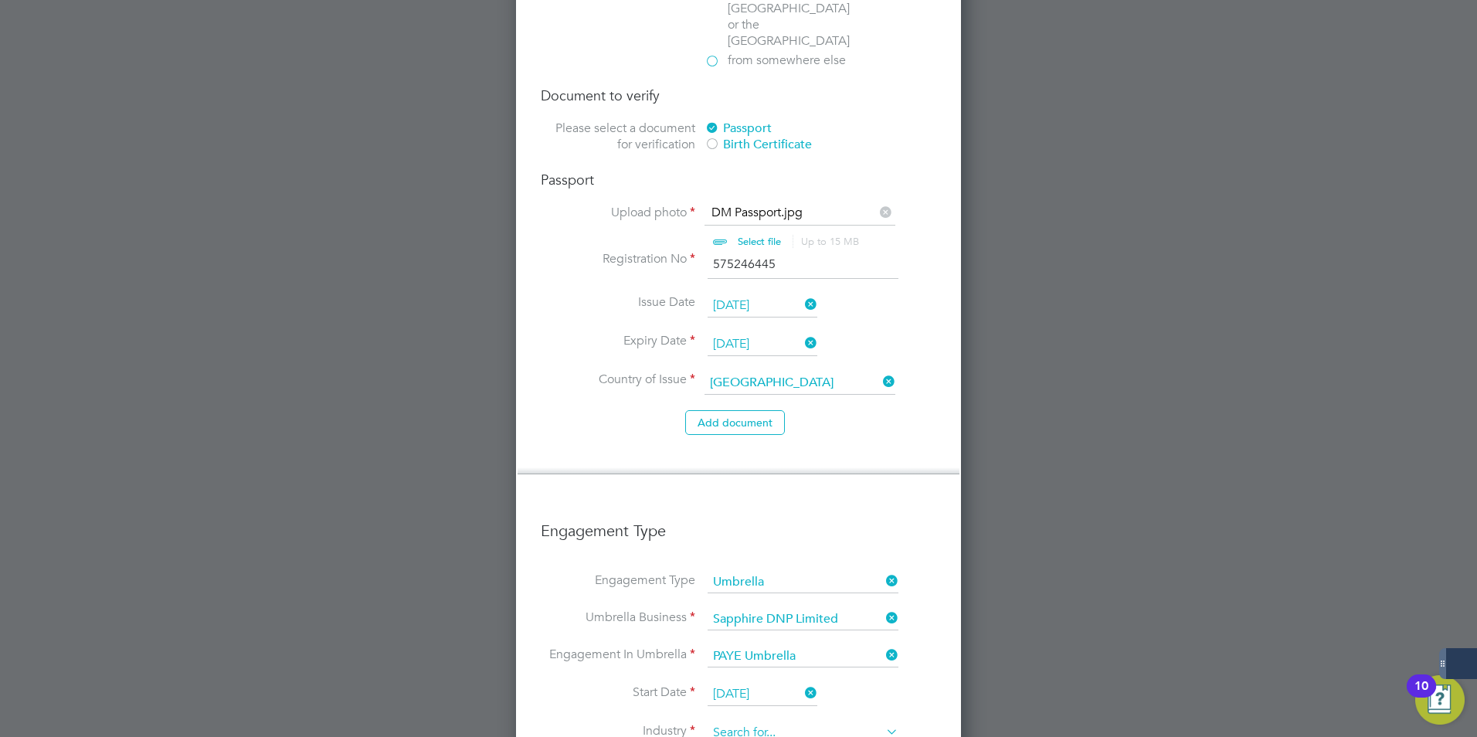
click at [817, 722] on input at bounding box center [803, 733] width 191 height 23
click at [809, 722] on input at bounding box center [803, 733] width 191 height 23
click at [809, 722] on input "c" at bounding box center [803, 733] width 191 height 23
click at [767, 703] on li "Cons truction" at bounding box center [803, 706] width 192 height 21
type input "Construction"
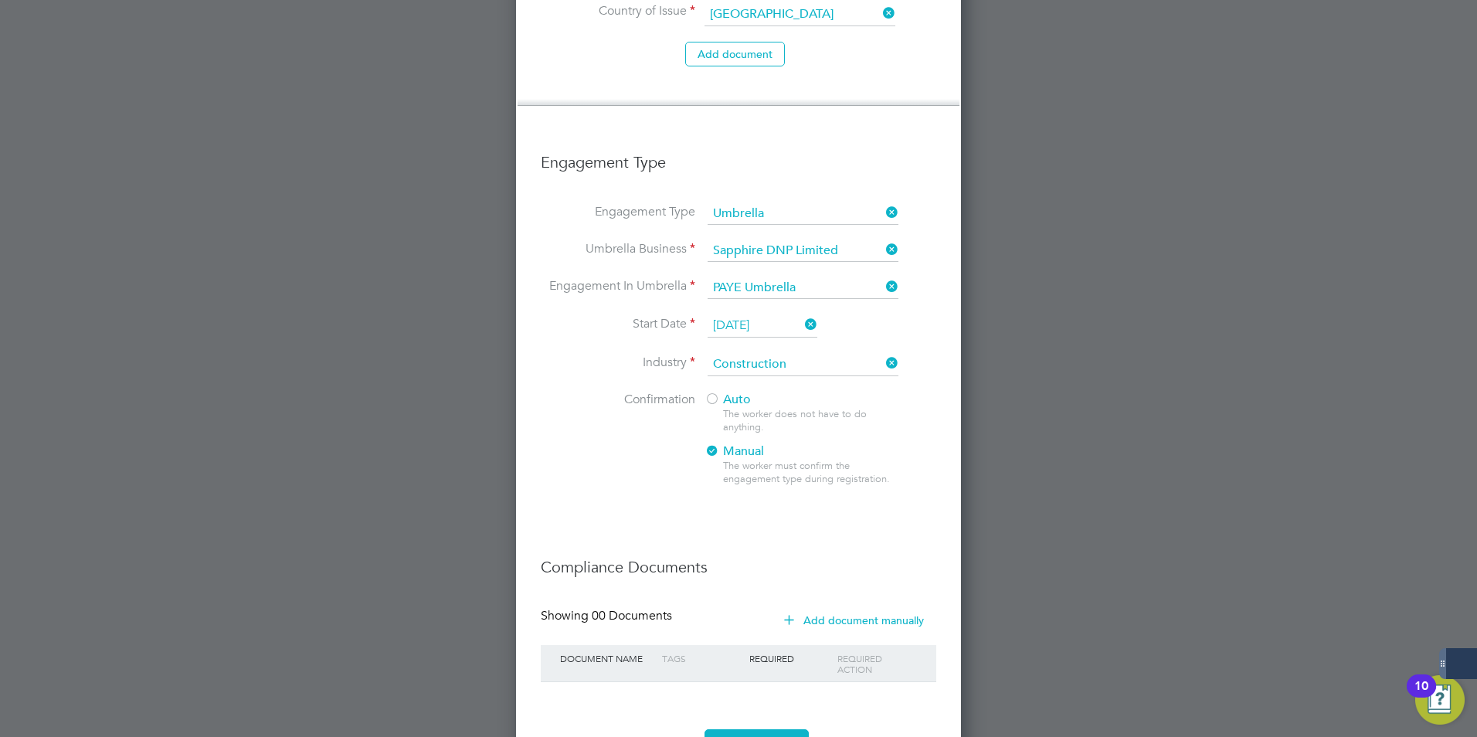
scroll to position [2449, 0]
click at [711, 390] on div at bounding box center [712, 397] width 15 height 15
click at [733, 727] on button "Register Worker" at bounding box center [757, 739] width 104 height 25
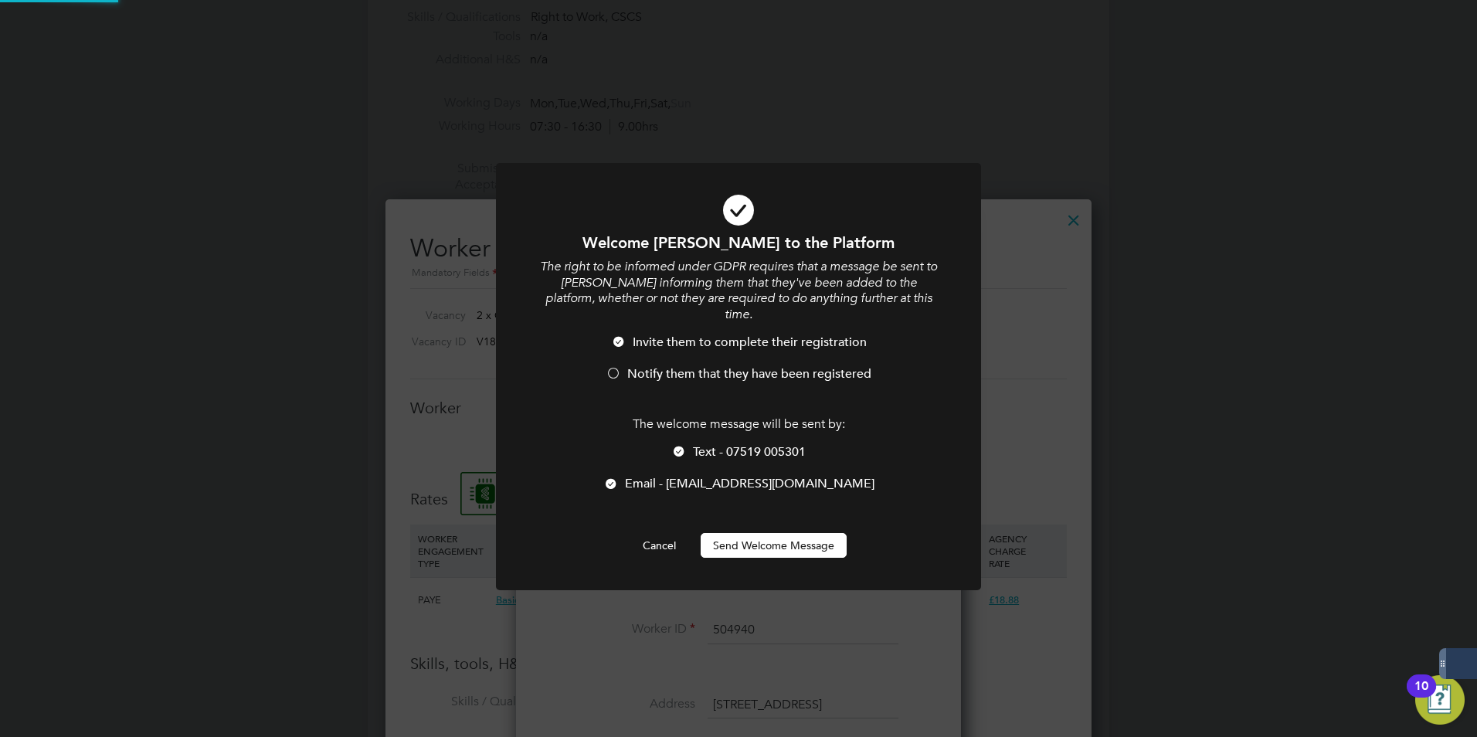
scroll to position [0, 0]
click at [800, 533] on button "Send Welcome Message" at bounding box center [774, 545] width 146 height 25
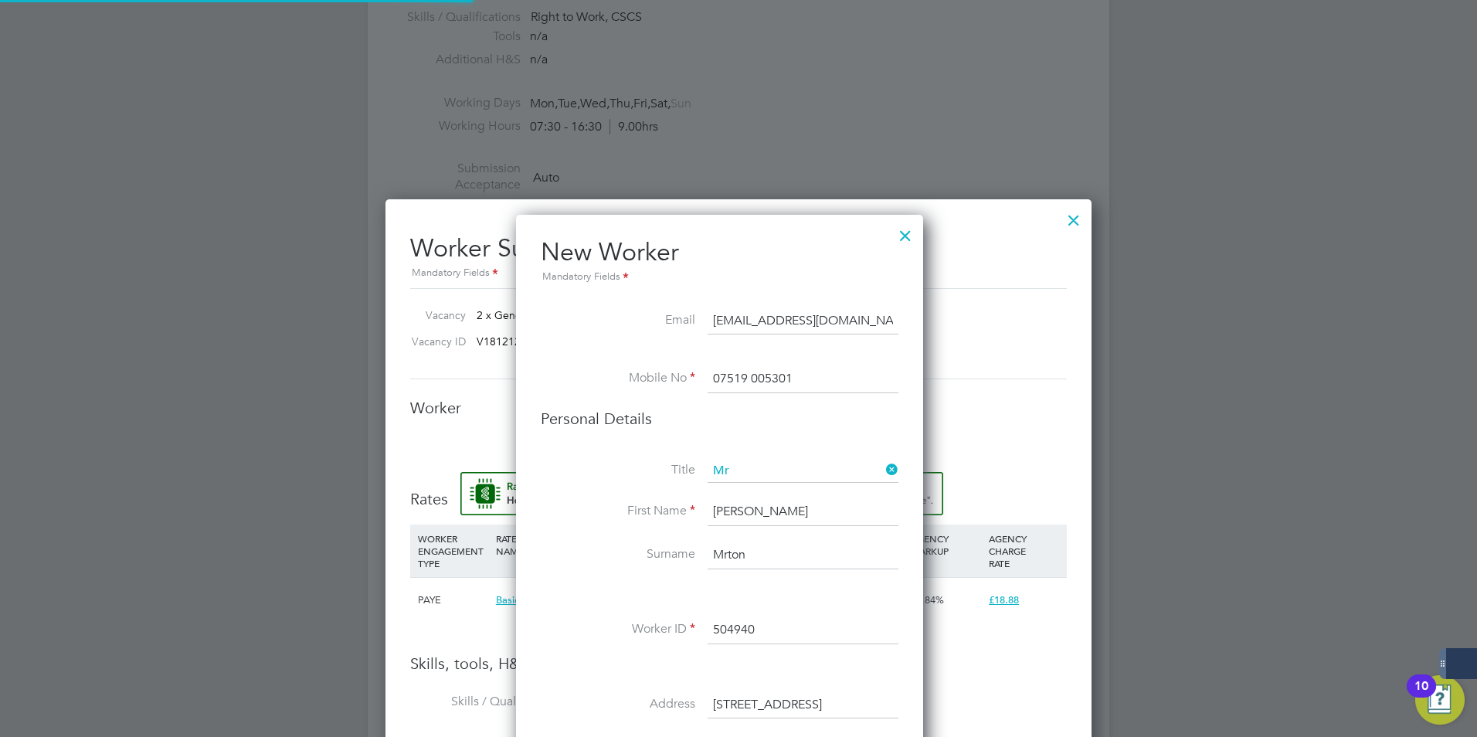
type input "Douglas Mrton (504940)"
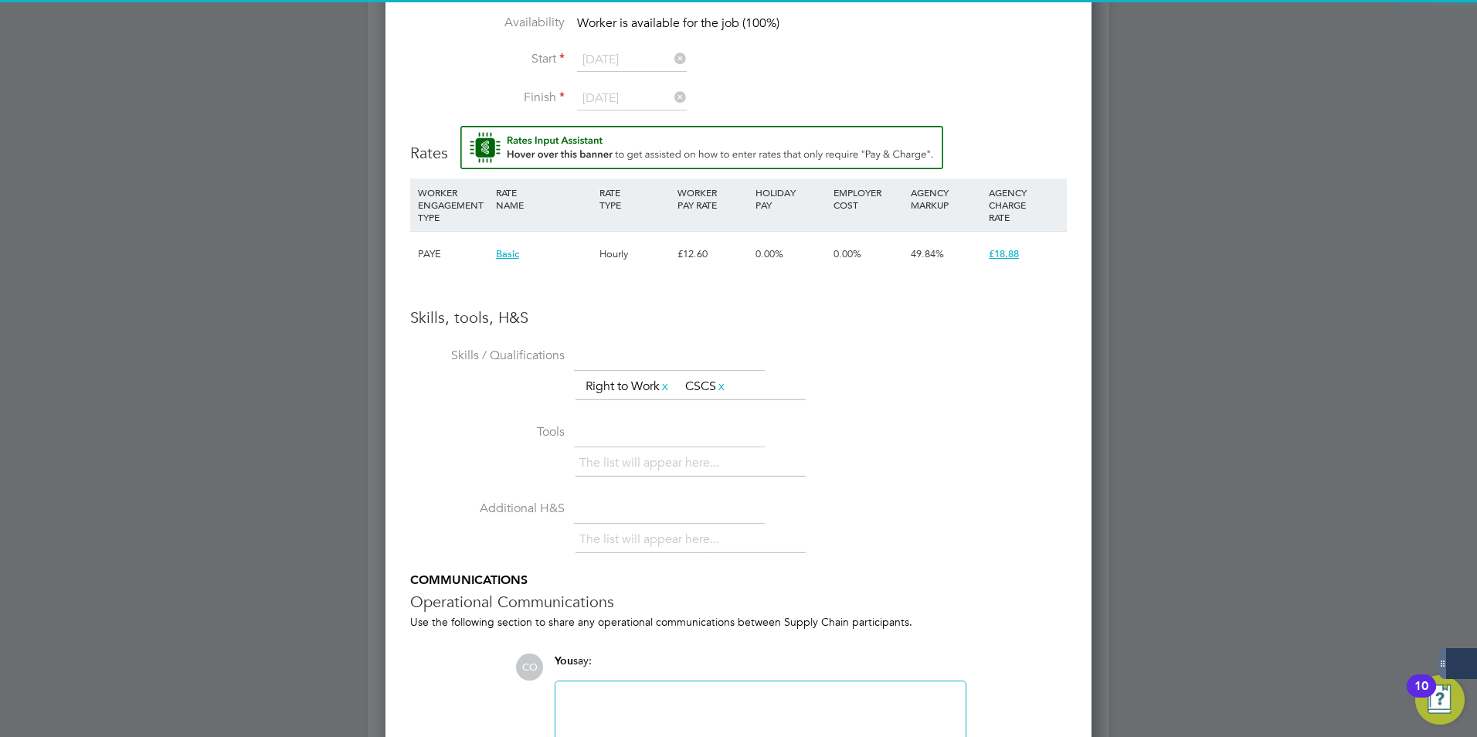
scroll to position [878, 0]
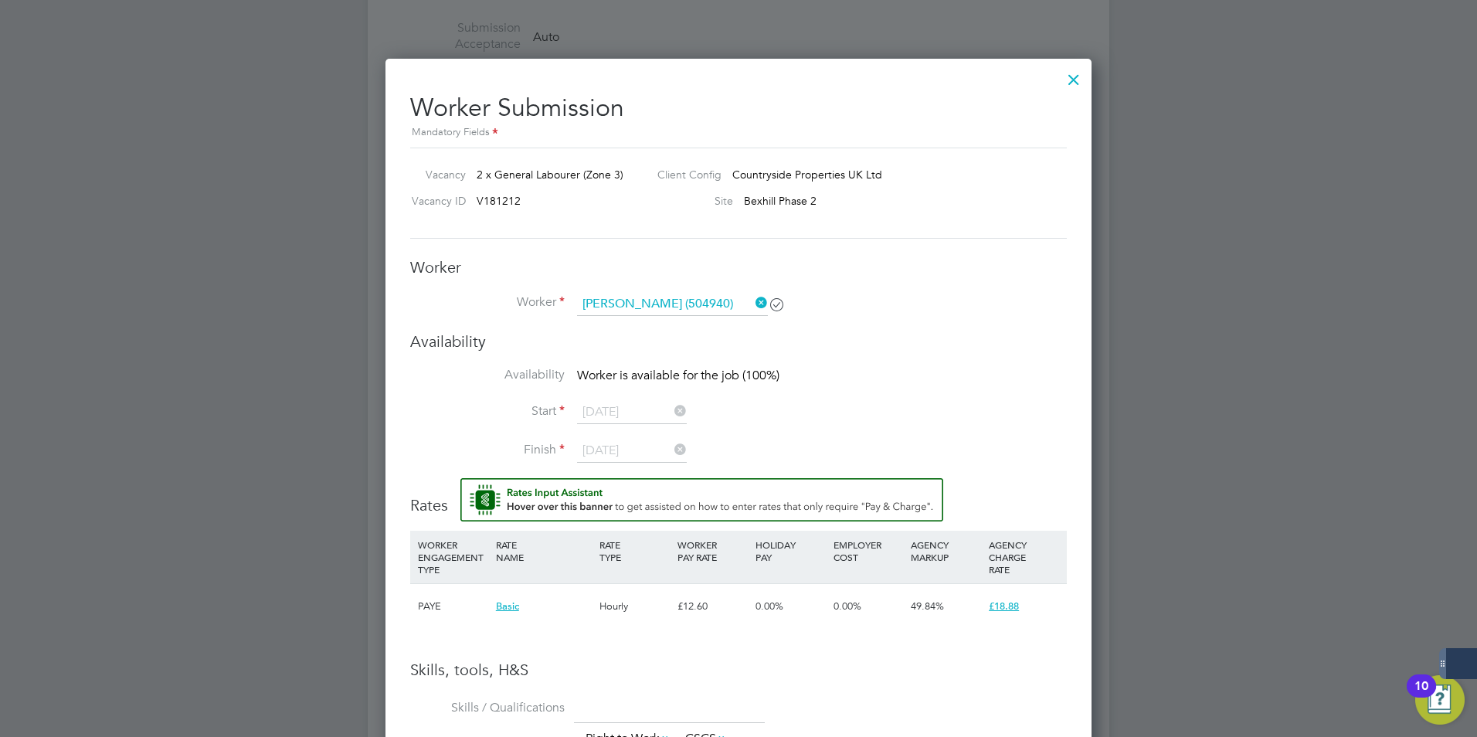
click at [739, 300] on input "Douglas Mrton (504940)" at bounding box center [672, 304] width 191 height 23
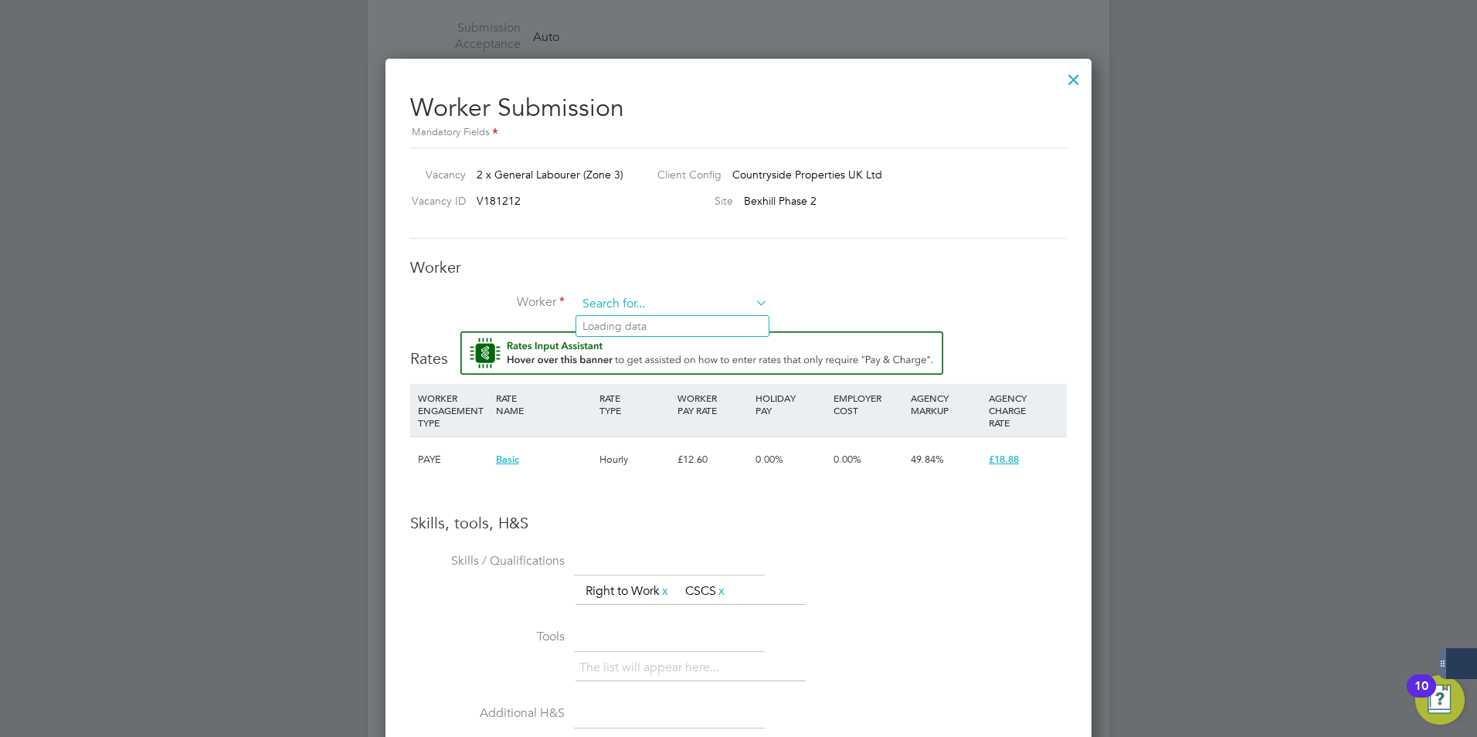
scroll to position [994, 707]
type input "douglas morton"
click at [856, 538] on div "Skills, tools, H&S Skills / Qualifications The list will appear here... Right t…" at bounding box center [738, 742] width 657 height 459
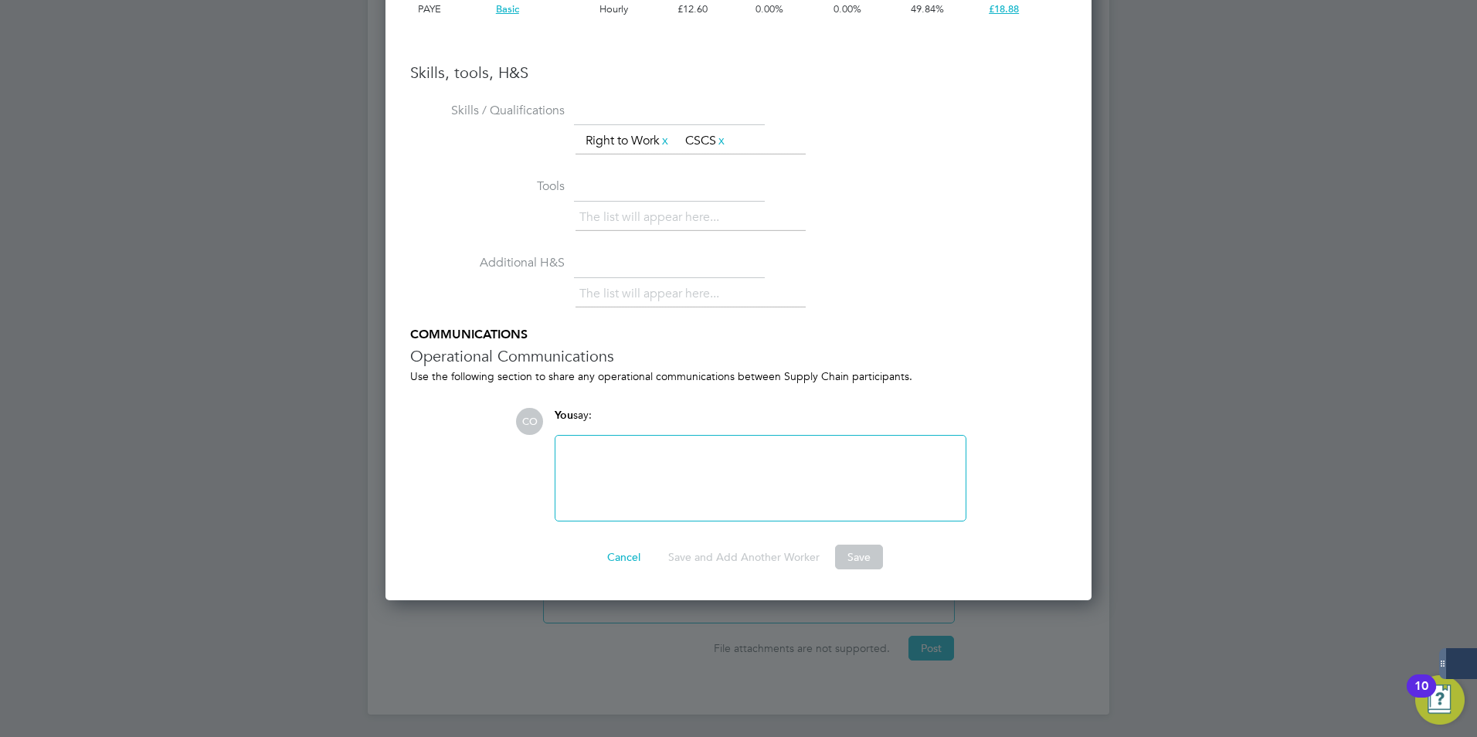
click at [960, 226] on div "The list will appear here..." at bounding box center [821, 219] width 491 height 31
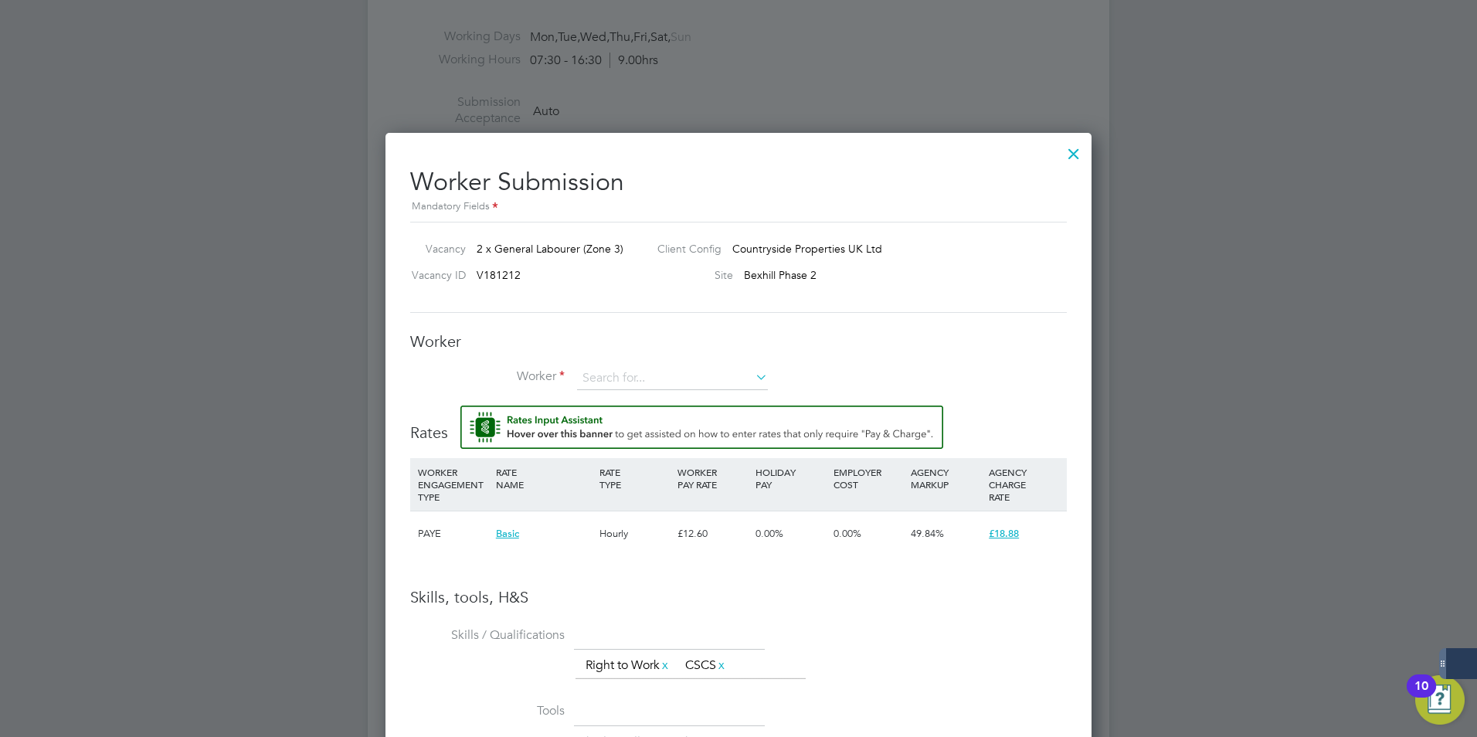
scroll to position [803, 0]
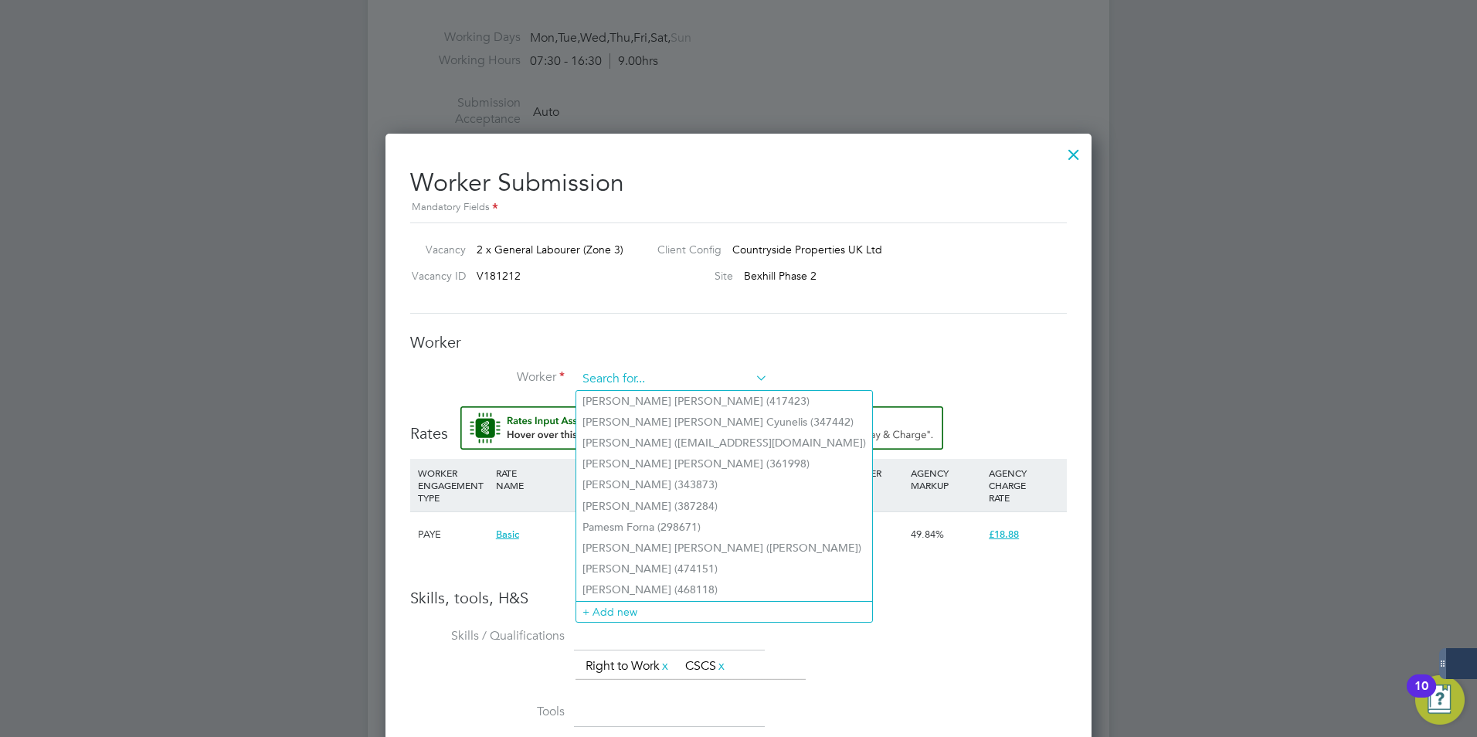
click at [613, 379] on input at bounding box center [672, 379] width 191 height 23
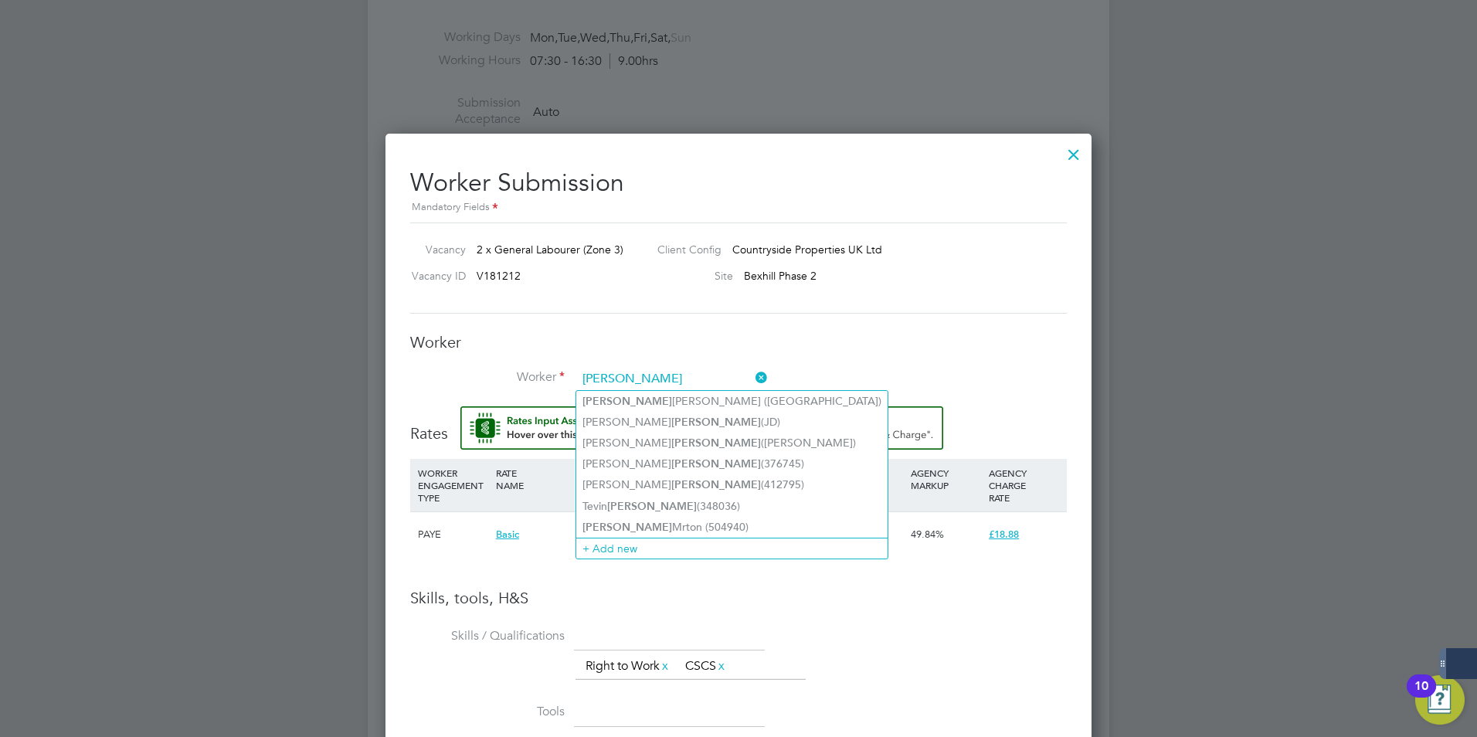
type input "douglas"
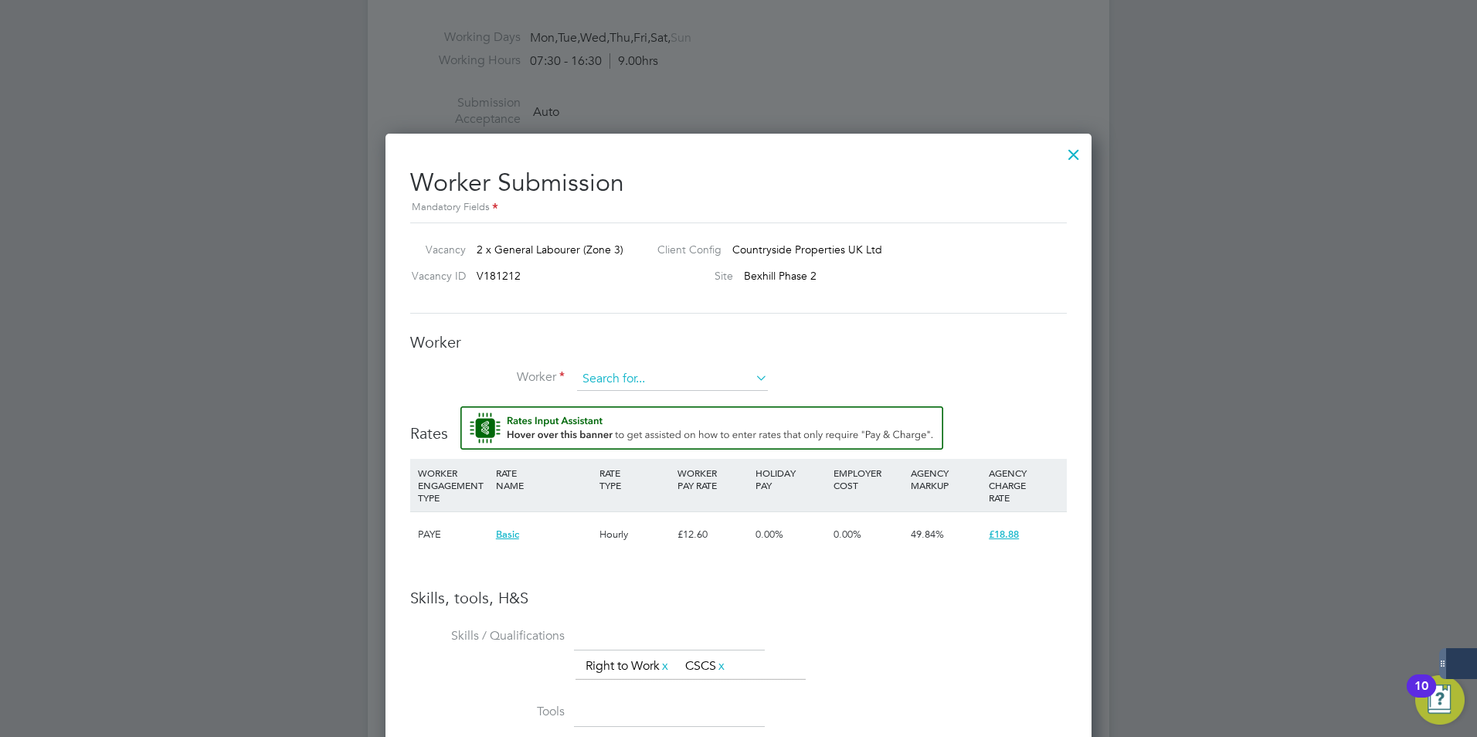
click at [617, 385] on input at bounding box center [672, 379] width 191 height 23
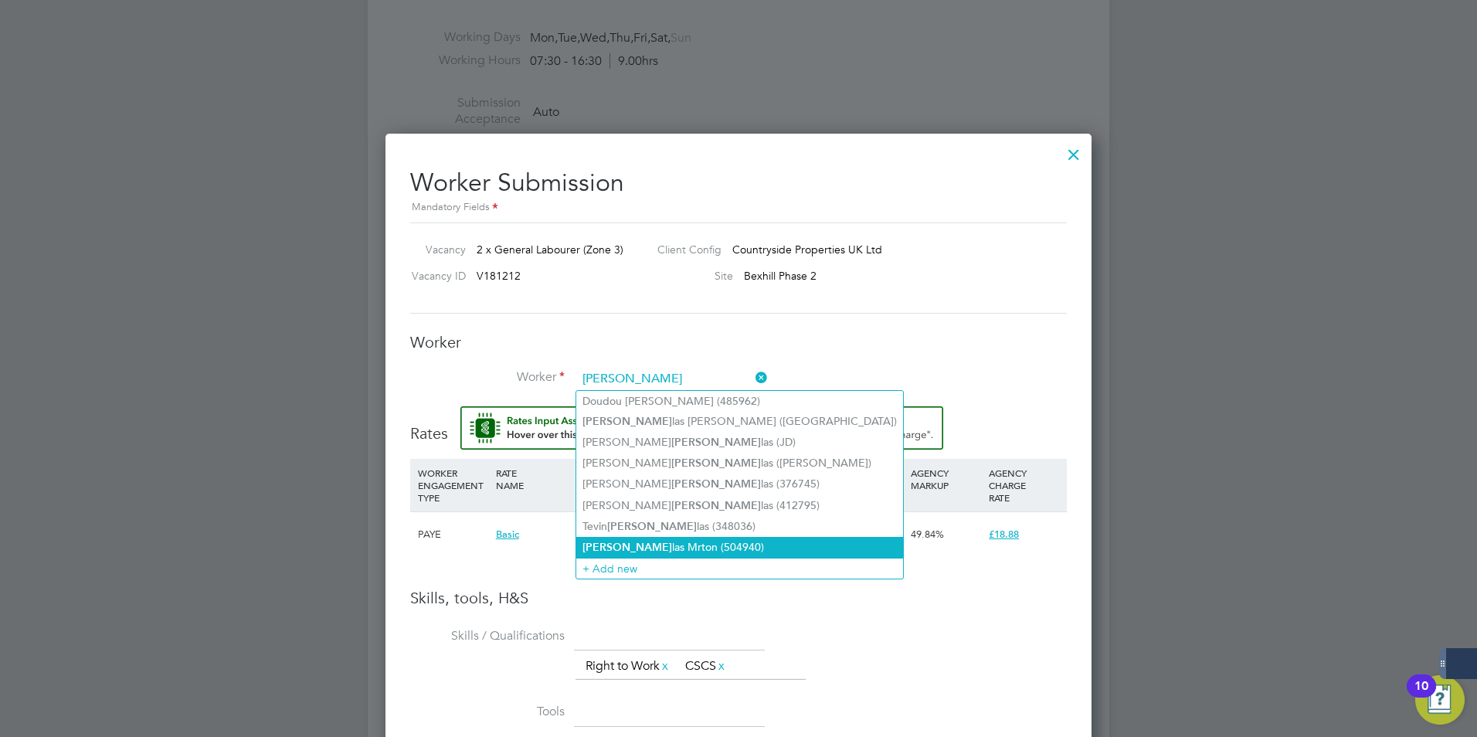
click at [627, 549] on li "Doug las Mrton (504940)" at bounding box center [739, 547] width 327 height 21
type input "Douglas Mrton (504940)"
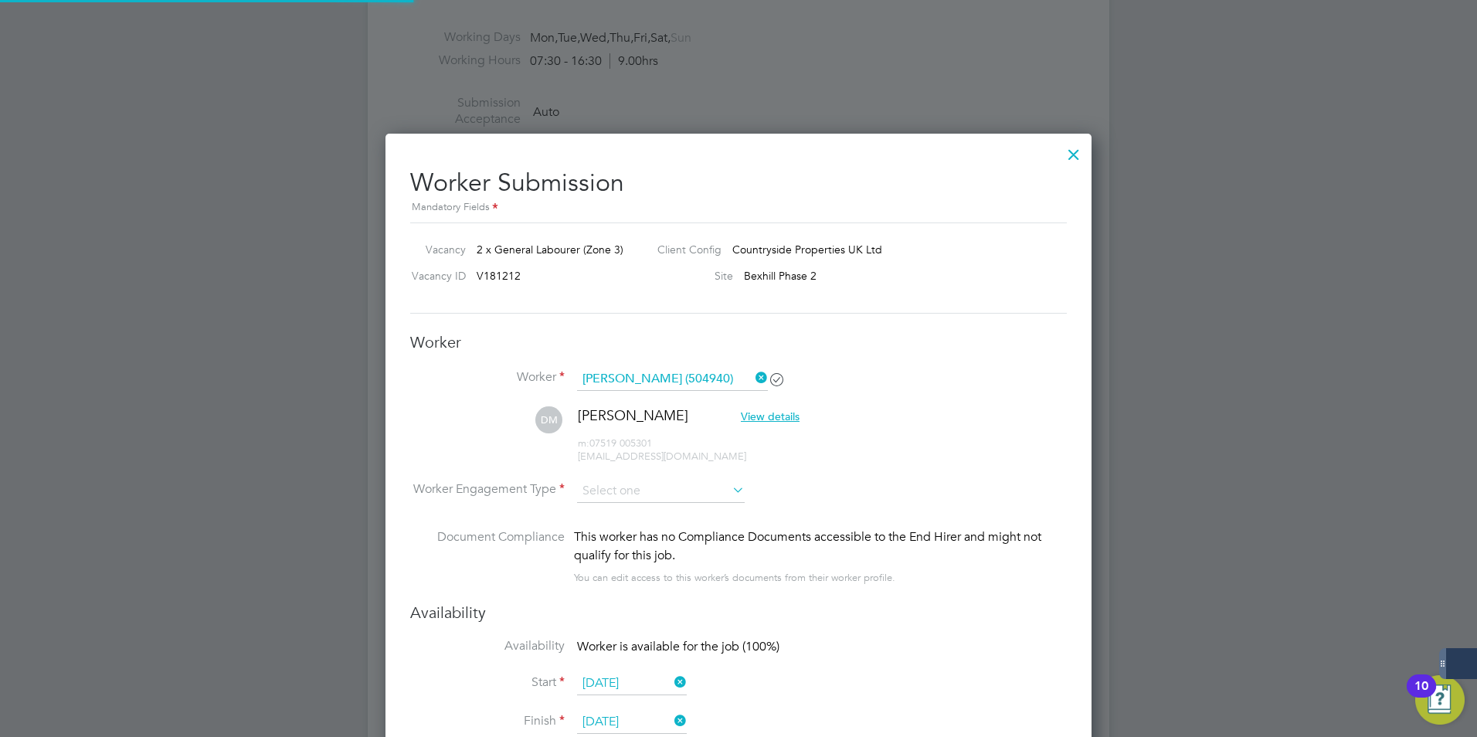
scroll to position [1338, 707]
click at [627, 549] on div "This worker has no Compliance Documents accessible to the End Hirer and might n…" at bounding box center [820, 546] width 493 height 37
click at [746, 413] on span "View details" at bounding box center [770, 417] width 59 height 14
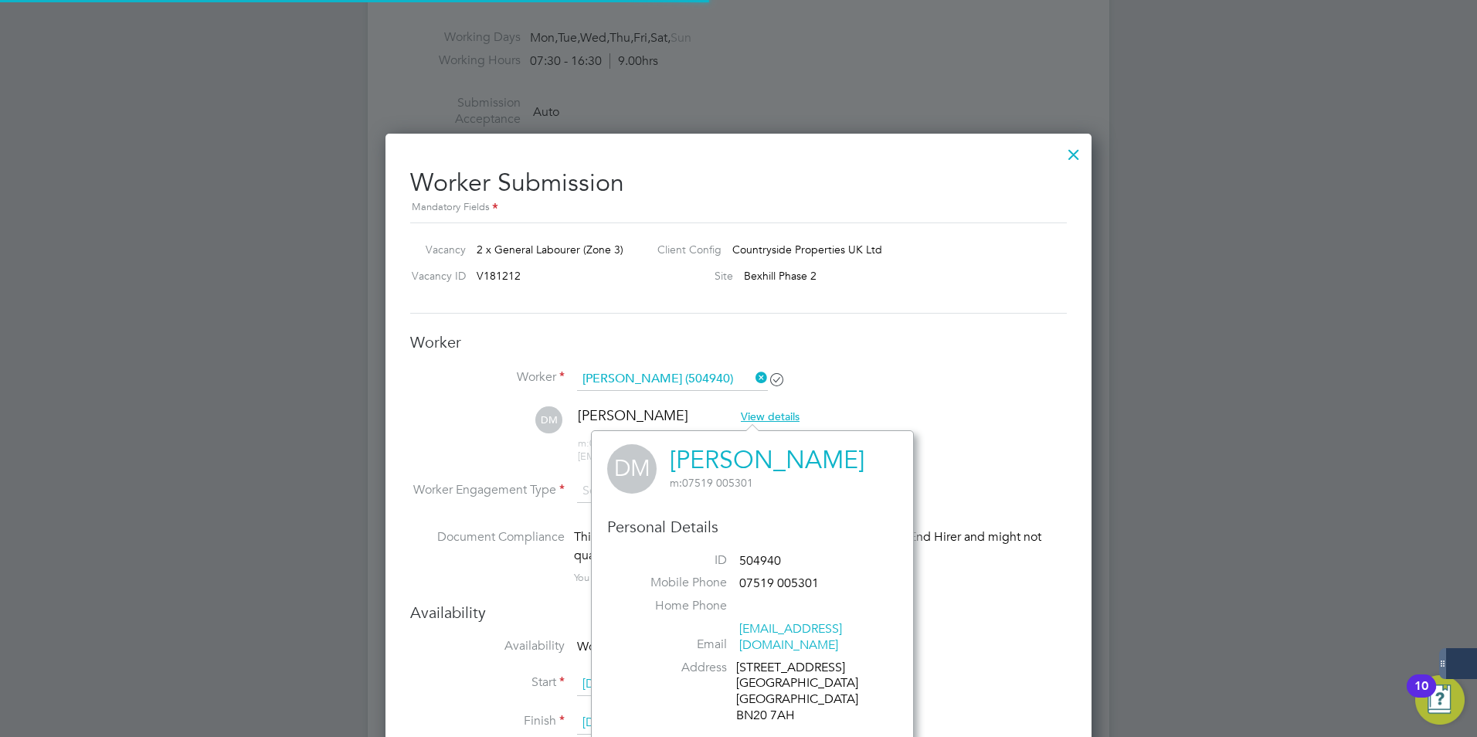
scroll to position [420, 323]
click at [872, 413] on li "DM Douglas Mrton View details m: 07519 005301 patriot-rider@hotmail.co.uk" at bounding box center [738, 442] width 657 height 73
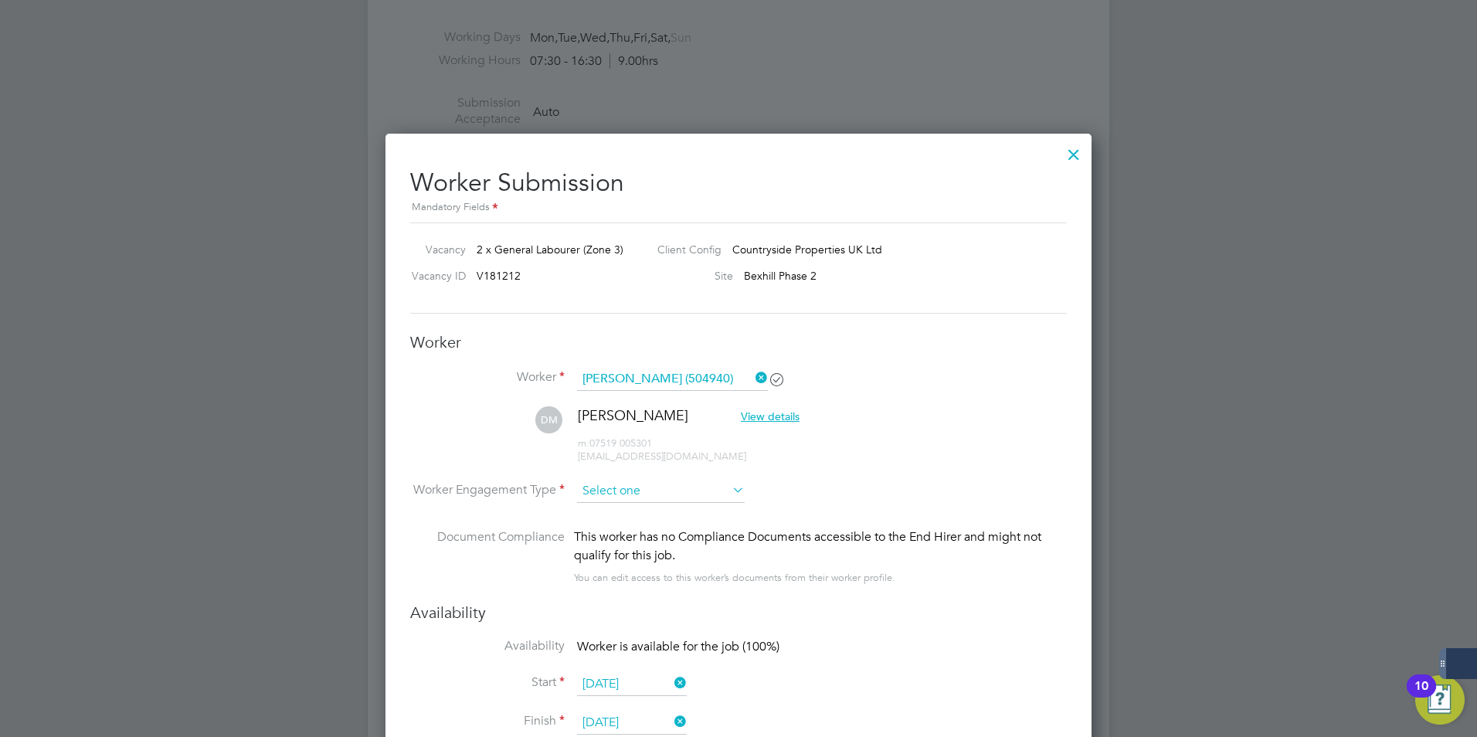
click at [706, 495] on input at bounding box center [661, 491] width 168 height 23
click at [646, 540] on li "PAYE" at bounding box center [660, 533] width 169 height 20
type input "PAYE"
click at [627, 480] on input at bounding box center [661, 491] width 168 height 23
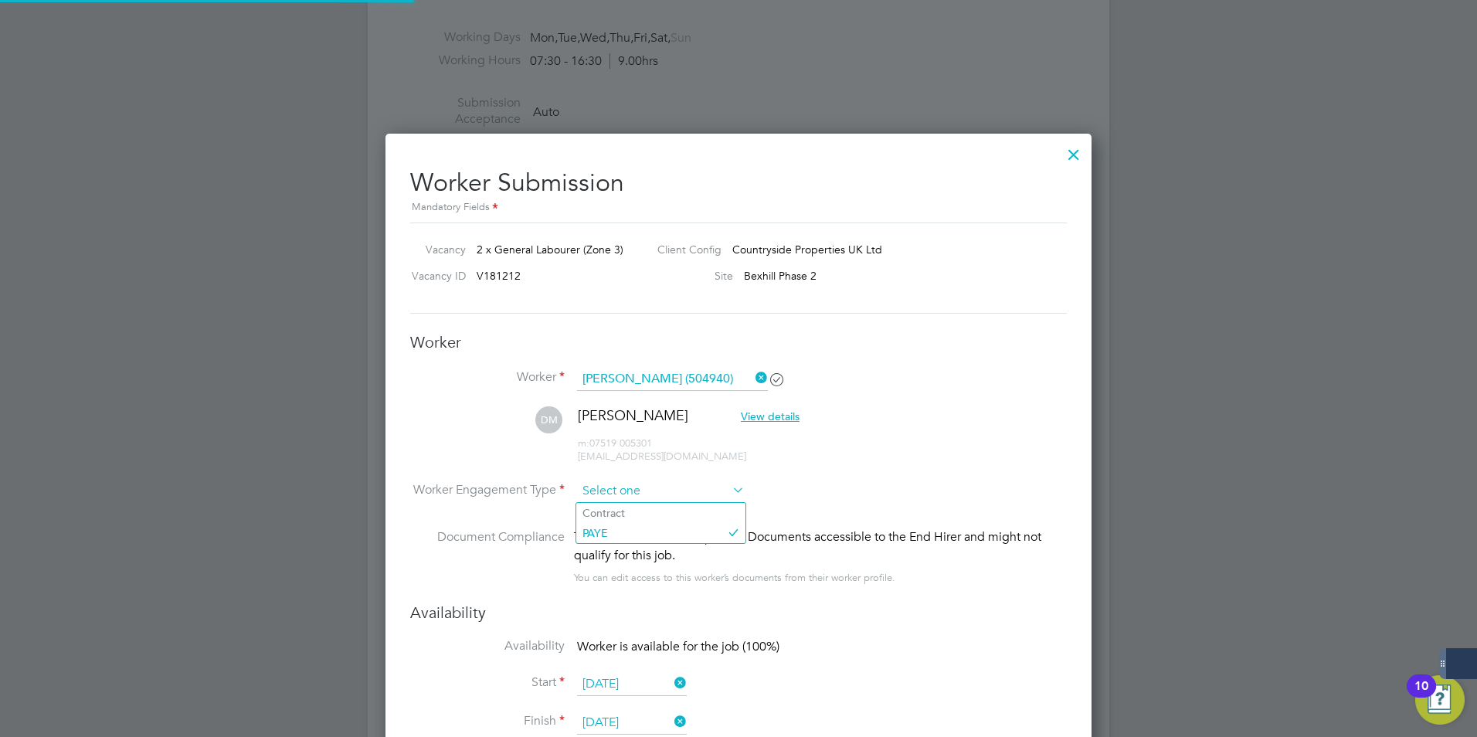
scroll to position [46, 105]
click at [600, 542] on li "PAYE" at bounding box center [660, 533] width 169 height 20
type input "PAYE"
click at [1471, 277] on div at bounding box center [738, 368] width 1477 height 737
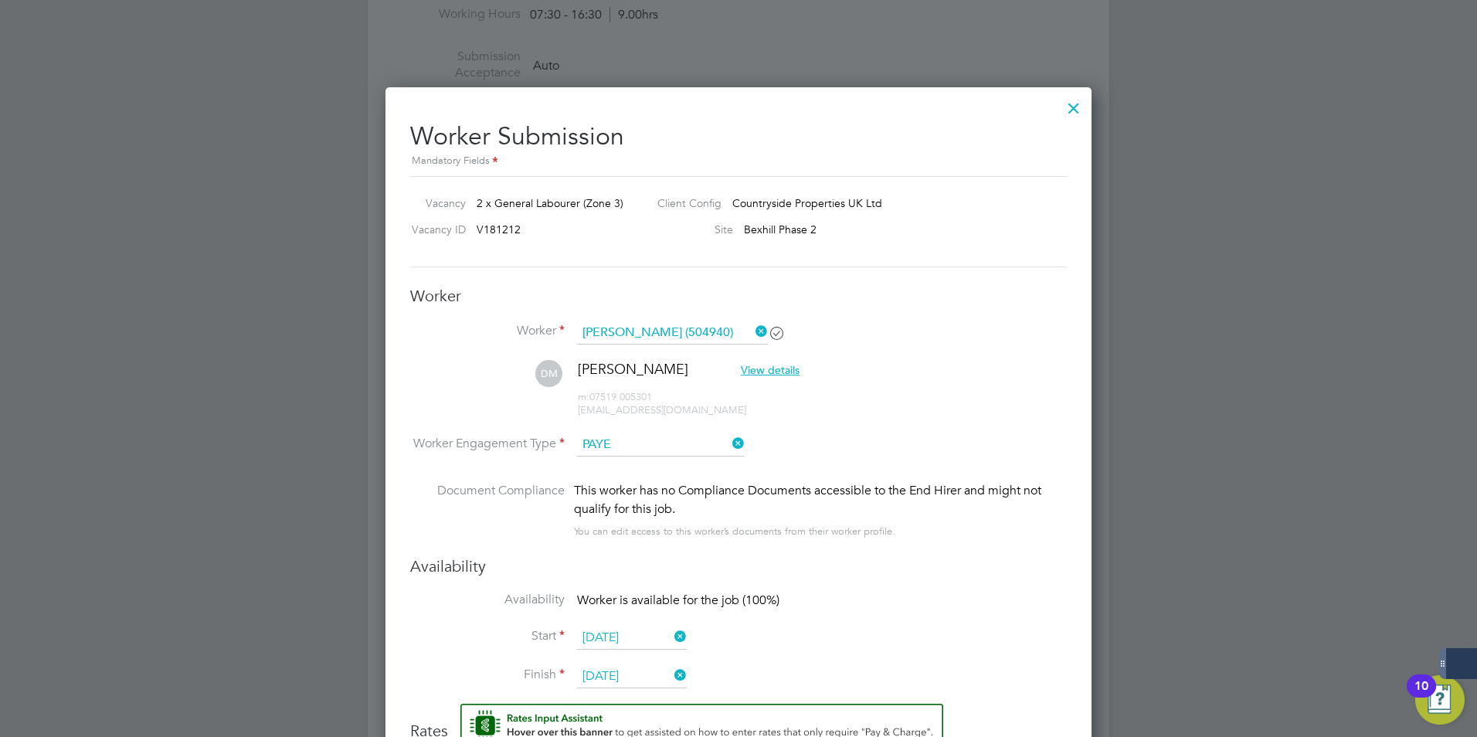
scroll to position [834, 0]
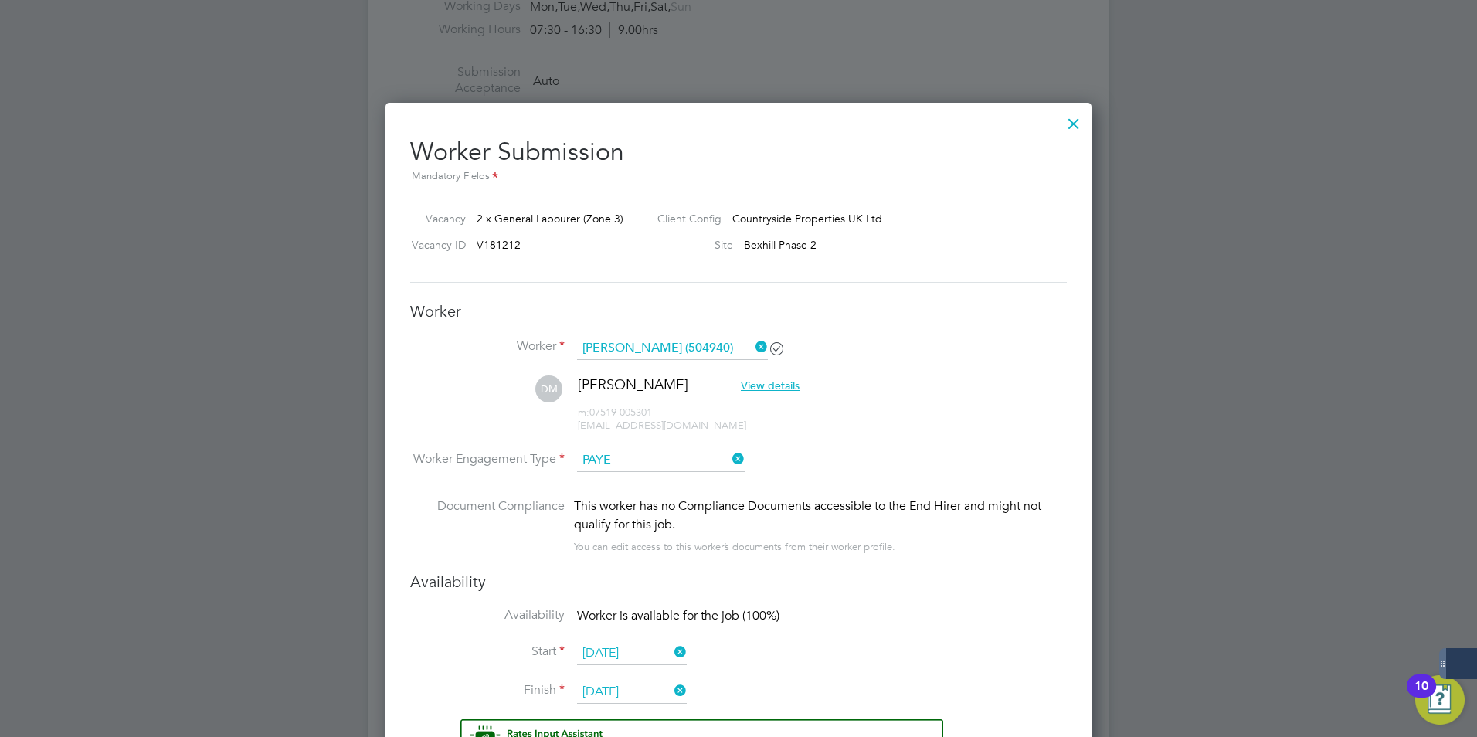
click at [746, 320] on h3 "Worker" at bounding box center [738, 311] width 657 height 20
click at [1072, 116] on div at bounding box center [1074, 120] width 28 height 28
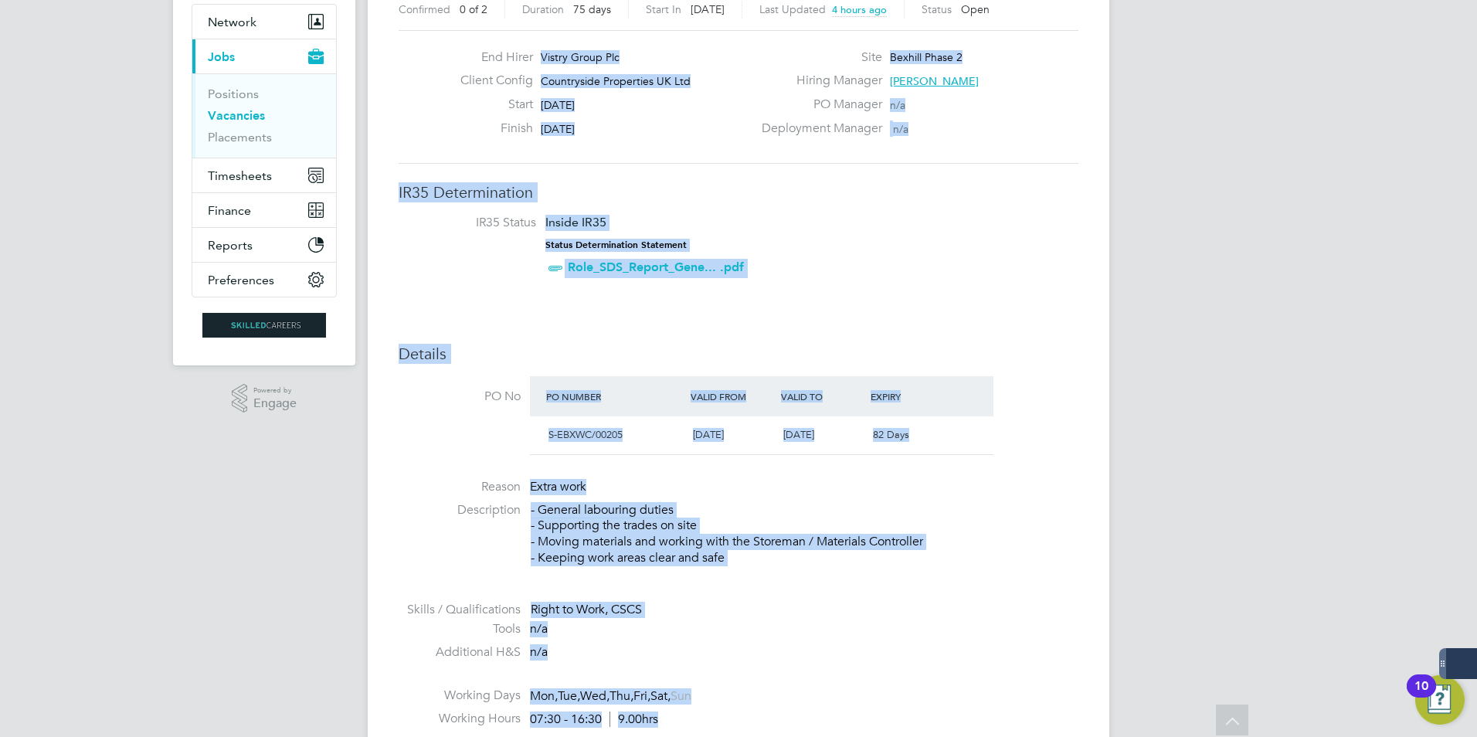
scroll to position [0, 0]
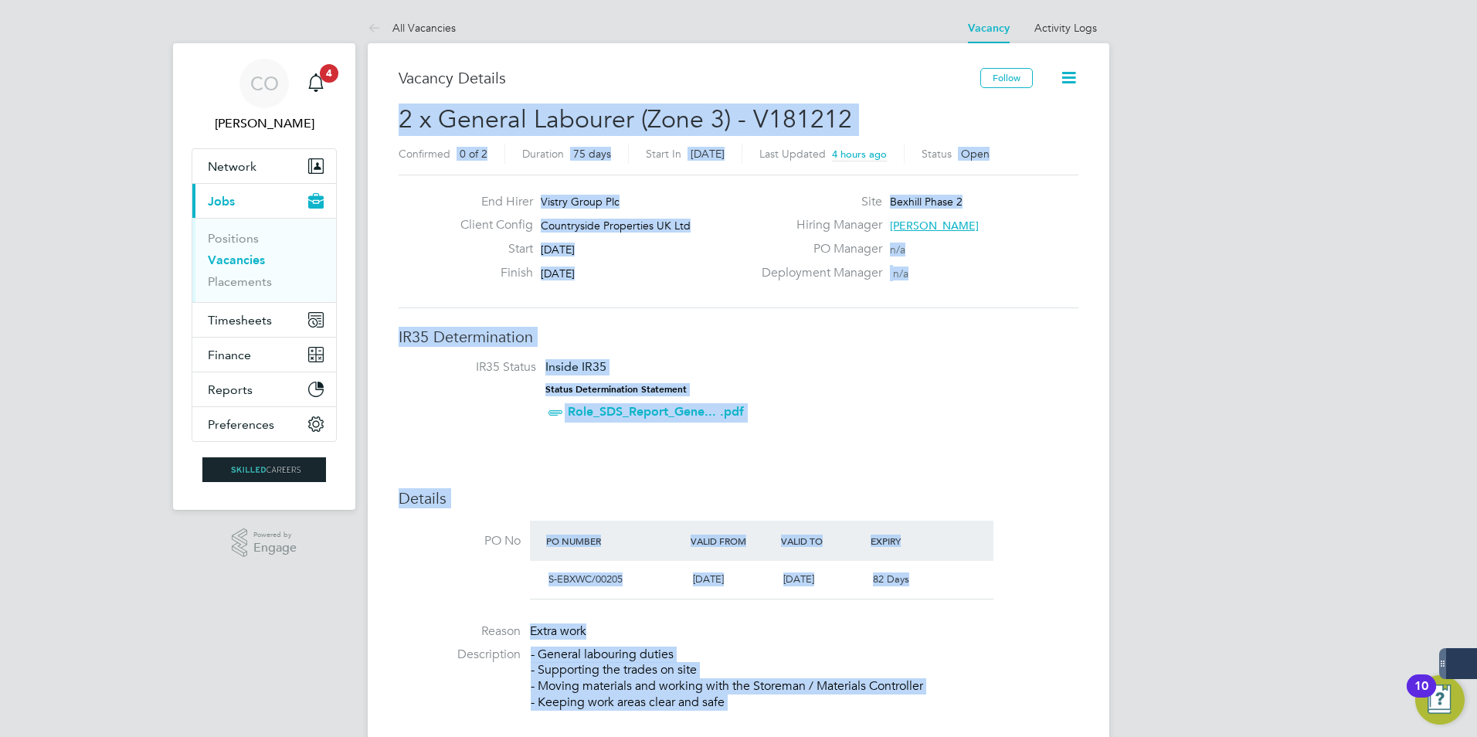
drag, startPoint x: 1477, startPoint y: 523, endPoint x: 1480, endPoint y: -57, distance: 580.3
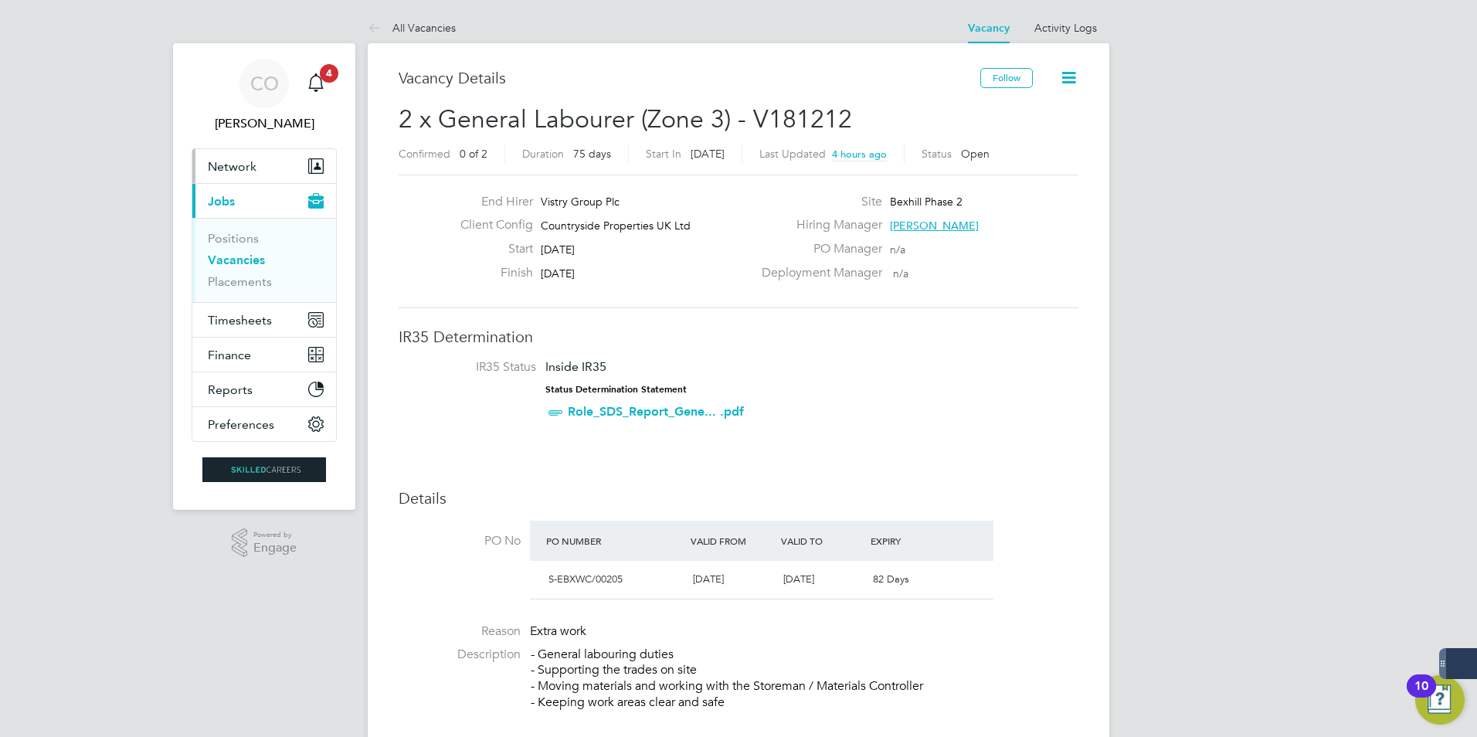
click at [260, 165] on button "Network" at bounding box center [264, 166] width 144 height 34
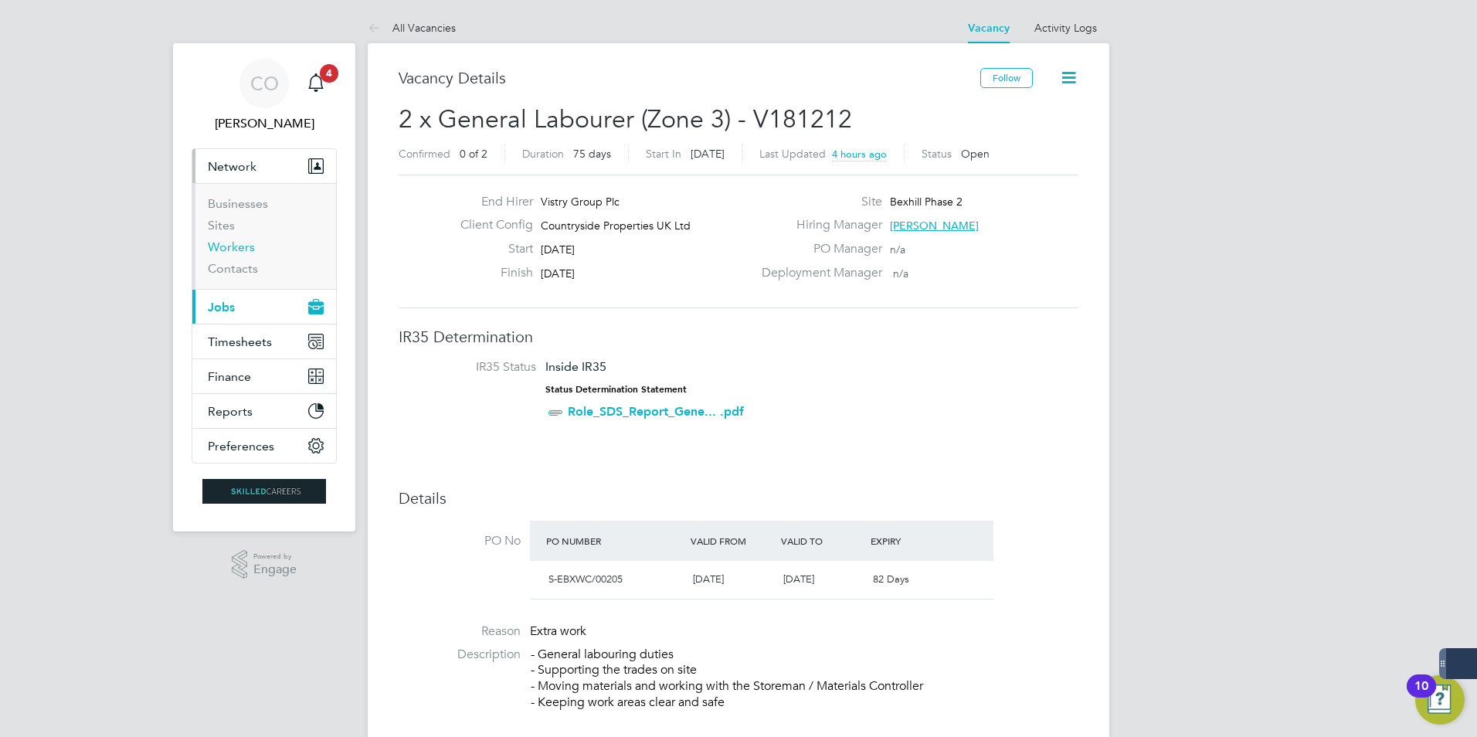
click at [233, 253] on link "Workers" at bounding box center [231, 247] width 47 height 15
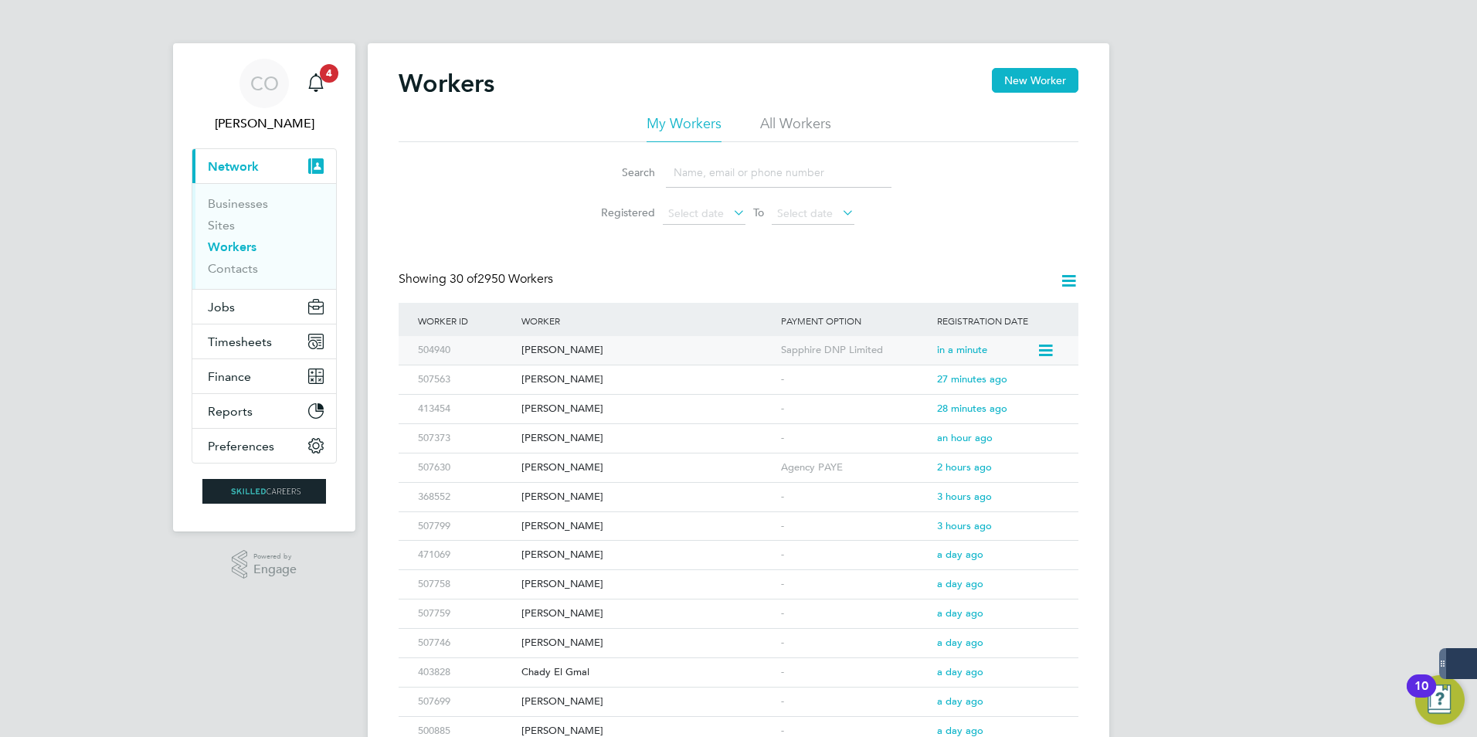
click at [1049, 358] on icon at bounding box center [1044, 351] width 15 height 19
click at [546, 349] on div "Douglas Mrton" at bounding box center [648, 350] width 260 height 29
click at [252, 317] on button "Jobs" at bounding box center [264, 307] width 144 height 34
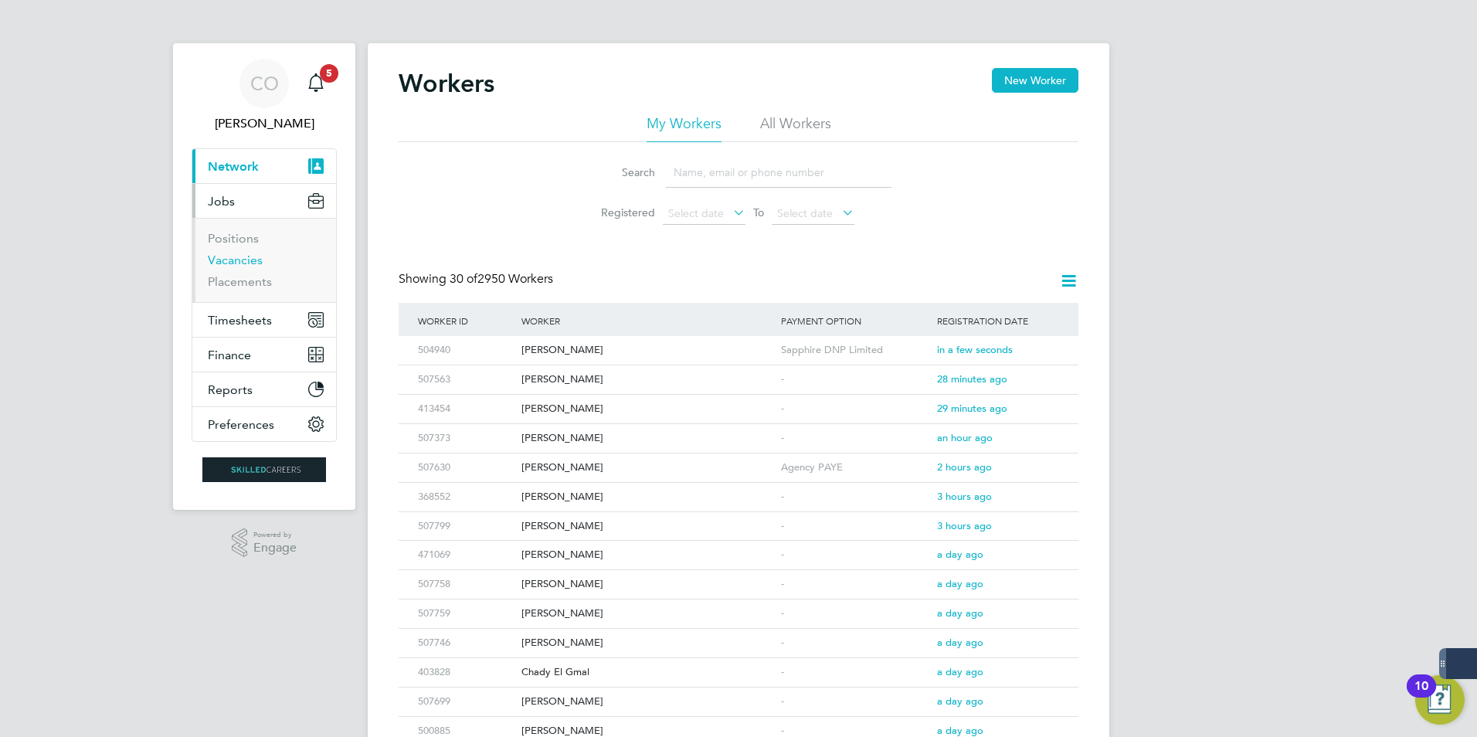
click at [232, 260] on link "Vacancies" at bounding box center [235, 260] width 55 height 15
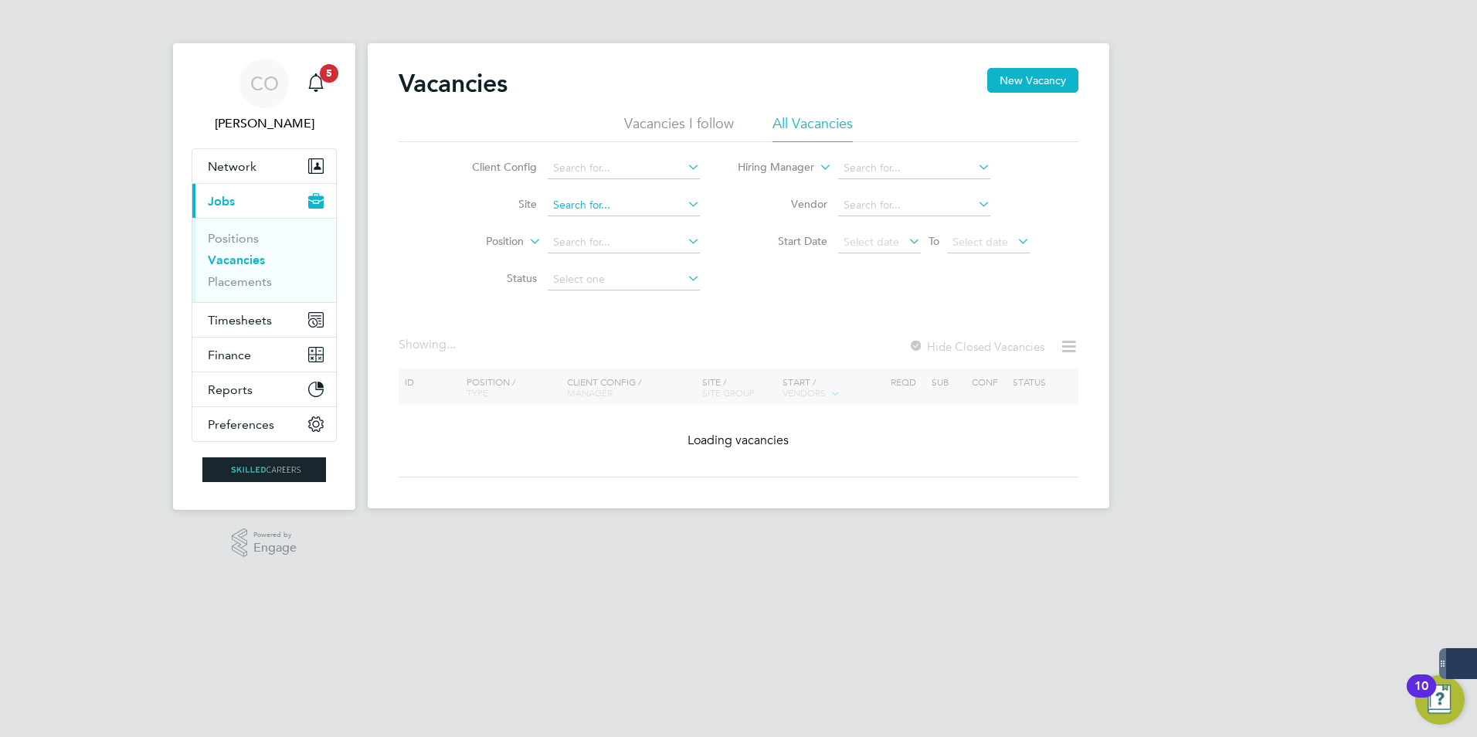
click at [605, 210] on input at bounding box center [624, 206] width 152 height 22
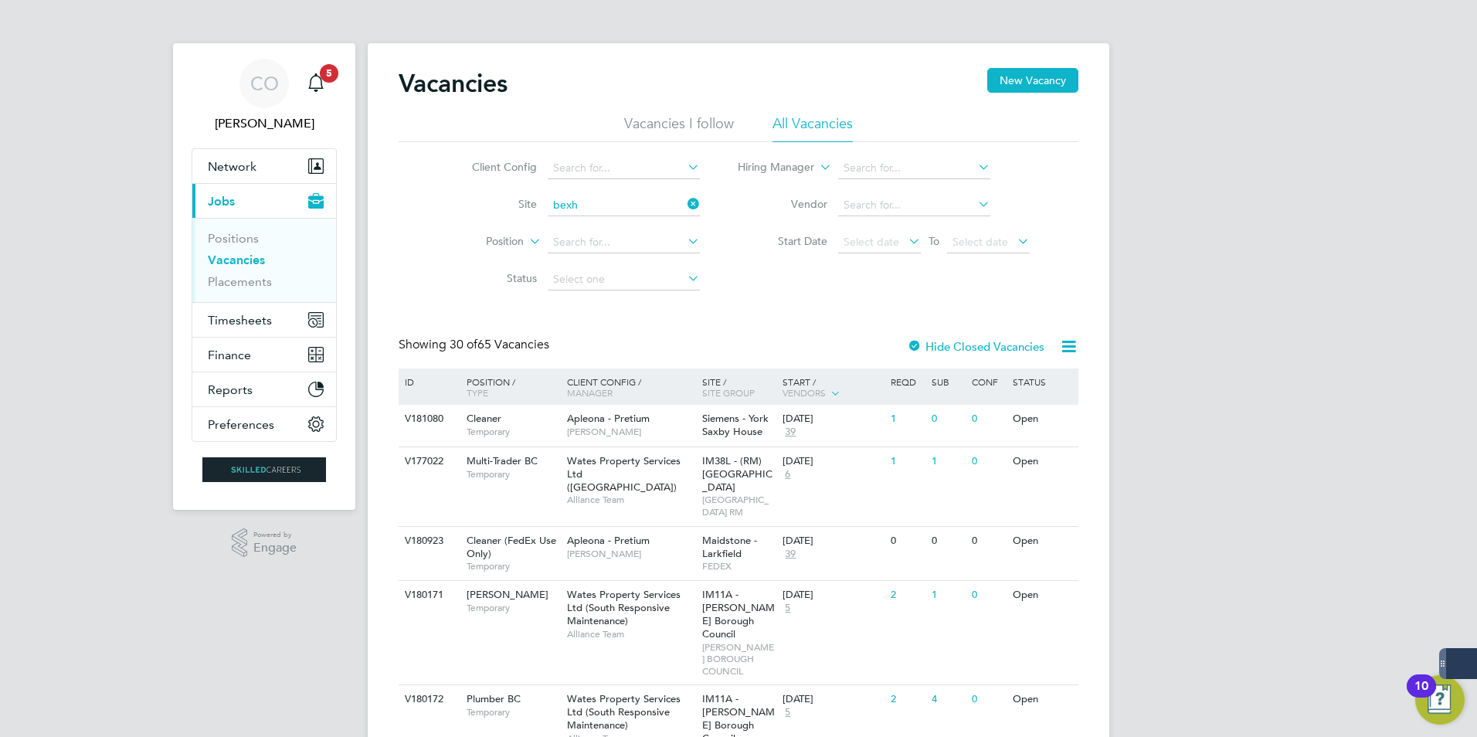
click at [605, 223] on li "Bexh ill Phase 2" at bounding box center [652, 226] width 212 height 21
type input "Bexhill Phase 2"
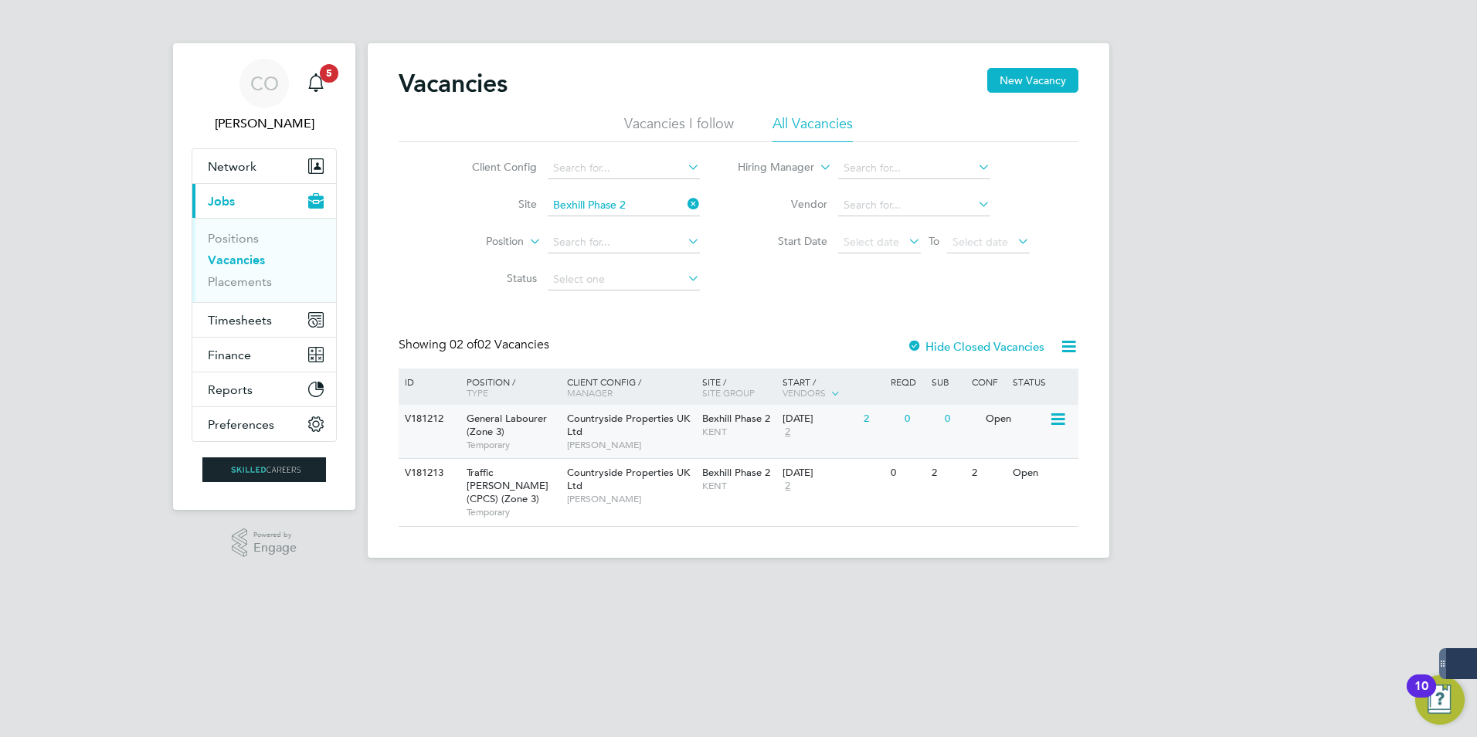
click at [485, 423] on span "General Labourer (Zone 3)" at bounding box center [507, 425] width 80 height 26
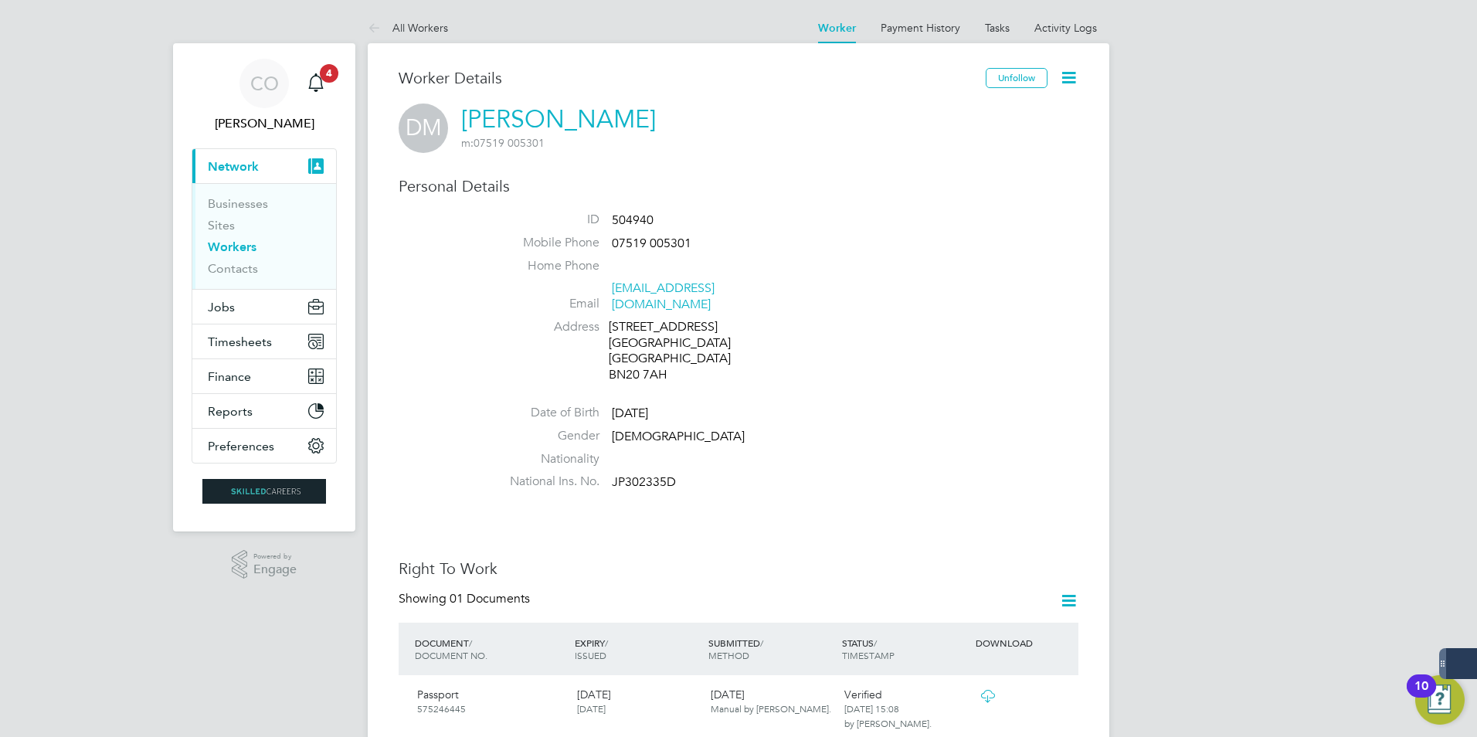
click at [1059, 81] on icon at bounding box center [1068, 77] width 19 height 19
click at [957, 174] on li "Edit Personal Details e" at bounding box center [981, 180] width 193 height 22
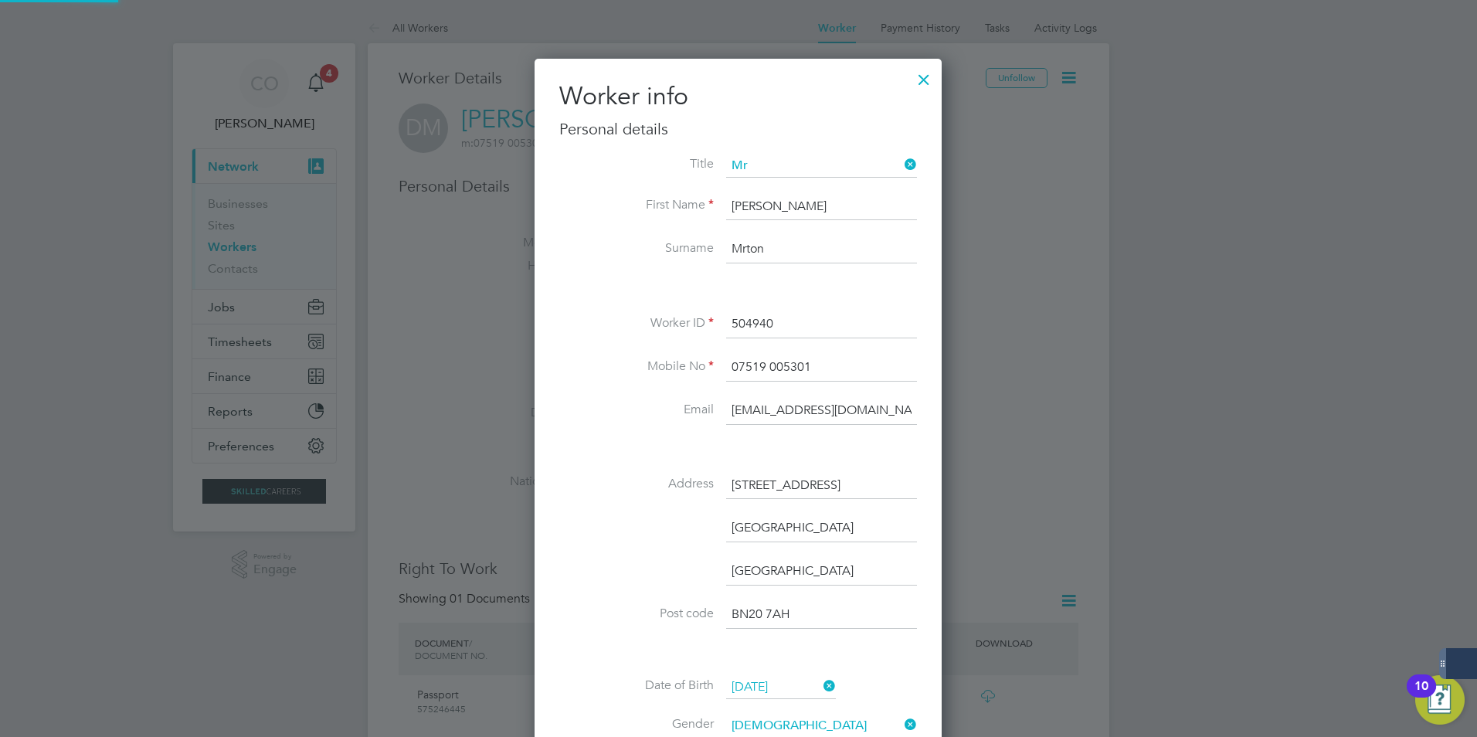
scroll to position [916, 409]
click at [768, 297] on div "Title First Name Douglas Surname Mrton Worker ID 504940 Mobile No 07519 005301 …" at bounding box center [738, 521] width 358 height 733
click at [742, 250] on input "Mrton" at bounding box center [821, 250] width 191 height 28
type input "Morton"
click at [1229, 433] on div at bounding box center [738, 368] width 1477 height 737
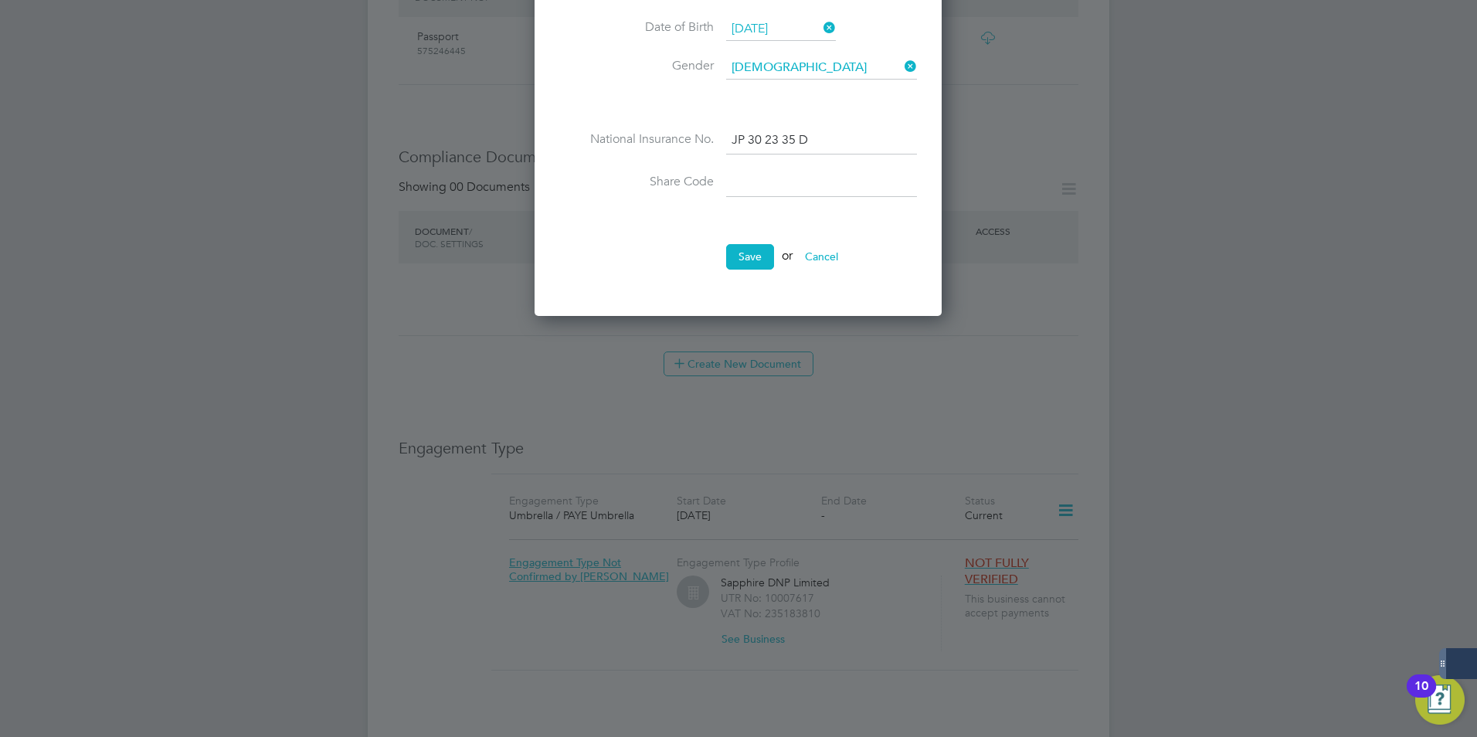
scroll to position [680, 0]
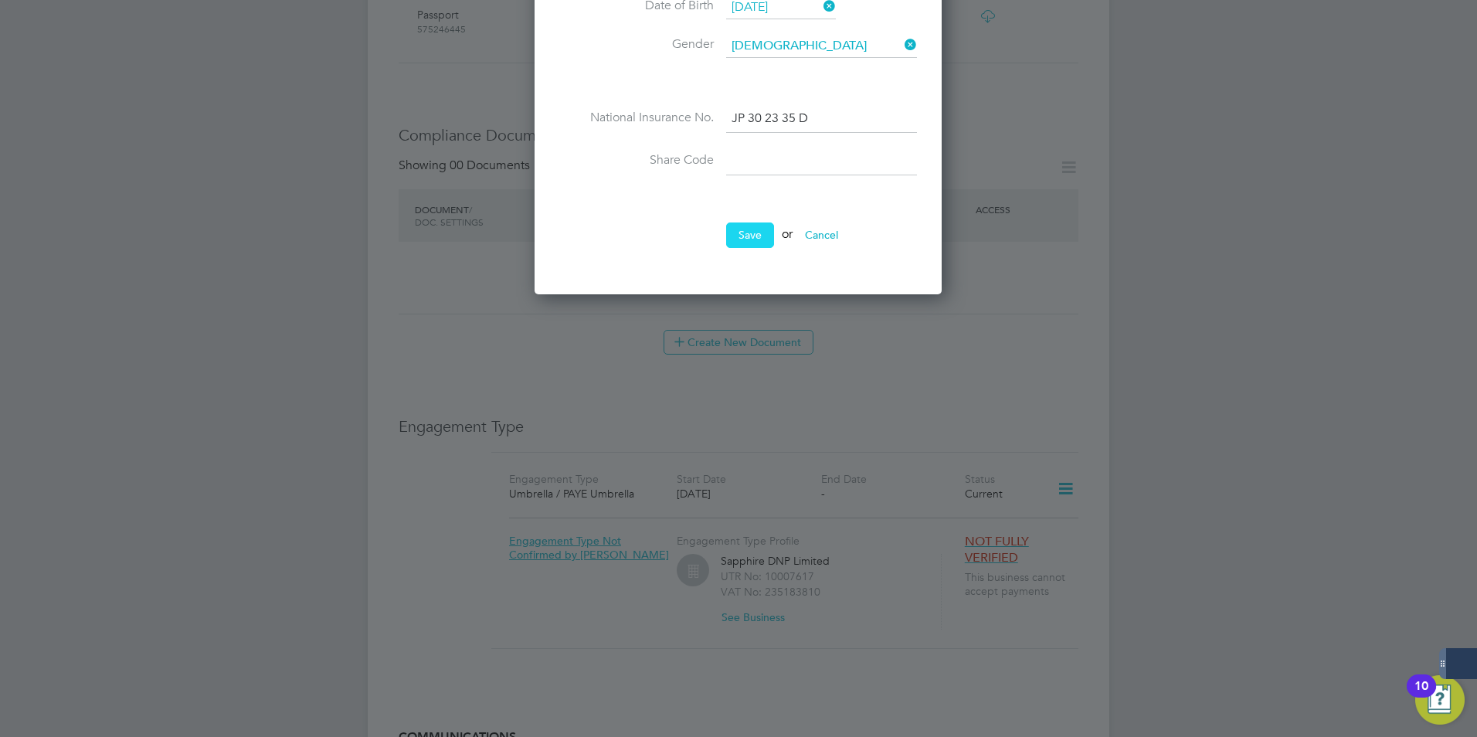
click at [748, 242] on button "Save" at bounding box center [750, 235] width 48 height 25
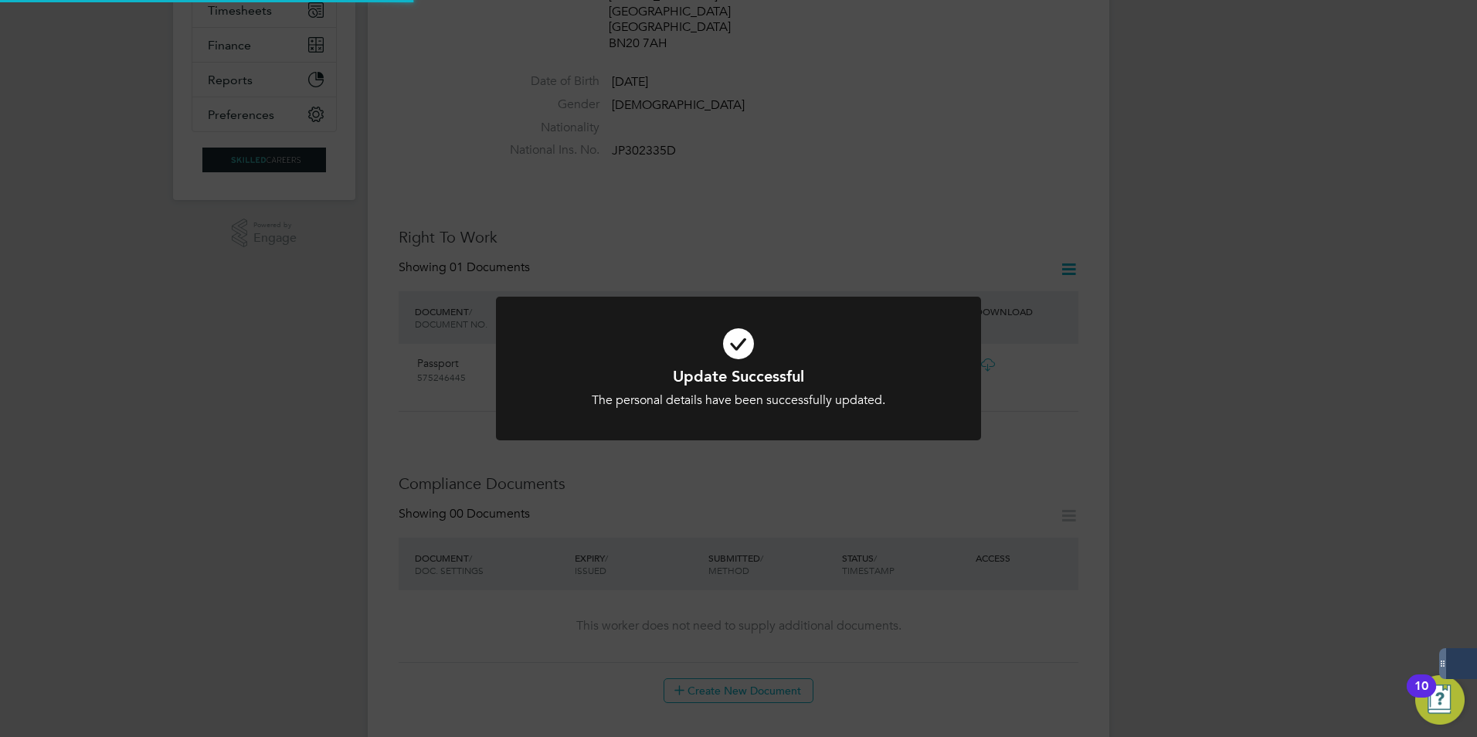
scroll to position [0, 0]
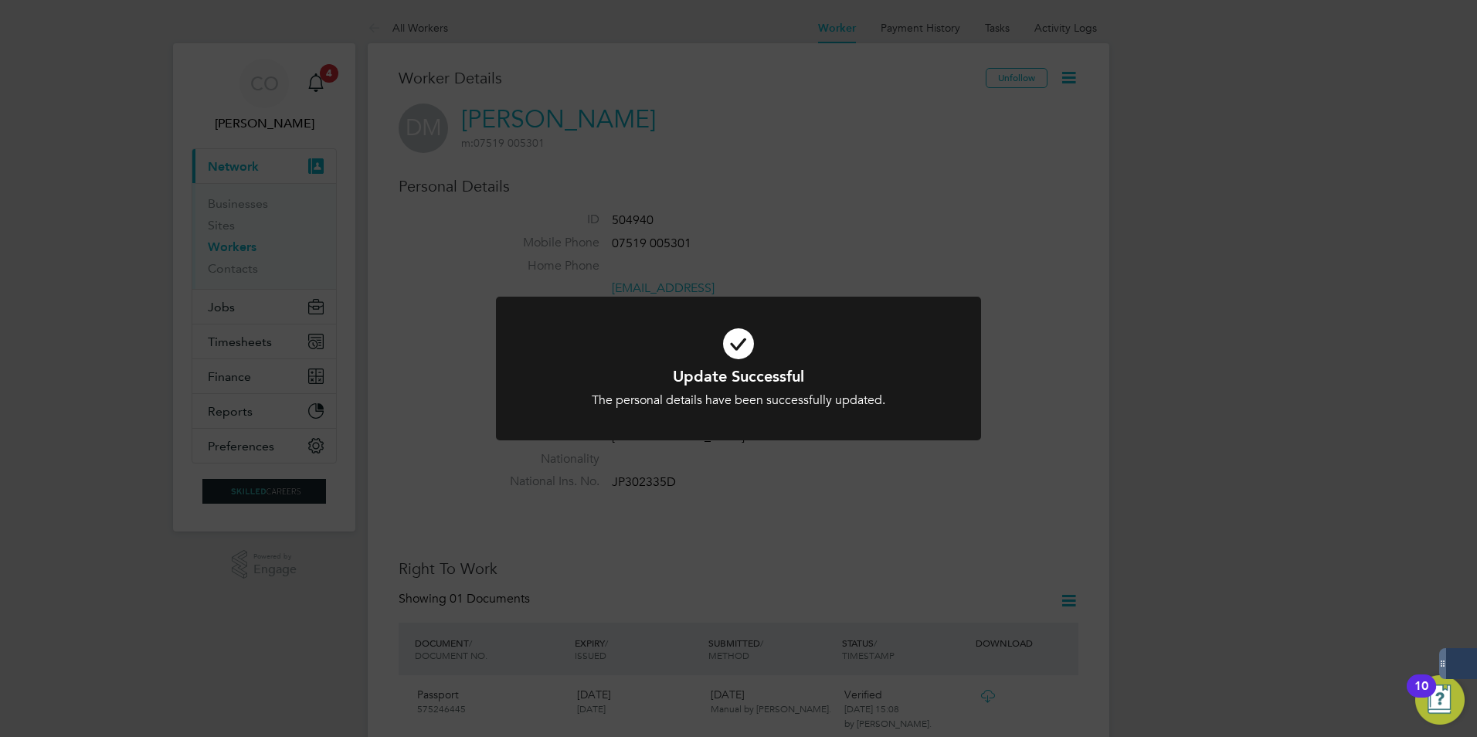
click at [111, 278] on div "Update Successful The personal details have been successfully updated. Cancel O…" at bounding box center [738, 368] width 1477 height 737
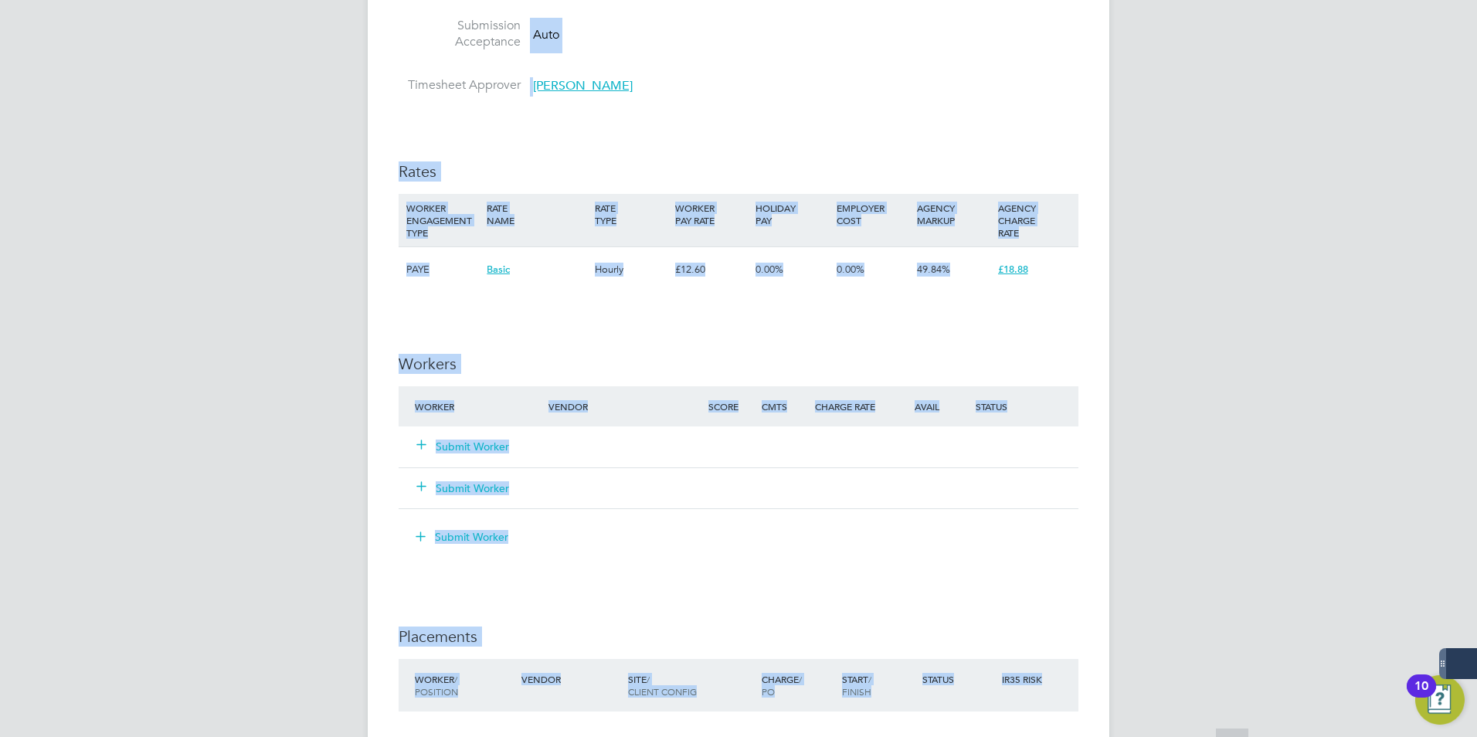
drag, startPoint x: 1351, startPoint y: 223, endPoint x: 1178, endPoint y: 774, distance: 577.5
click at [1178, 736] on html "CO Craig O'Donovan Notifications 5 Applications: Network Businesses Sites Worke…" at bounding box center [738, 154] width 1477 height 2068
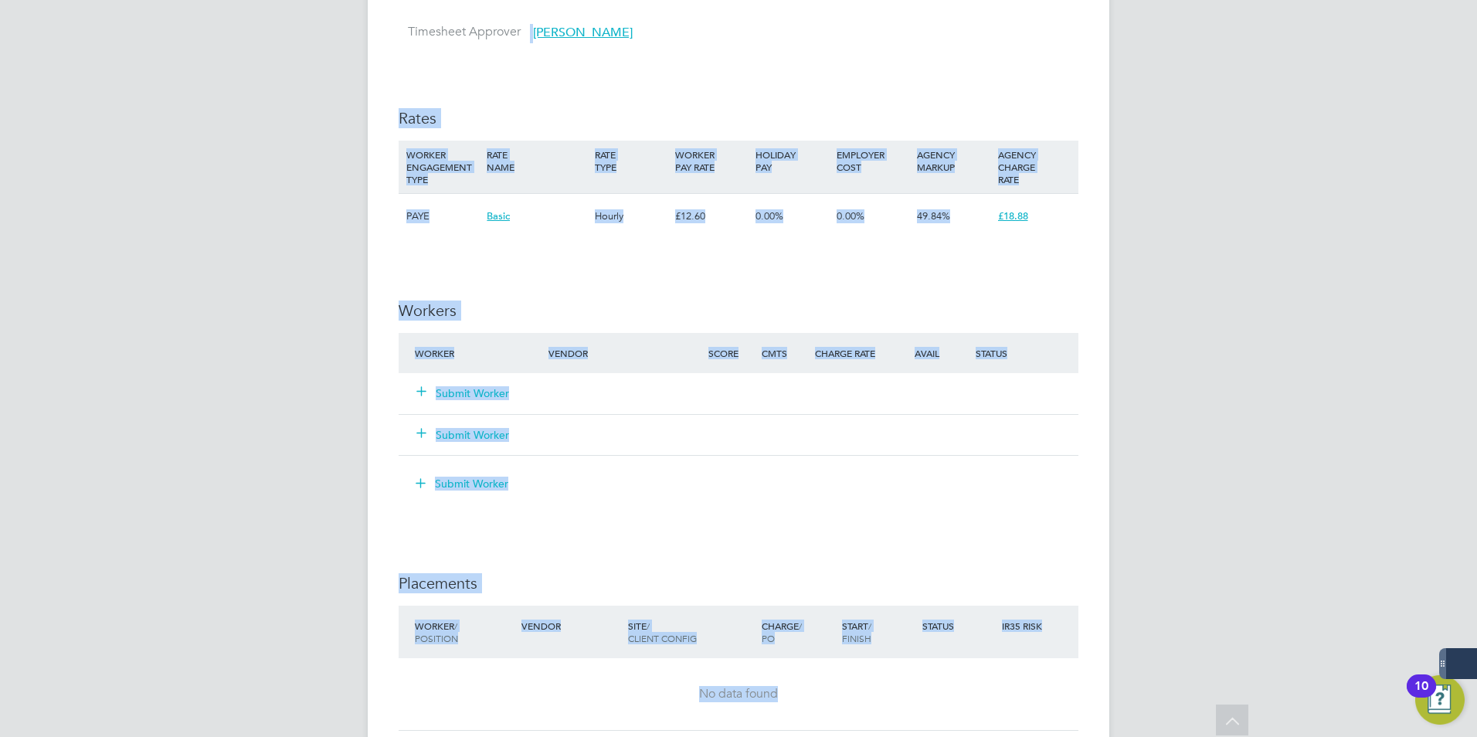
click at [462, 386] on button "Submit Worker" at bounding box center [463, 393] width 93 height 15
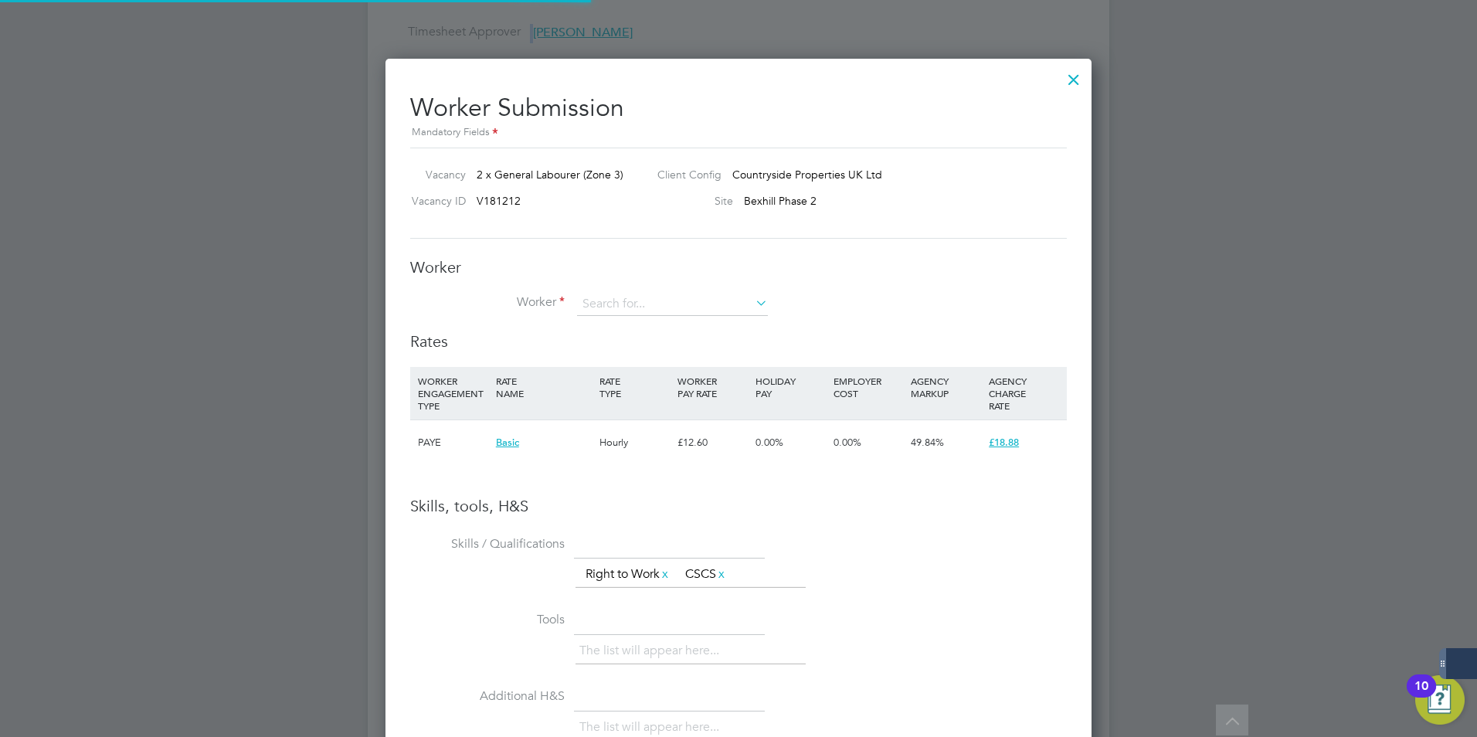
scroll to position [994, 707]
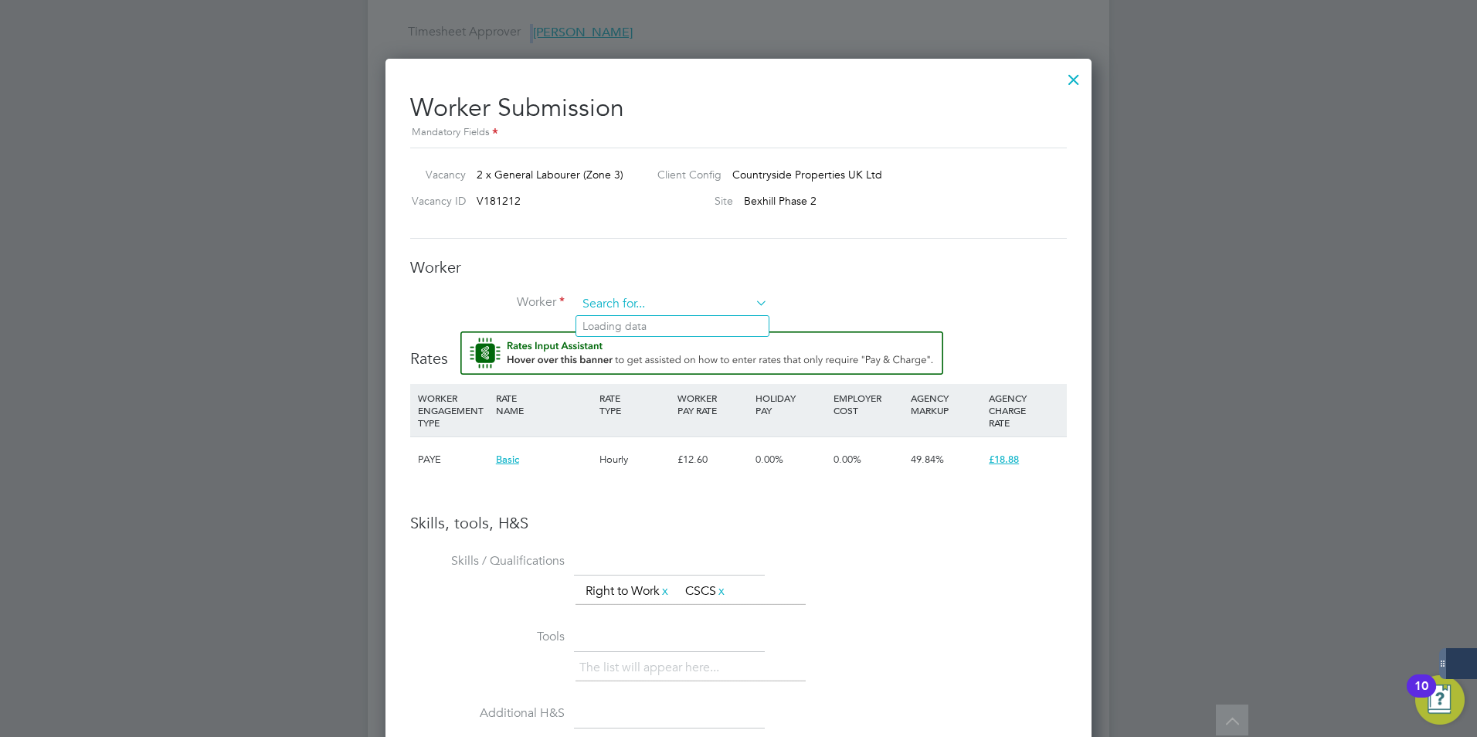
click at [613, 308] on input at bounding box center [672, 304] width 191 height 23
type input "douglas morton"
click at [627, 293] on input at bounding box center [672, 304] width 191 height 23
click at [675, 325] on b "Morton" at bounding box center [720, 326] width 90 height 13
type input "Douglas Morton (504940)"
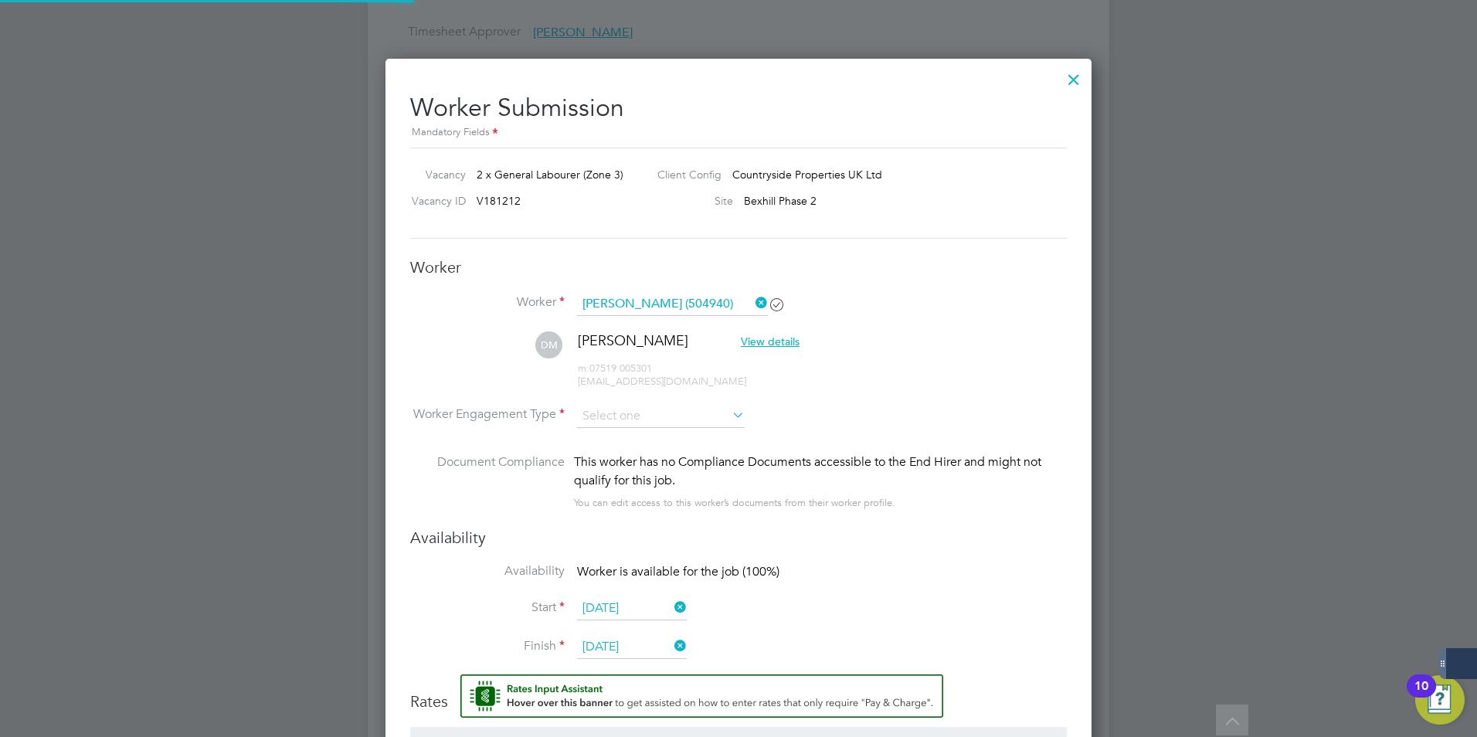
scroll to position [1338, 707]
click at [634, 416] on input at bounding box center [661, 416] width 168 height 23
click at [618, 454] on li "PAYE" at bounding box center [660, 458] width 169 height 20
type input "PAYE"
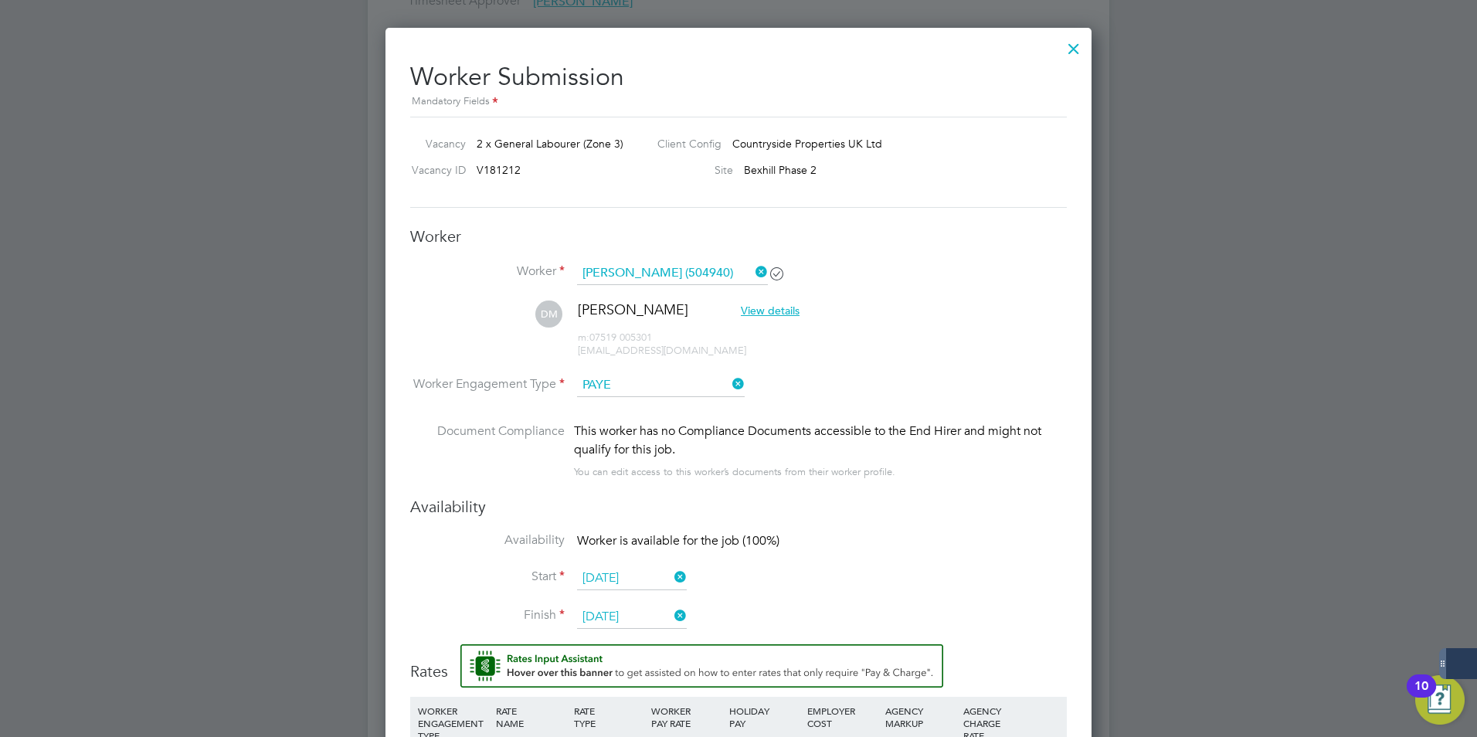
click at [836, 508] on h3 "Availability" at bounding box center [738, 507] width 657 height 20
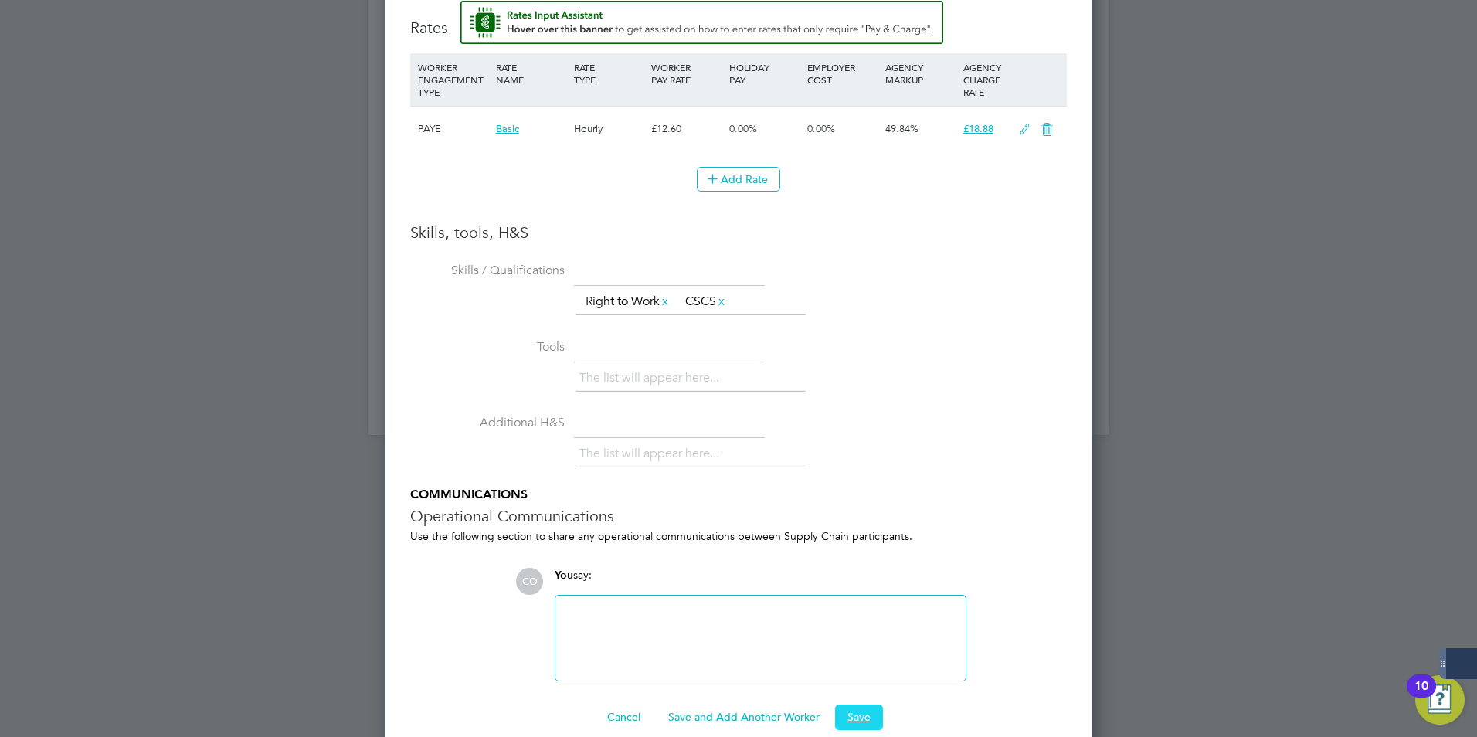
click at [870, 709] on button "Save" at bounding box center [859, 717] width 48 height 25
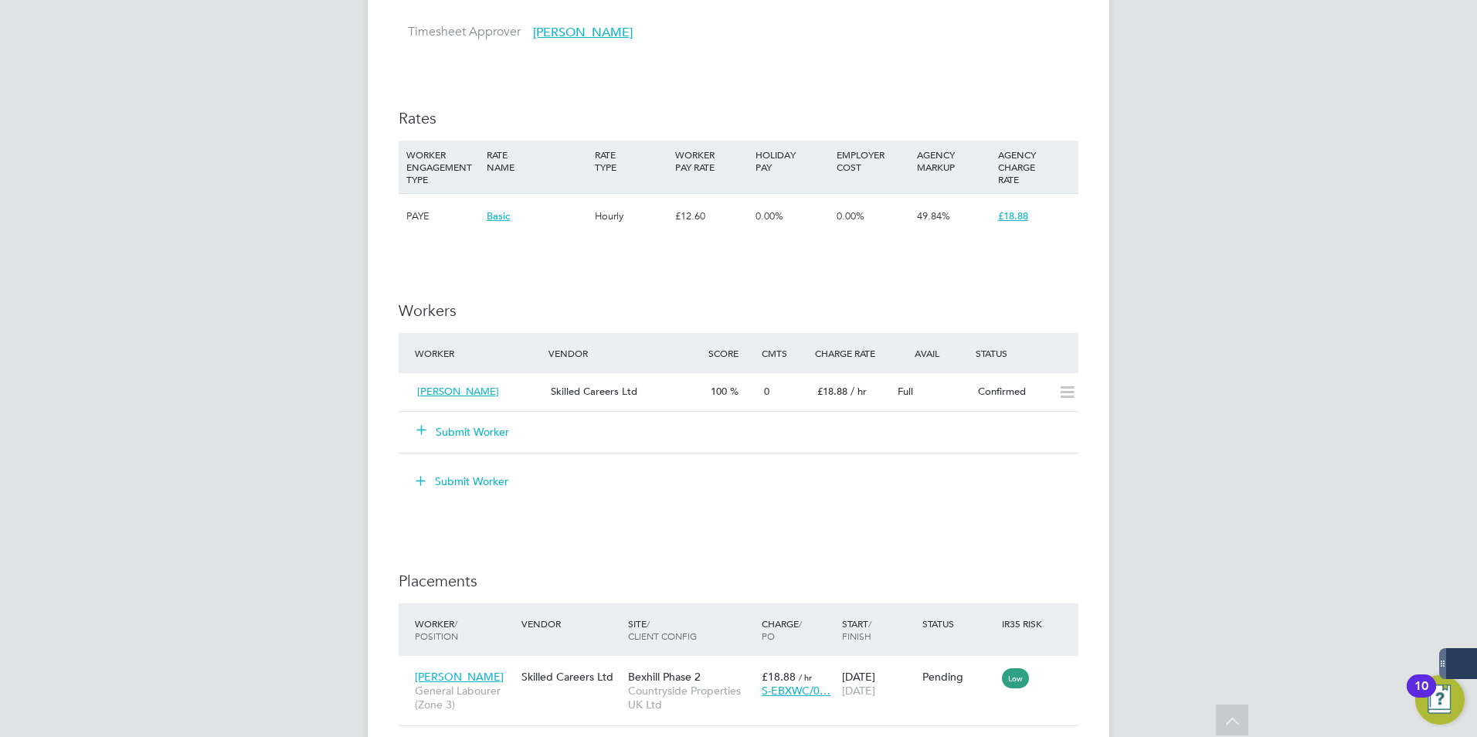
drag, startPoint x: 1137, startPoint y: 452, endPoint x: 1077, endPoint y: 510, distance: 83.1
click at [1137, 452] on div "CO Craig O'Donovan Notifications 5 Applications: Network Businesses Sites Worke…" at bounding box center [738, 99] width 1477 height 2064
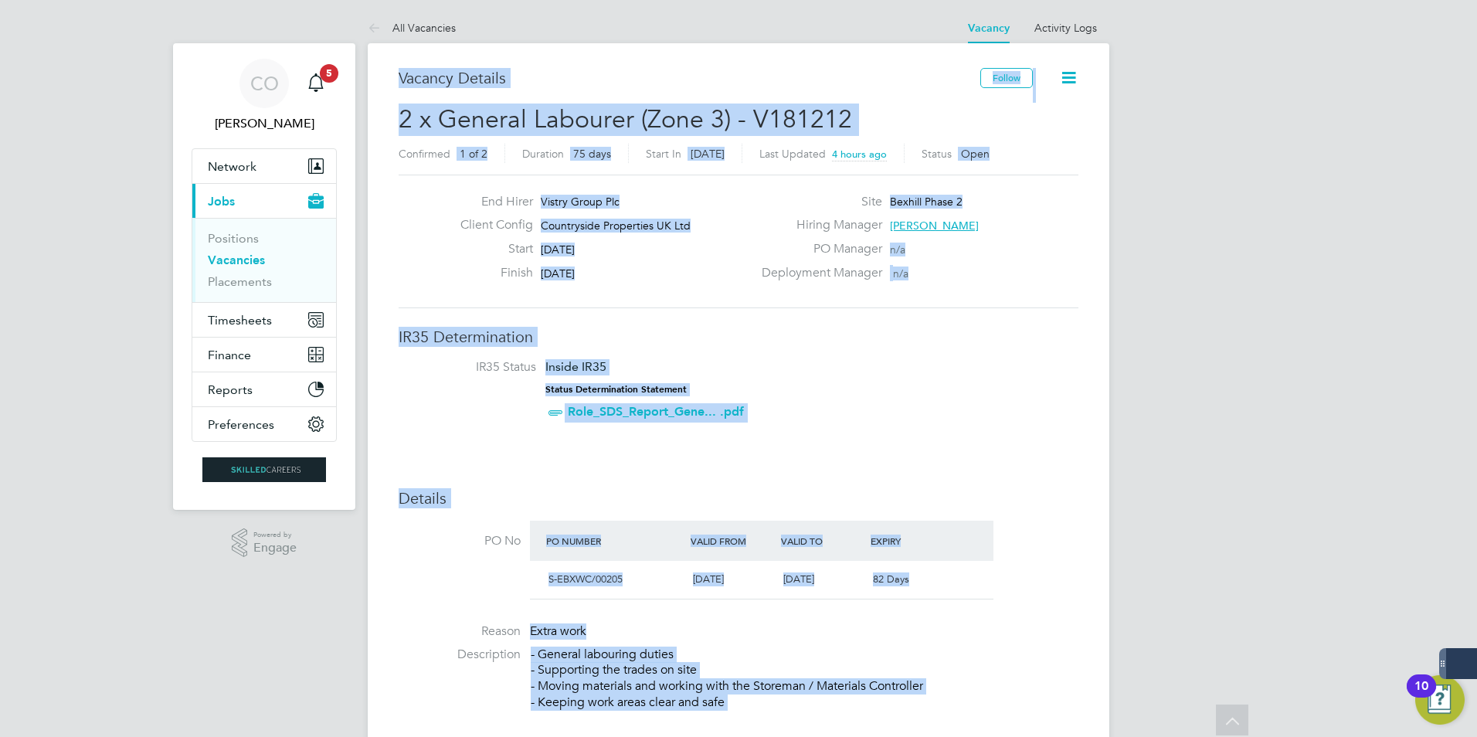
drag, startPoint x: 1004, startPoint y: 509, endPoint x: 1004, endPoint y: 97, distance: 411.8
drag, startPoint x: 1004, startPoint y: 97, endPoint x: 998, endPoint y: 72, distance: 26.1
click at [998, 72] on button "Follow" at bounding box center [1007, 78] width 53 height 20
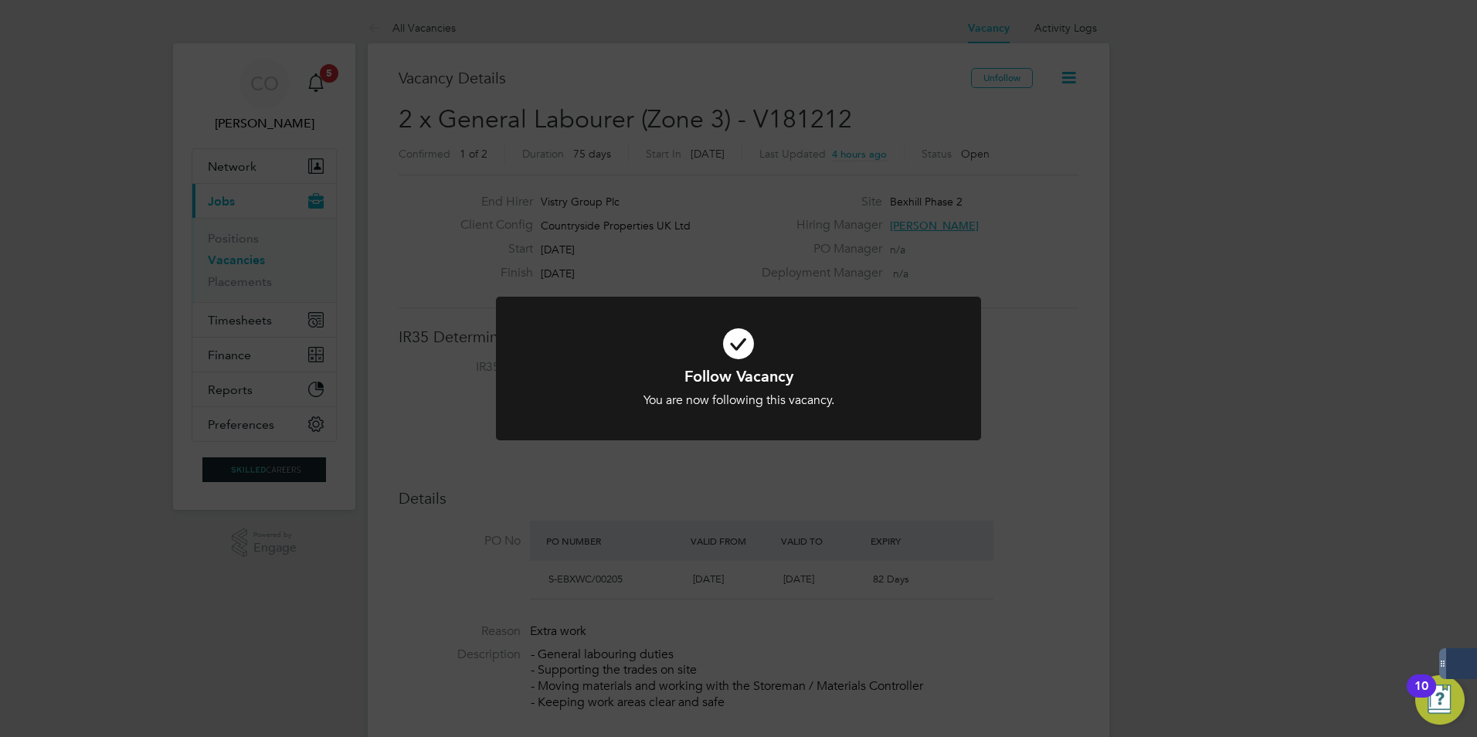
click at [250, 256] on div "Follow Vacancy You are now following this vacancy. Cancel Okay" at bounding box center [738, 368] width 1477 height 737
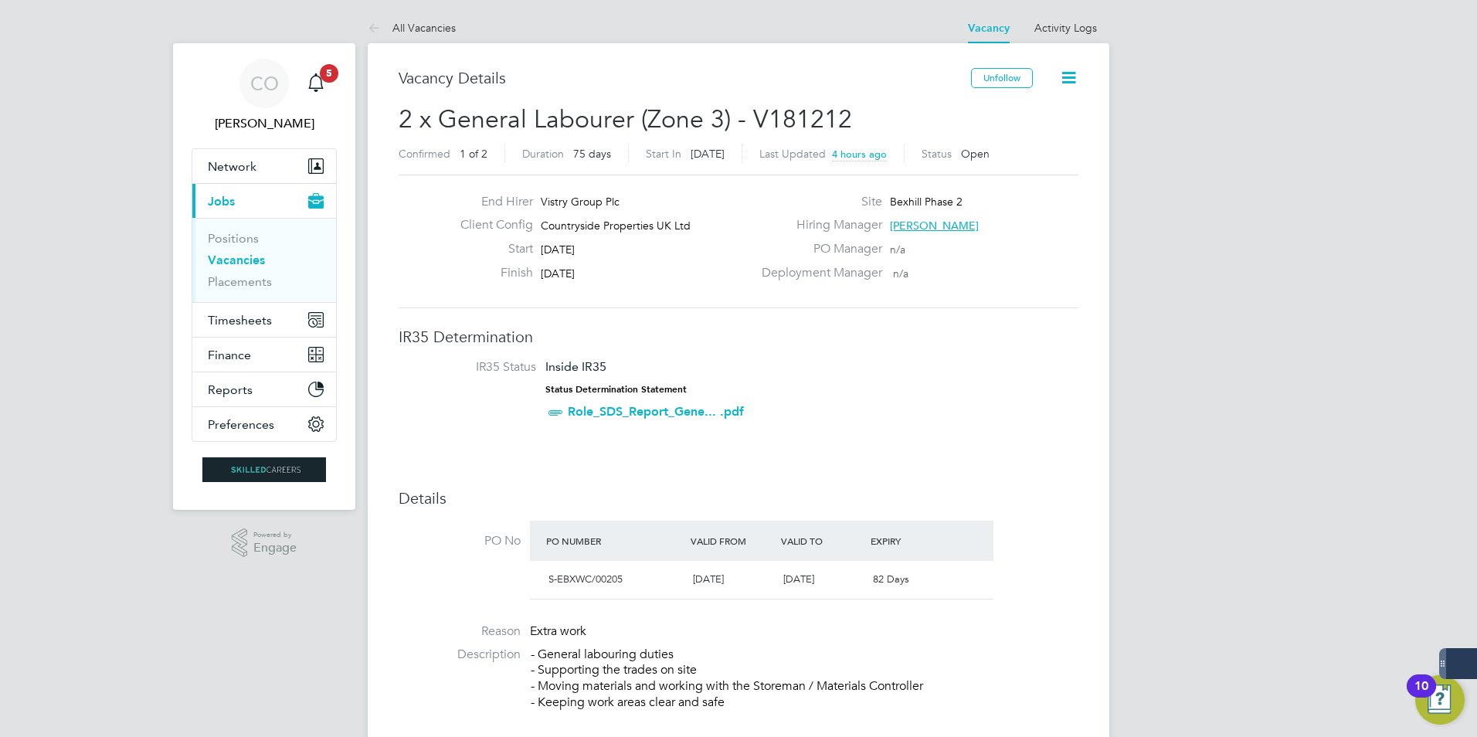
click at [247, 259] on link "Vacancies" at bounding box center [236, 260] width 57 height 15
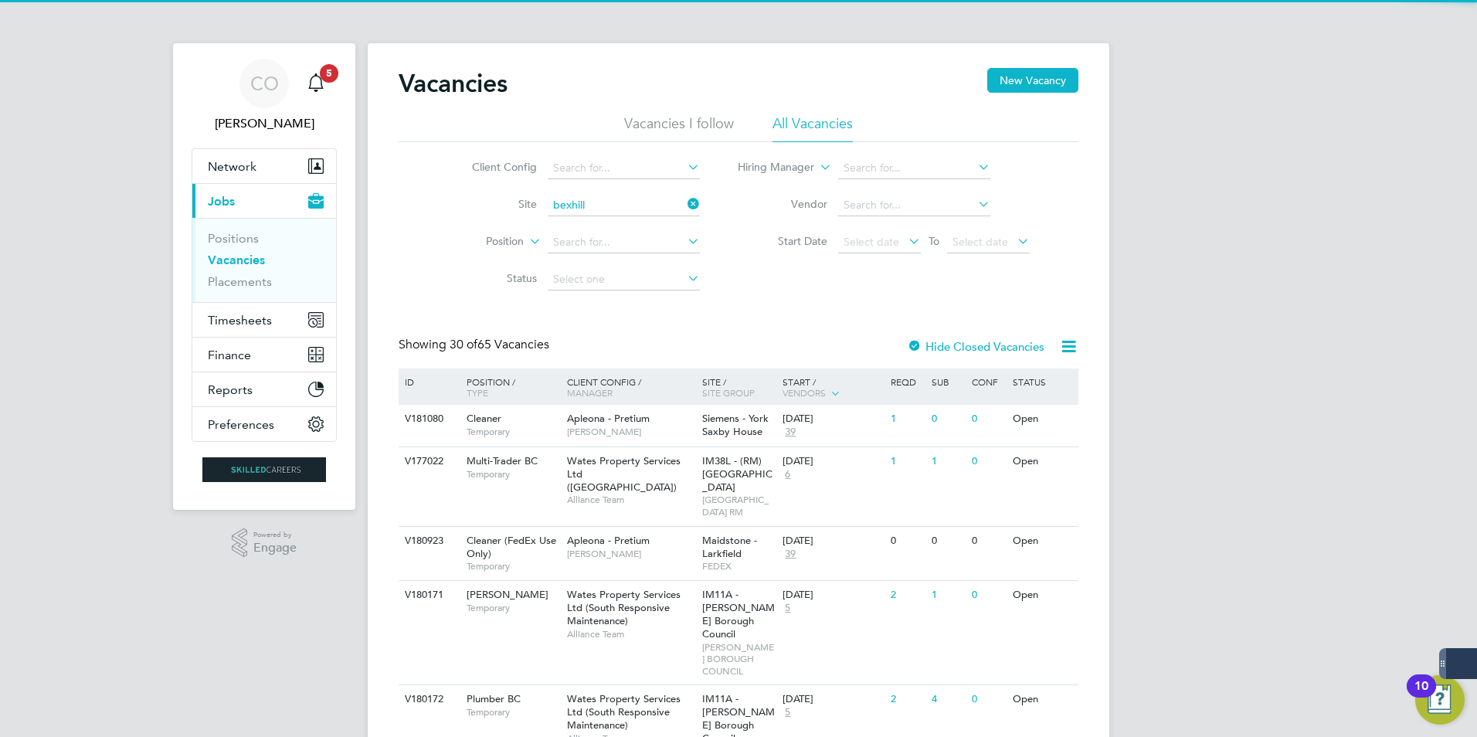
click at [603, 224] on li "Bexhill Phase 2" at bounding box center [652, 226] width 212 height 21
type input "Bexhill Phase 2"
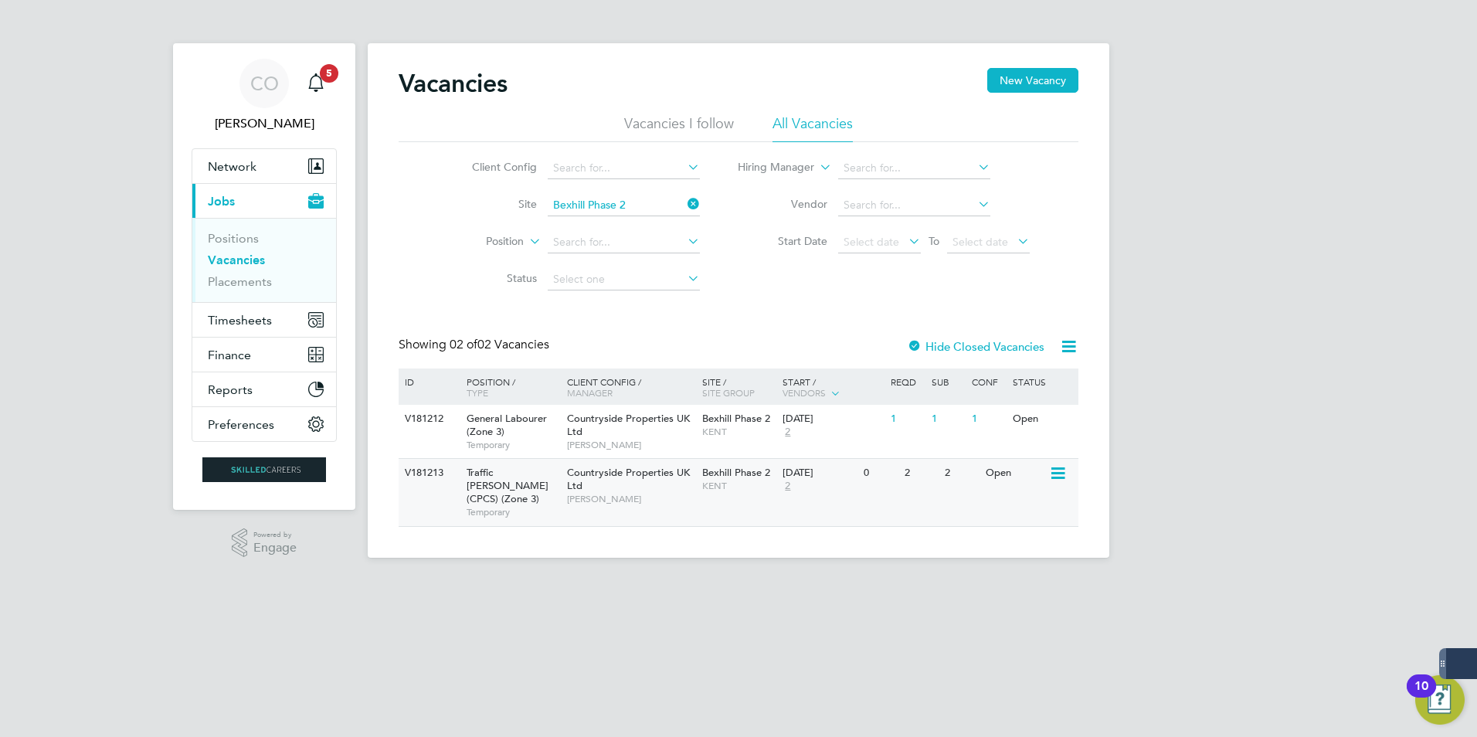
drag, startPoint x: 443, startPoint y: 522, endPoint x: 447, endPoint y: 481, distance: 41.2
click at [447, 481] on div "Vacancies New Vacancy Vacancies I follow All Vacancies Client Config Site Bexhi…" at bounding box center [739, 300] width 742 height 515
click at [534, 480] on span "Traffic [PERSON_NAME] (CPCS) (Zone 3)" at bounding box center [508, 485] width 82 height 39
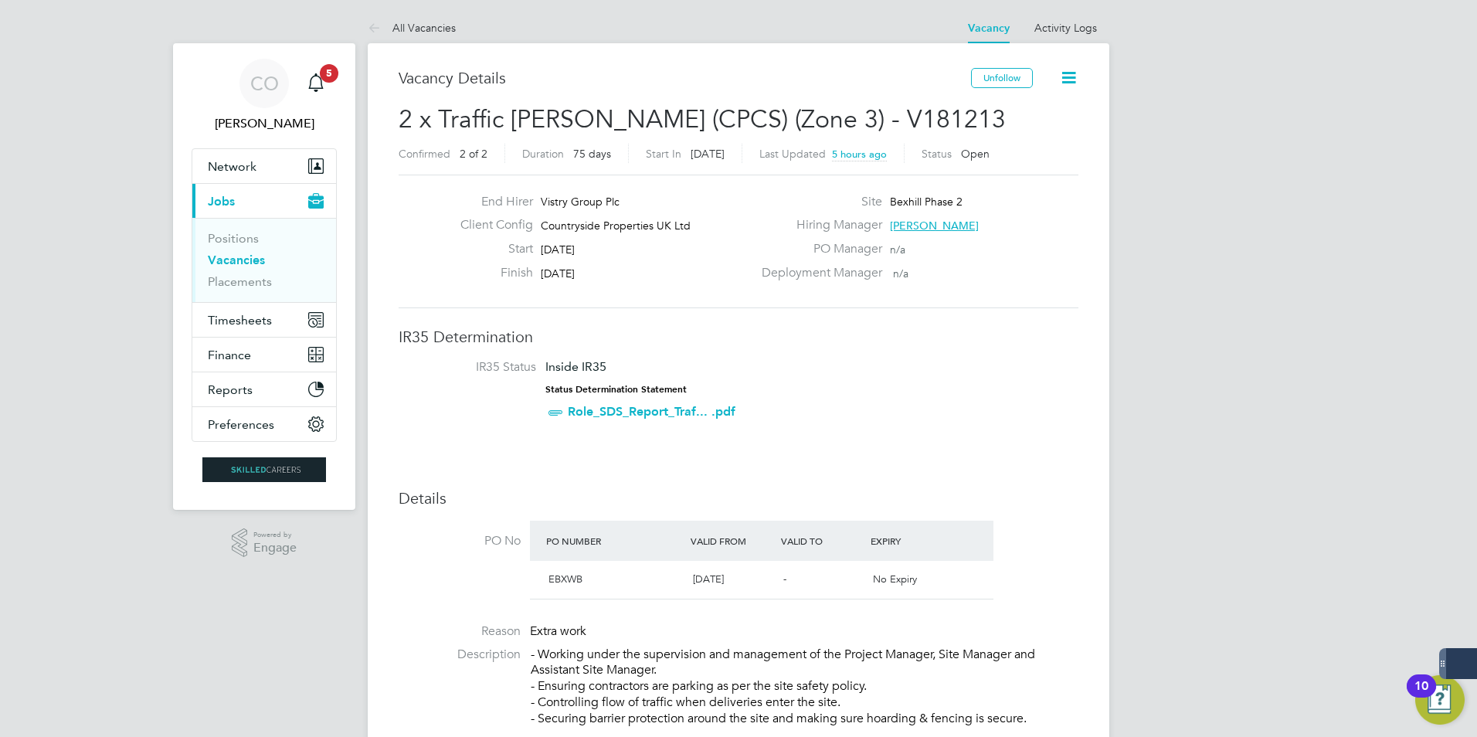
click at [575, 393] on strong "Status Determination Statement" at bounding box center [616, 389] width 141 height 11
click at [218, 238] on link "Positions" at bounding box center [233, 238] width 51 height 15
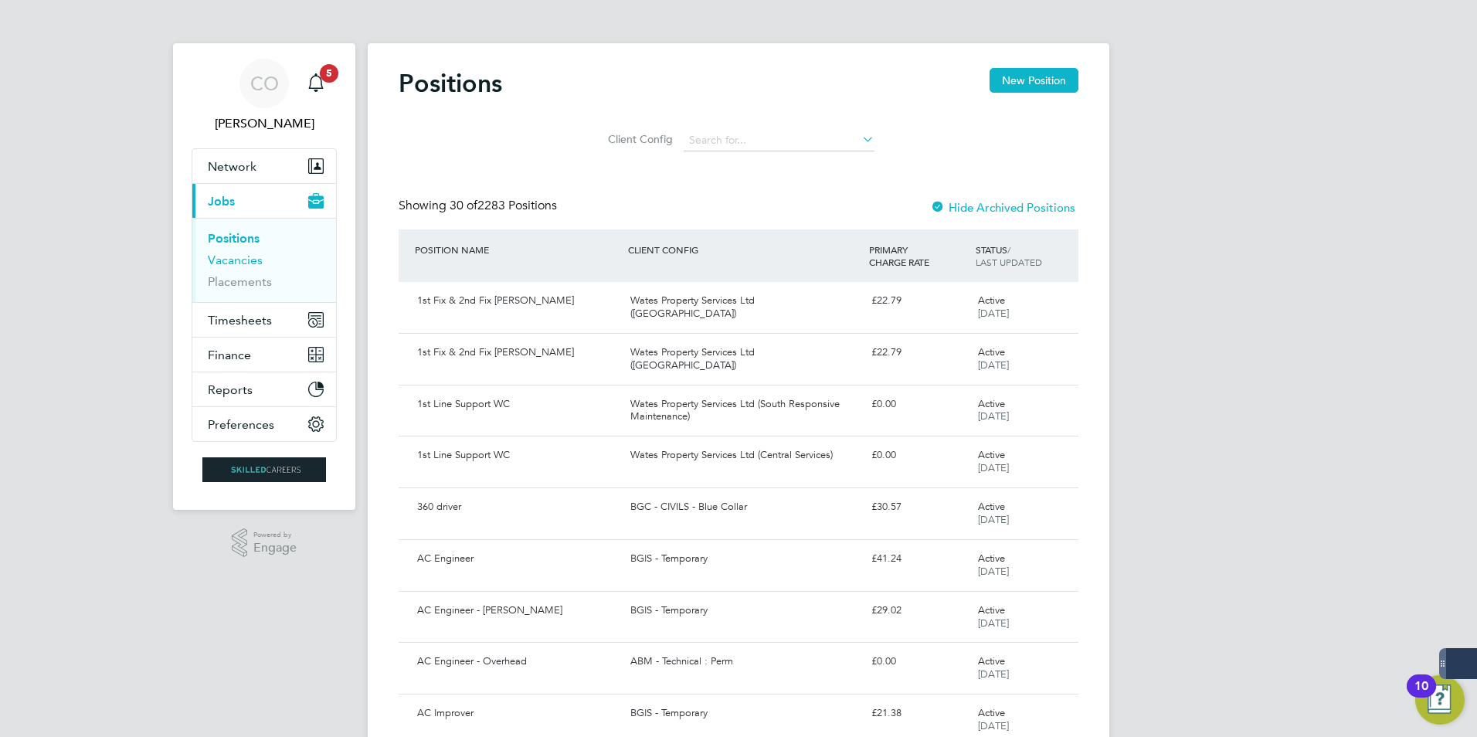
click at [239, 257] on link "Vacancies" at bounding box center [235, 260] width 55 height 15
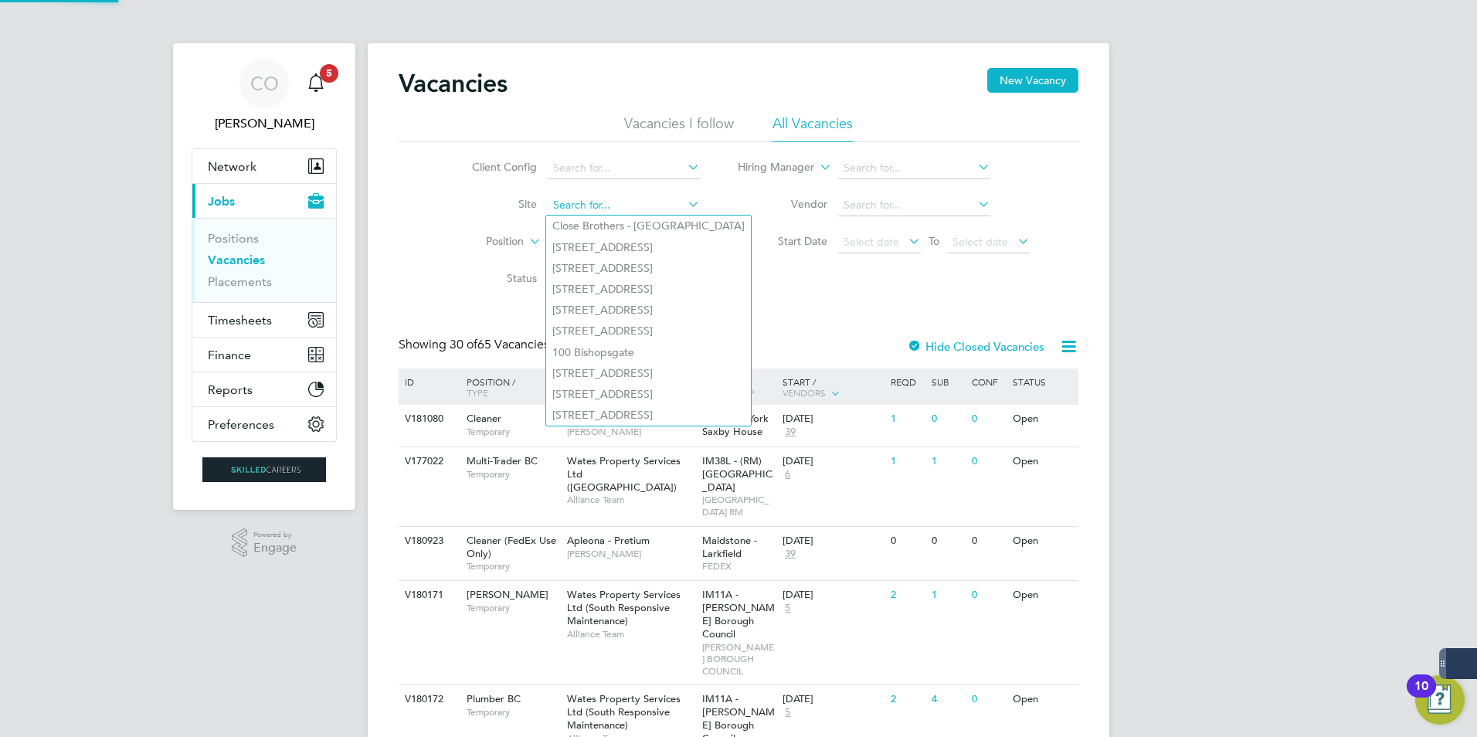
click at [563, 207] on input at bounding box center [624, 206] width 152 height 22
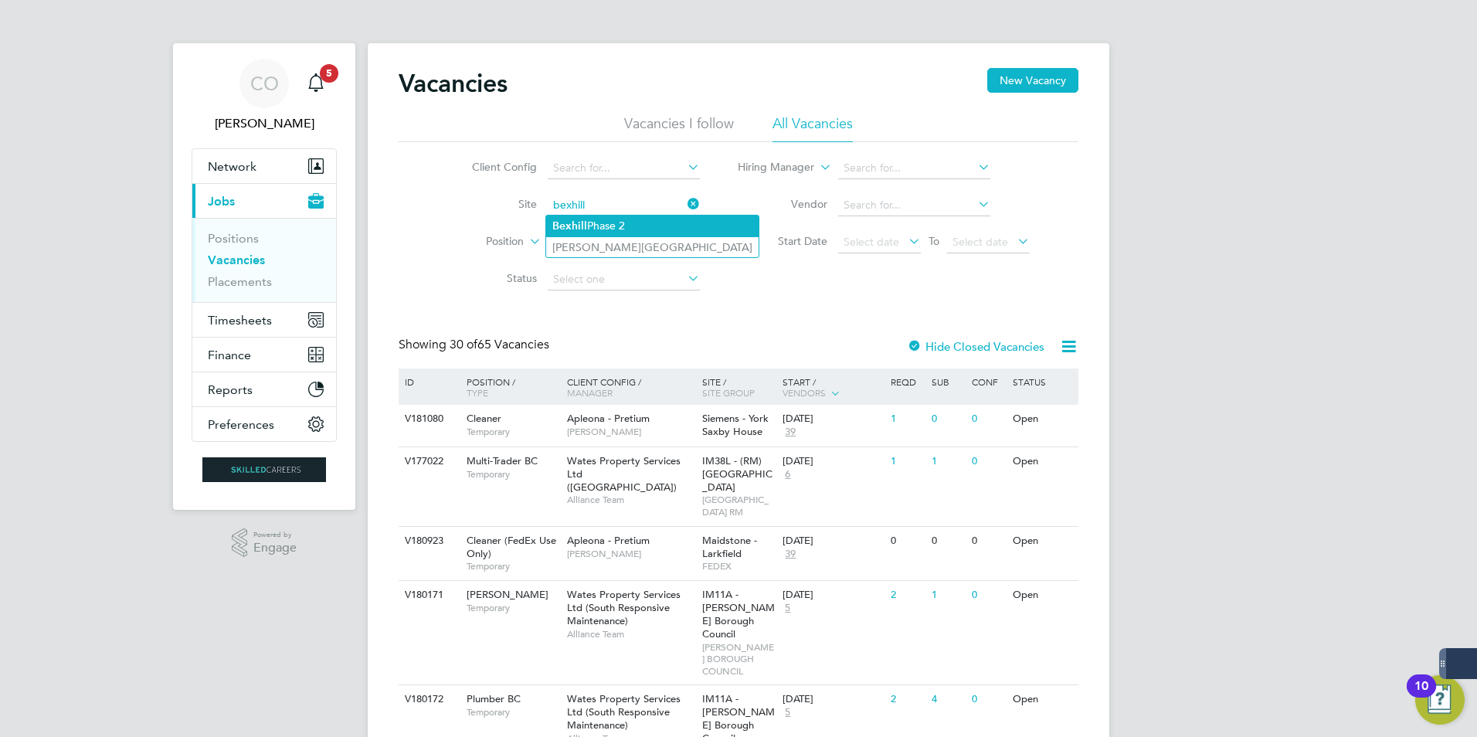
click at [581, 222] on b "Bexhill" at bounding box center [569, 225] width 35 height 13
type input "Bexhill Phase 2"
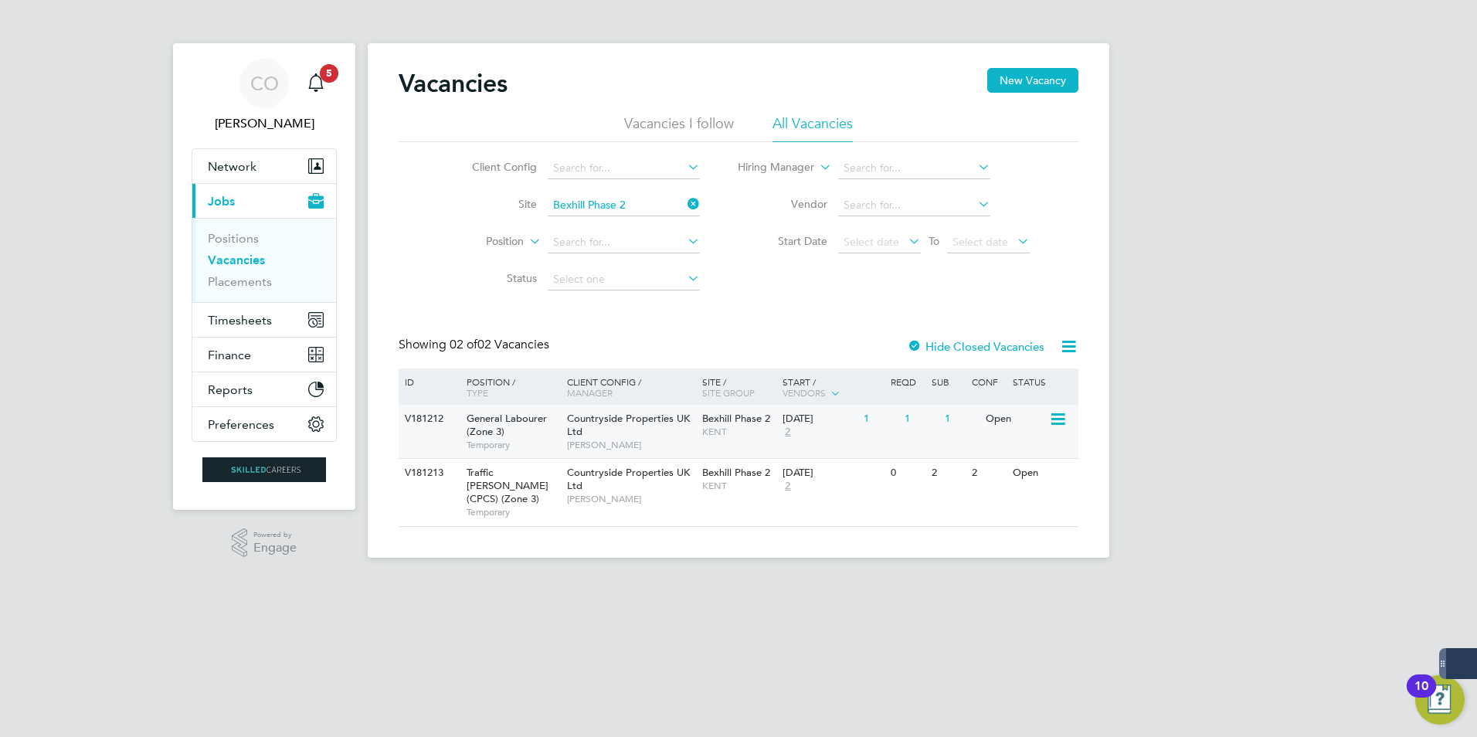
drag, startPoint x: 450, startPoint y: 419, endPoint x: 399, endPoint y: 413, distance: 51.3
click at [398, 413] on div "Vacancies New Vacancy Vacancies I follow All Vacancies Client Config Site Bexhi…" at bounding box center [739, 300] width 742 height 515
